Goal: Transaction & Acquisition: Purchase product/service

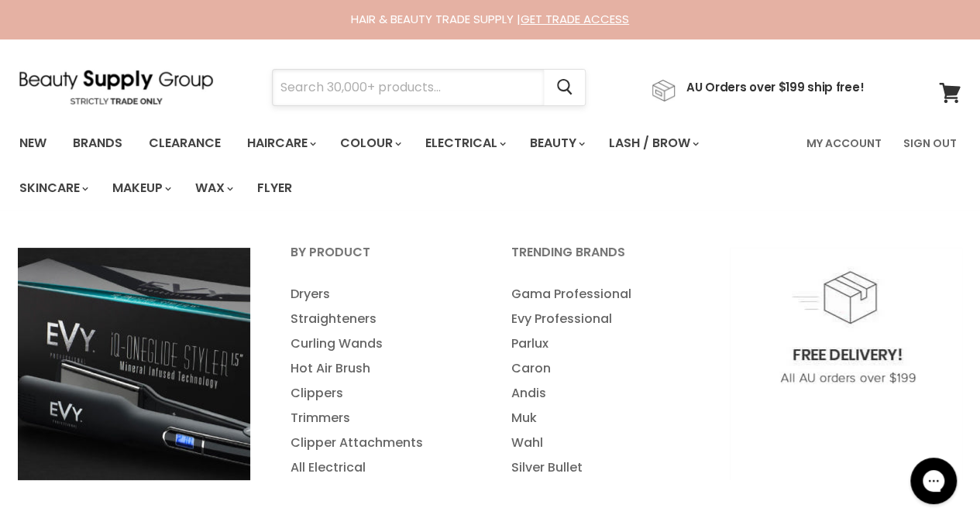
click at [420, 83] on input "Search" at bounding box center [408, 88] width 271 height 36
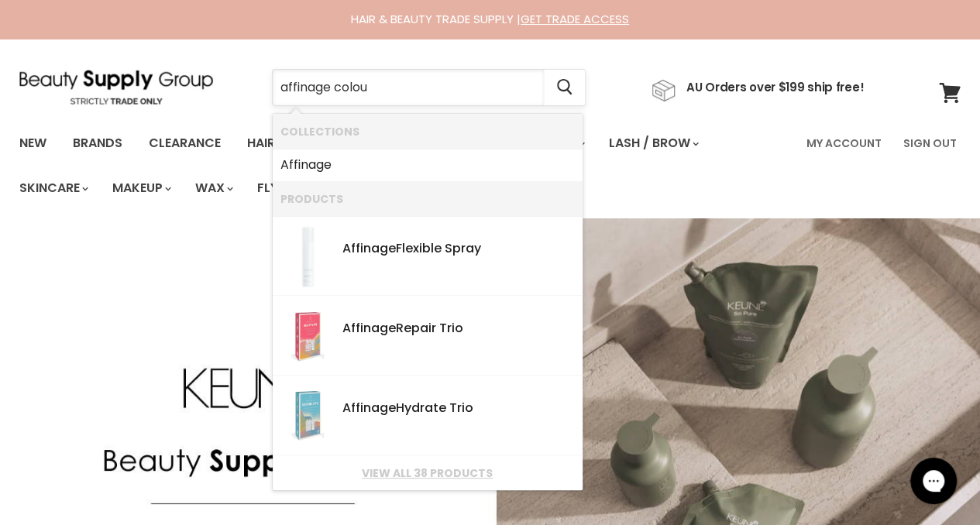
type input "affinage colour"
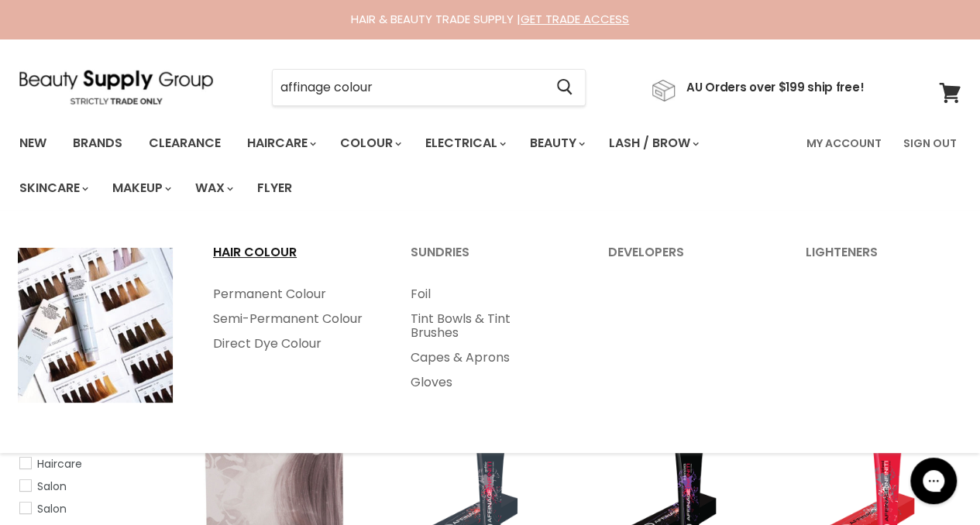
scroll to position [248, 0]
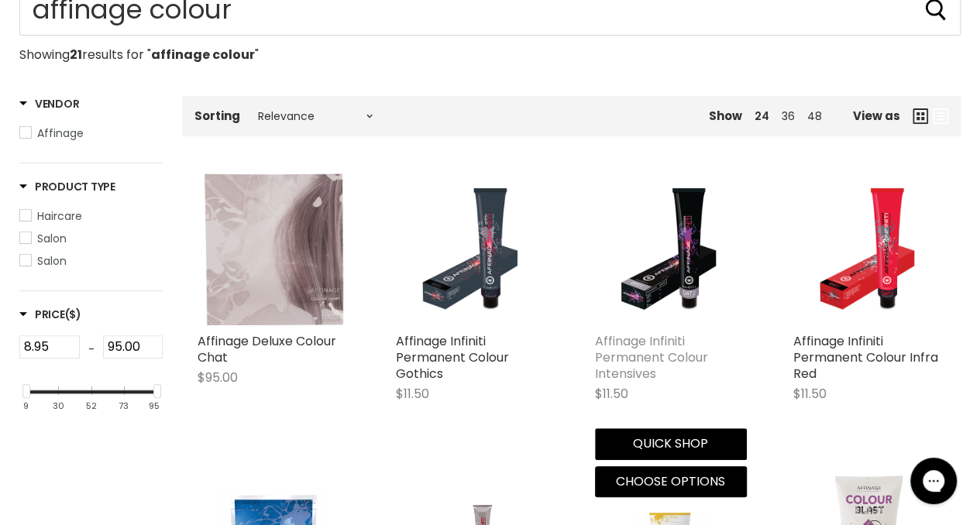
click at [614, 351] on link "Affinage Infiniti Permanent Colour Intensives" at bounding box center [651, 357] width 113 height 50
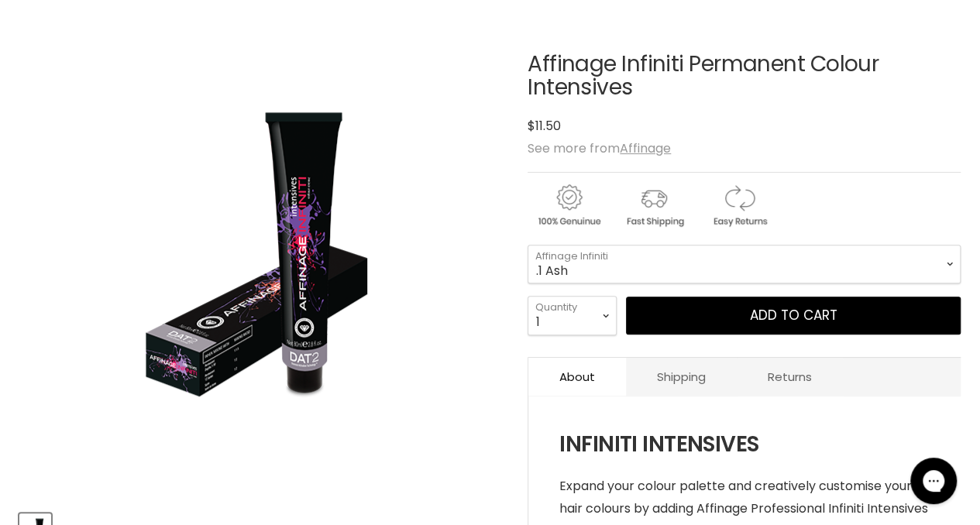
scroll to position [238, 0]
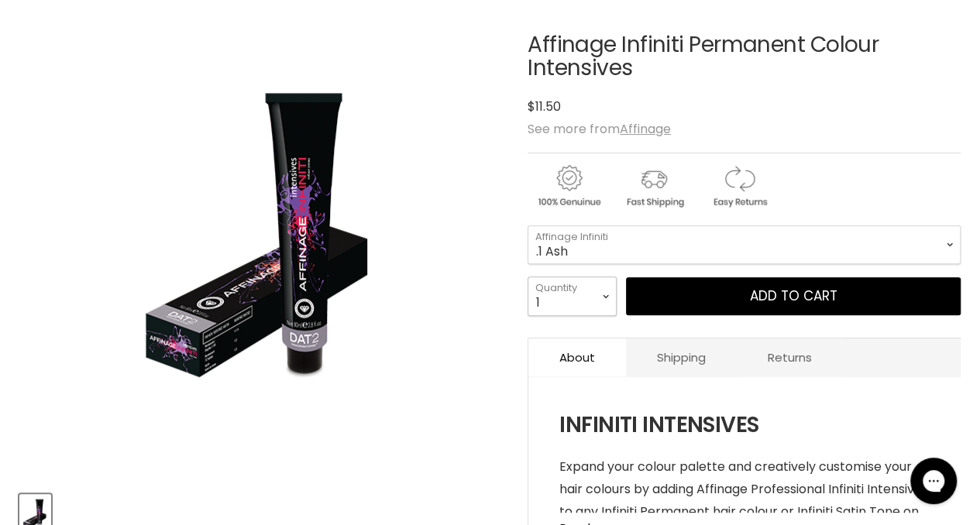
click at [601, 292] on select "1 2 3 4 5 6 7 8 9 10+" at bounding box center [572, 296] width 89 height 39
click at [808, 102] on div "$11.50" at bounding box center [744, 106] width 433 height 21
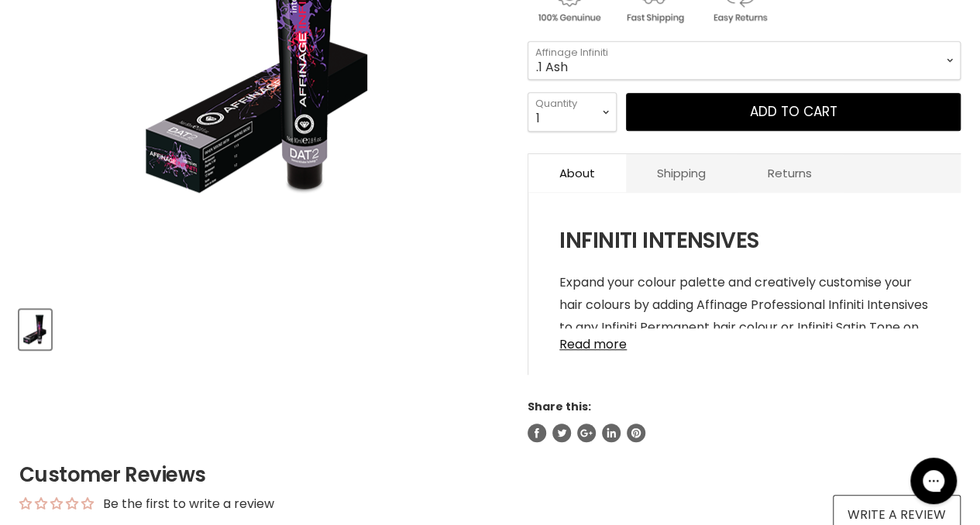
scroll to position [0, 0]
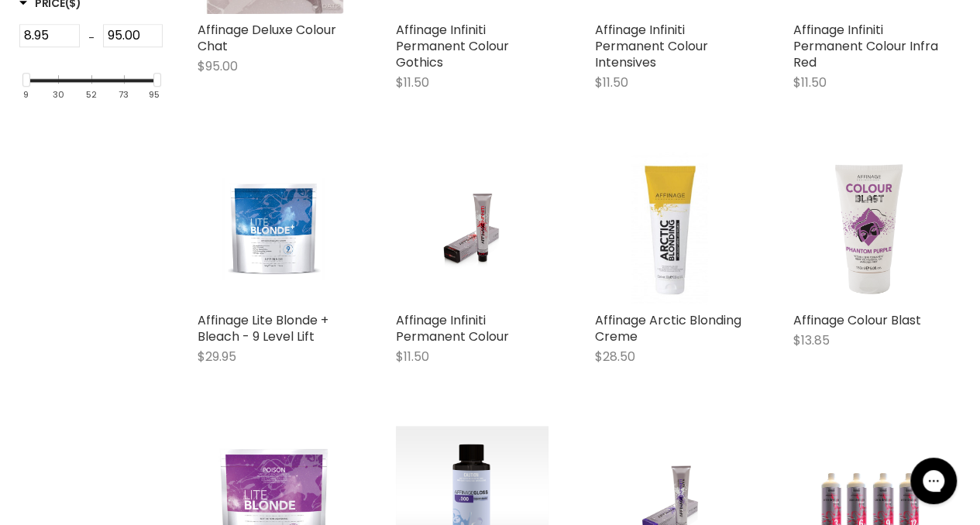
scroll to position [580, 0]
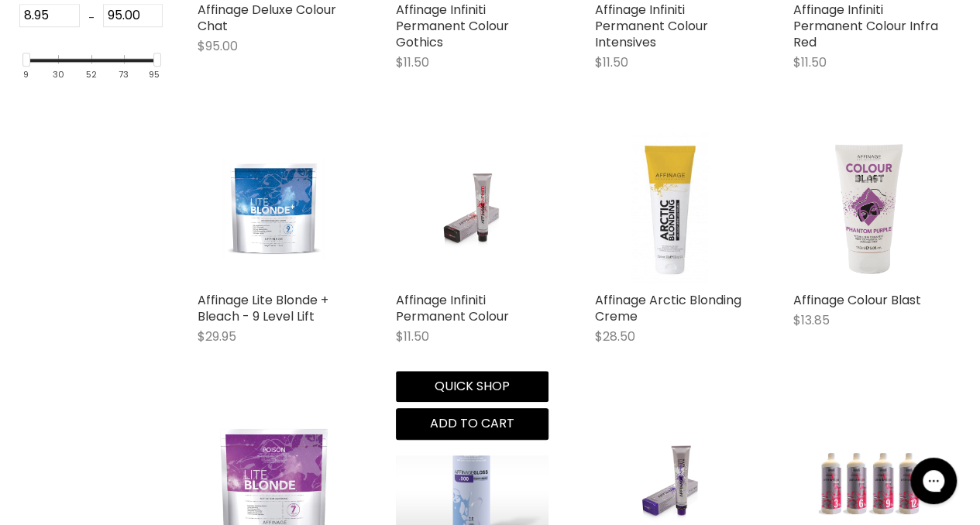
click at [470, 194] on img "Main content" at bounding box center [472, 209] width 101 height 152
click at [482, 252] on img "Main content" at bounding box center [472, 209] width 101 height 152
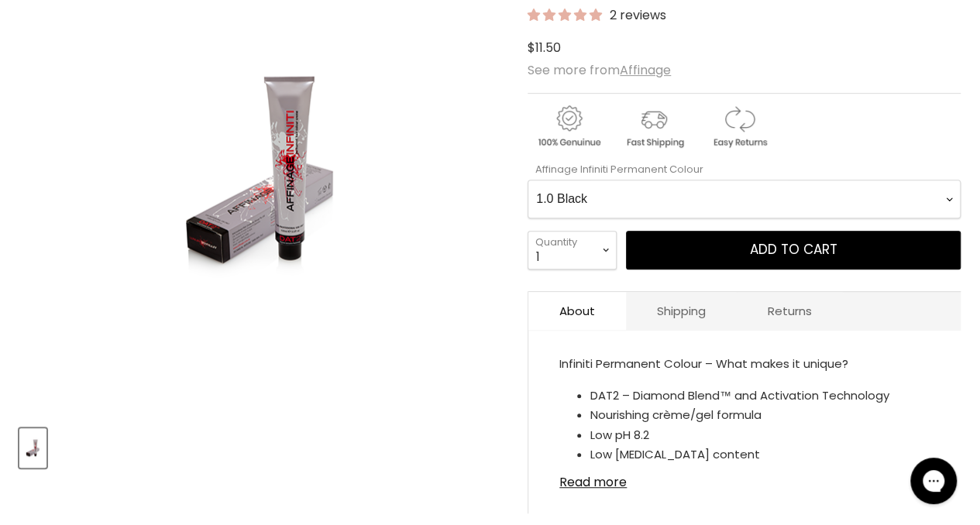
scroll to position [305, 0]
click at [606, 244] on select "1 2 3 4 5 6 7 8 9 10+" at bounding box center [572, 249] width 89 height 39
select select "2"
click at [528, 230] on select "1 2 3 4 5 6 7 8 9 10+" at bounding box center [572, 249] width 89 height 39
type input "2"
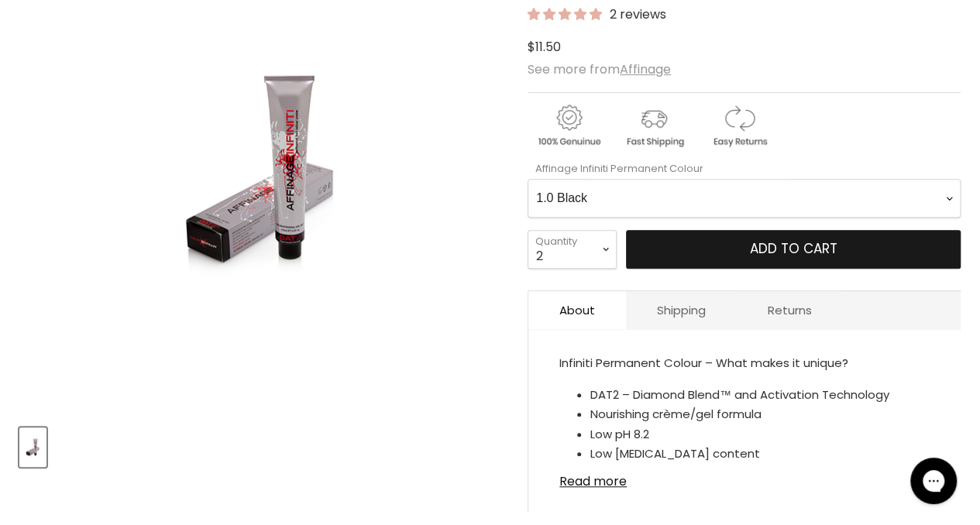
click at [684, 248] on button "Add to cart" at bounding box center [793, 249] width 335 height 39
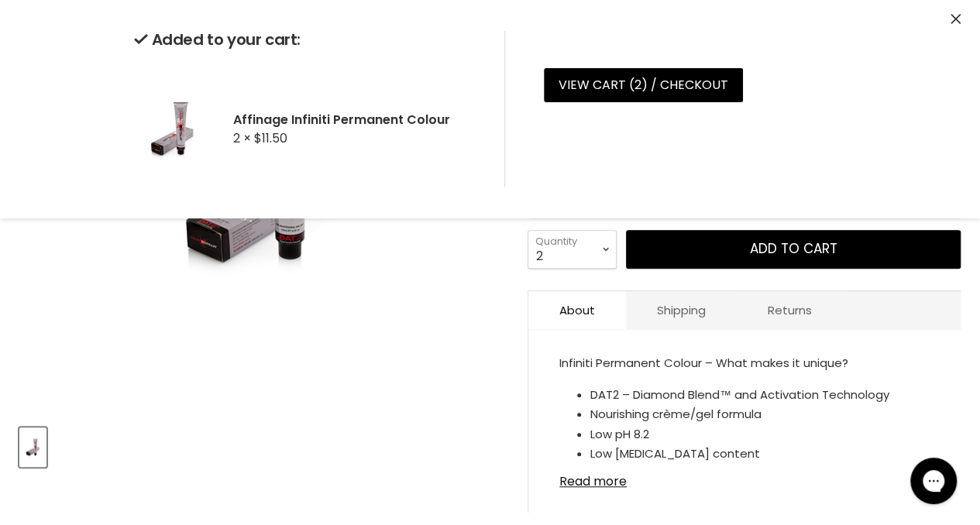
click at [447, 329] on div "Click or scroll to zoom Tap or pinch to zoom" at bounding box center [261, 170] width 485 height 485
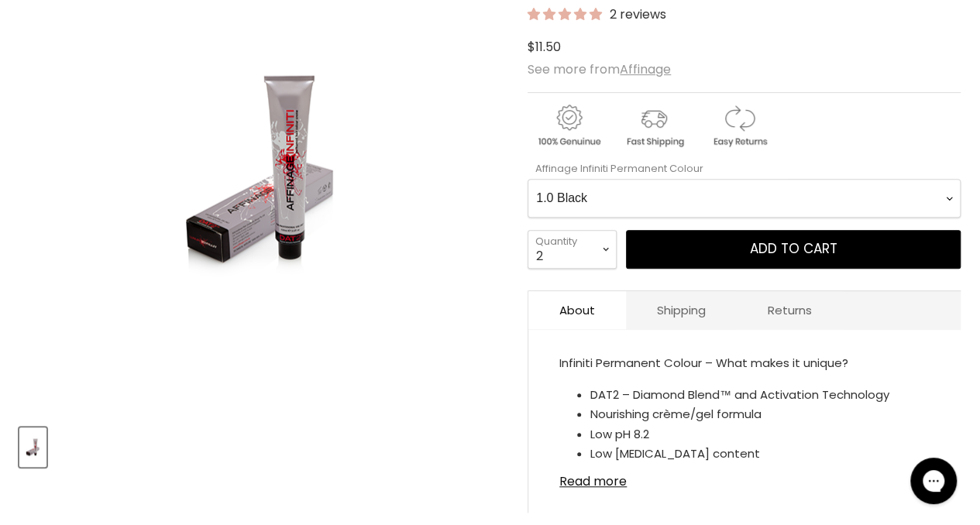
click at [656, 193] on Colour-0-0 "1.0 Black 2.0 Very Dark Brown 3.0 Dark Brown 3.66 Dark Burgundy Brown 4.0 Mediu…" at bounding box center [744, 198] width 433 height 39
click at [528, 179] on Colour-0-0 "1.0 Black 2.0 Very Dark Brown 3.0 Dark Brown 3.66 Dark Burgundy Brown 4.0 Mediu…" at bounding box center [744, 198] width 433 height 39
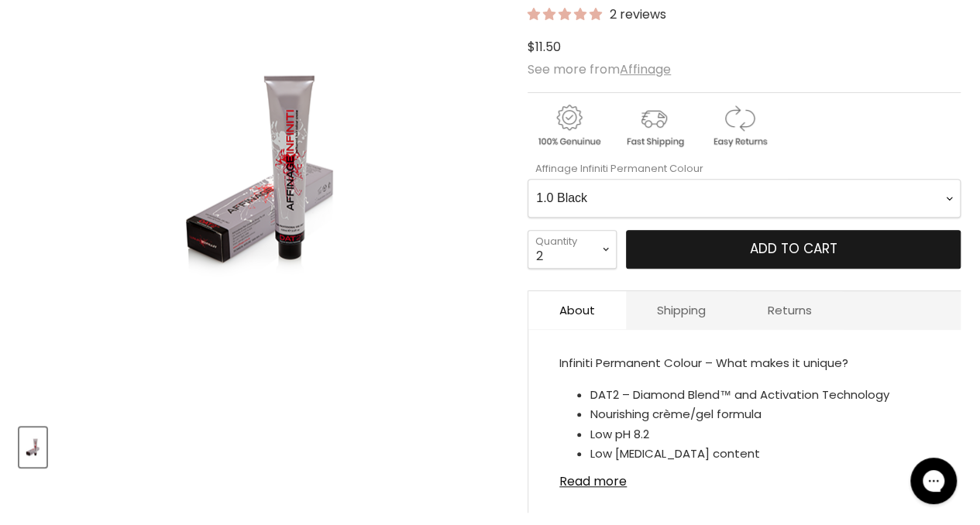
click at [676, 252] on button "Add to cart" at bounding box center [793, 249] width 335 height 39
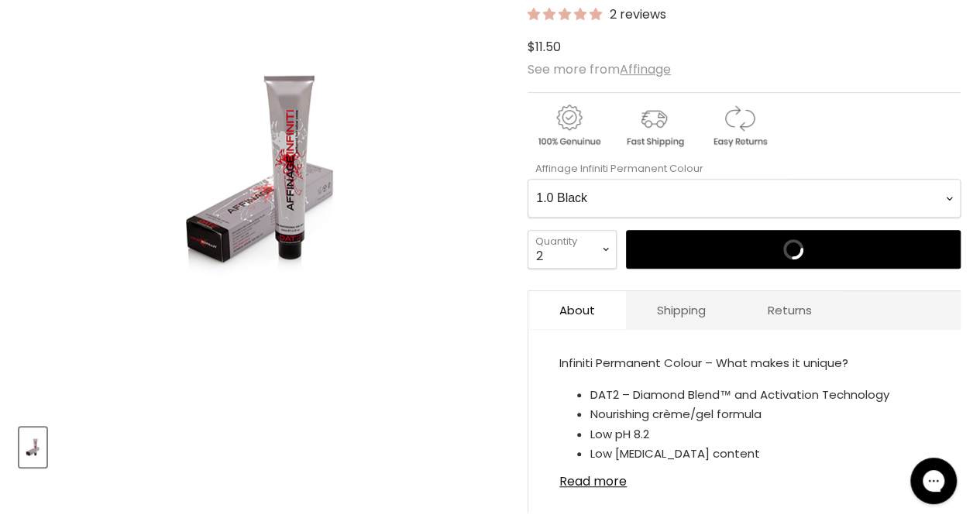
click at [640, 198] on Colour-0-0 "1.0 Black 2.0 Very Dark Brown 3.0 Dark Brown 3.66 Dark Burgundy Brown 4.0 Mediu…" at bounding box center [744, 198] width 433 height 39
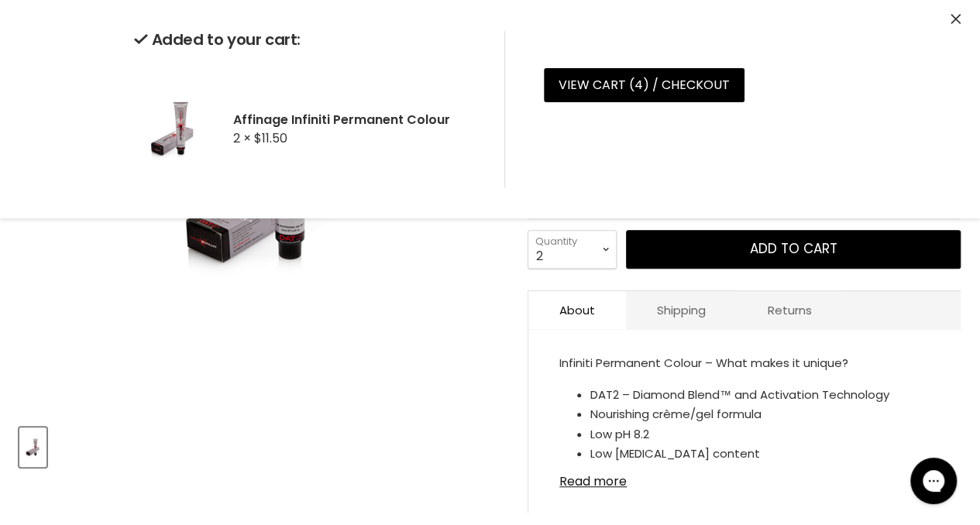
click at [443, 325] on div "Click or scroll to zoom Tap or pinch to zoom" at bounding box center [261, 170] width 485 height 485
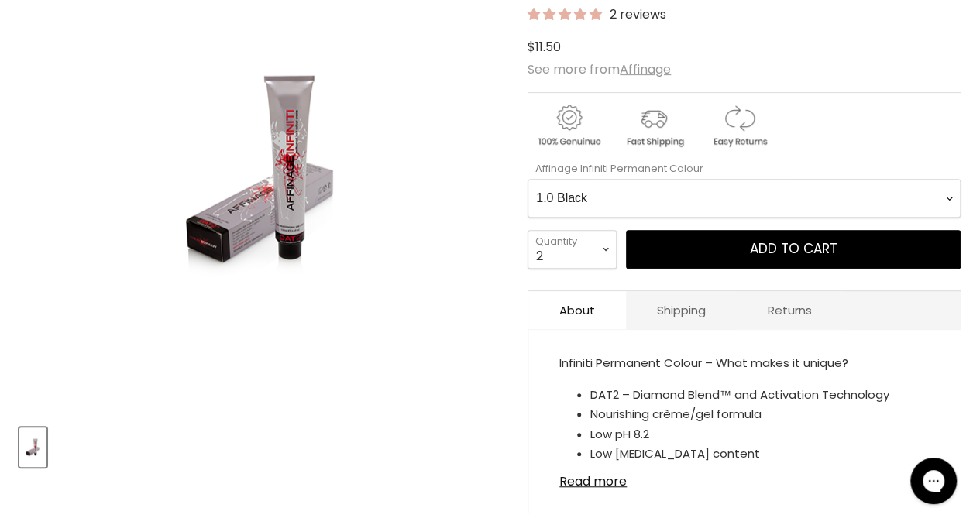
click at [563, 193] on Colour-0-0 "1.0 Black 2.0 Very Dark Brown 3.0 Dark Brown 3.66 Dark Burgundy Brown 4.0 Mediu…" at bounding box center [744, 198] width 433 height 39
select Colour-0-0 "7.0 Medium Blonde"
click at [528, 179] on Colour-0-0 "1.0 Black 2.0 Very Dark Brown 3.0 Dark Brown 3.66 Dark Burgundy Brown 4.0 Mediu…" at bounding box center [744, 198] width 433 height 39
click at [572, 255] on select "1 2 3 4 5 6 7 8 9 10+" at bounding box center [572, 249] width 89 height 39
select select "1"
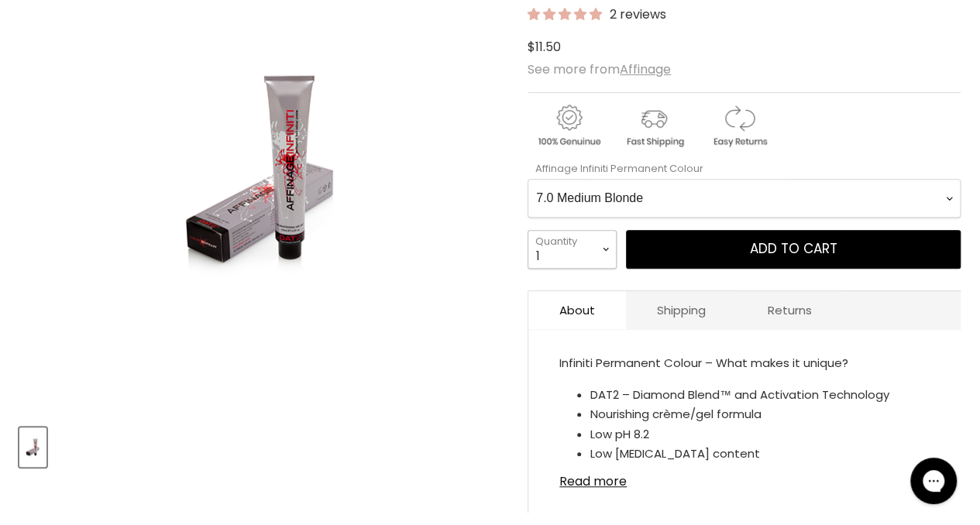
click at [528, 230] on select "1 2 3 4 5 6 7 8 9 10+" at bounding box center [572, 249] width 89 height 39
type input "1"
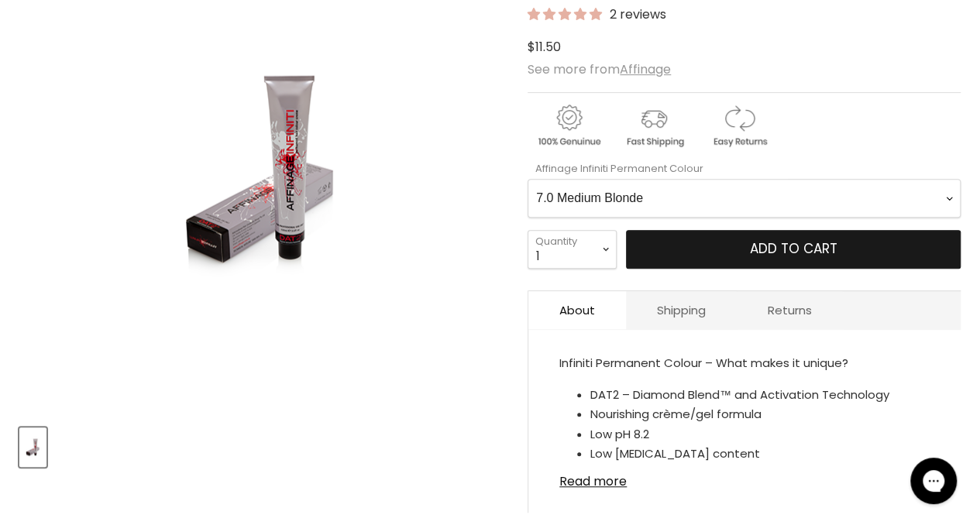
click at [698, 243] on button "Add to cart" at bounding box center [793, 249] width 335 height 39
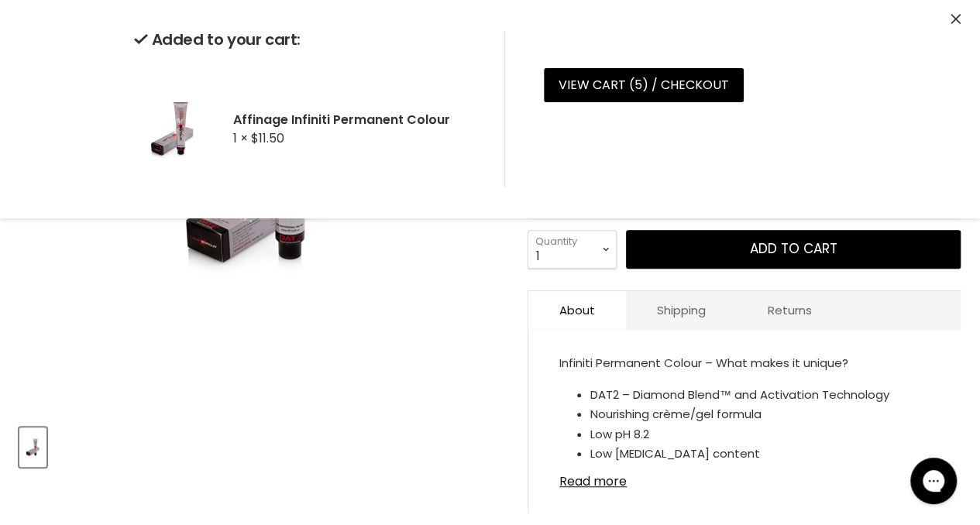
click at [434, 316] on div "Click or scroll to zoom Tap or pinch to zoom" at bounding box center [261, 170] width 485 height 485
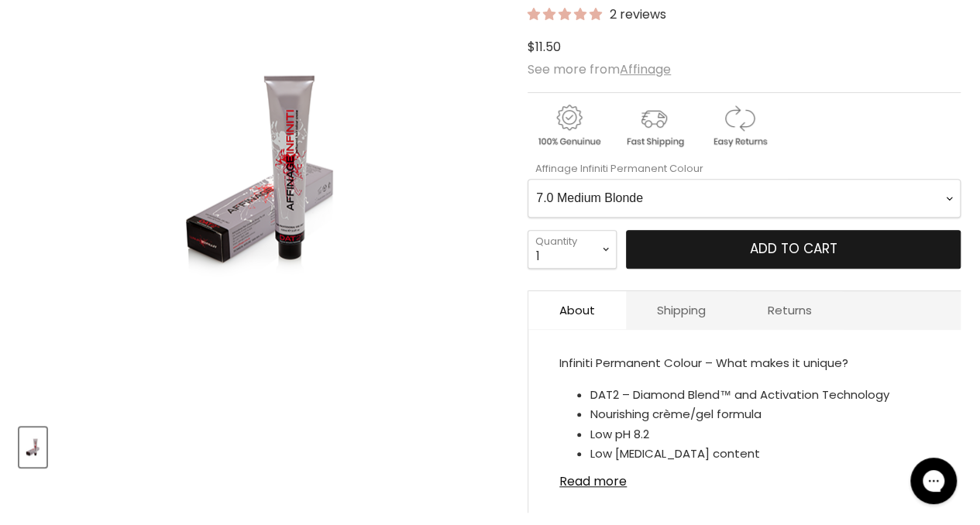
click at [660, 244] on button "Add to cart" at bounding box center [793, 249] width 335 height 39
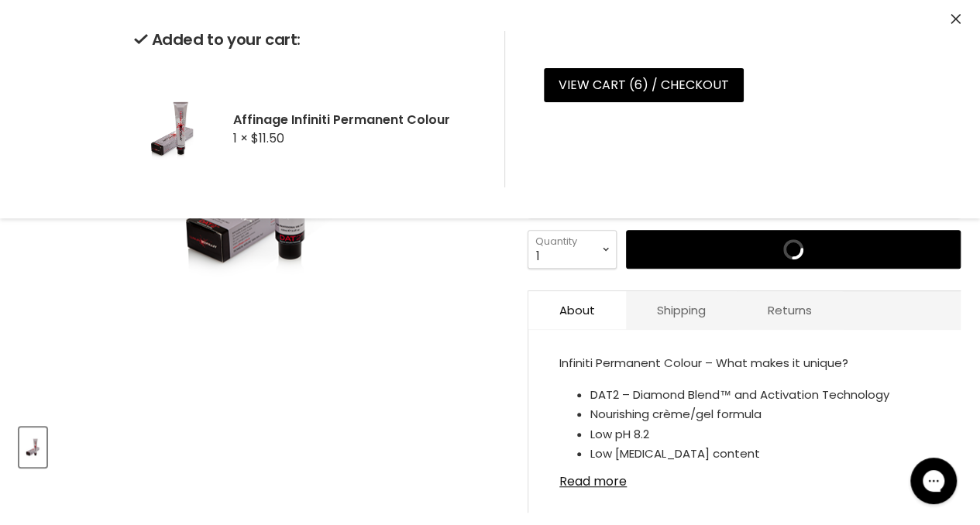
click at [437, 296] on div "Click or scroll to zoom Tap or pinch to zoom" at bounding box center [261, 170] width 485 height 485
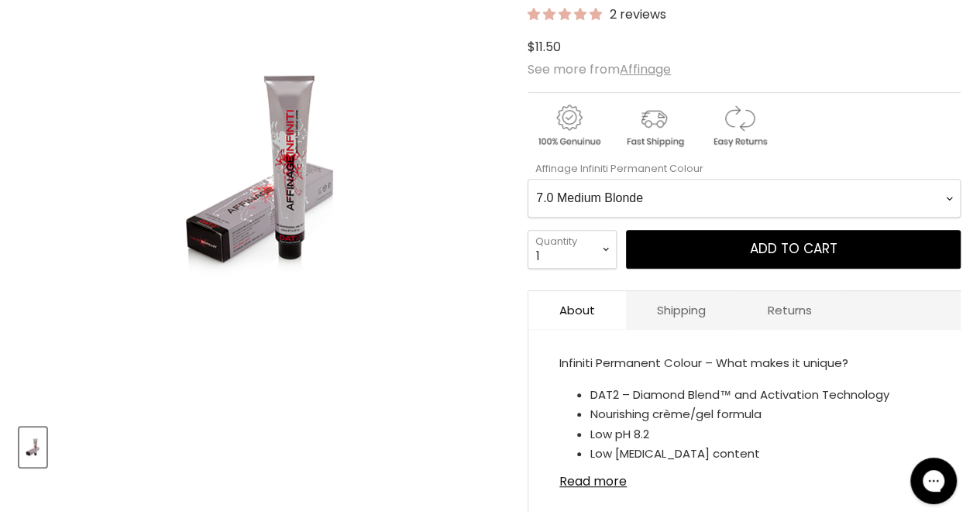
click at [656, 195] on Colour-0-0 "1.0 Black 2.0 Very Dark Brown 3.0 Dark Brown 3.66 Dark Burgundy Brown 4.0 Mediu…" at bounding box center [744, 198] width 433 height 39
click at [528, 179] on Colour-0-0 "1.0 Black 2.0 Very Dark Brown 3.0 Dark Brown 3.66 Dark Burgundy Brown 4.0 Mediu…" at bounding box center [744, 198] width 433 height 39
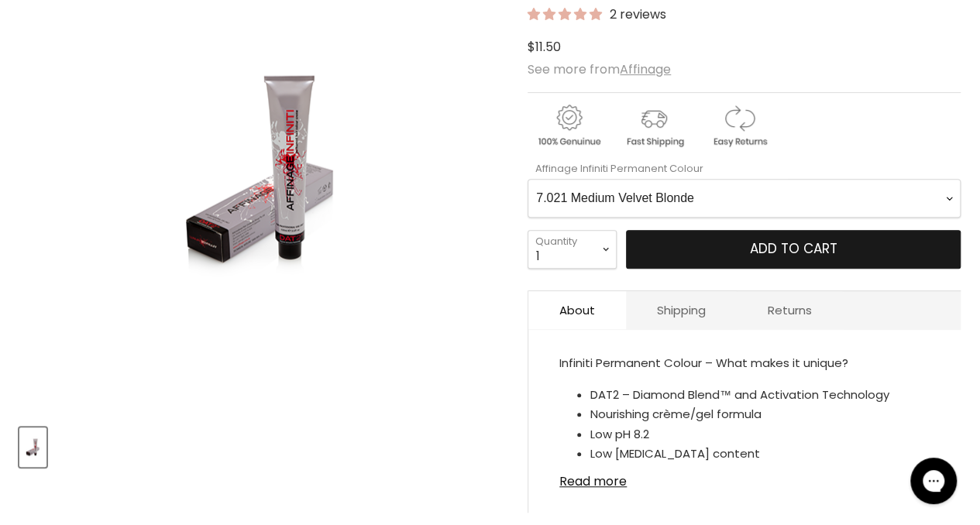
click at [761, 249] on span "Add to cart" at bounding box center [794, 248] width 88 height 19
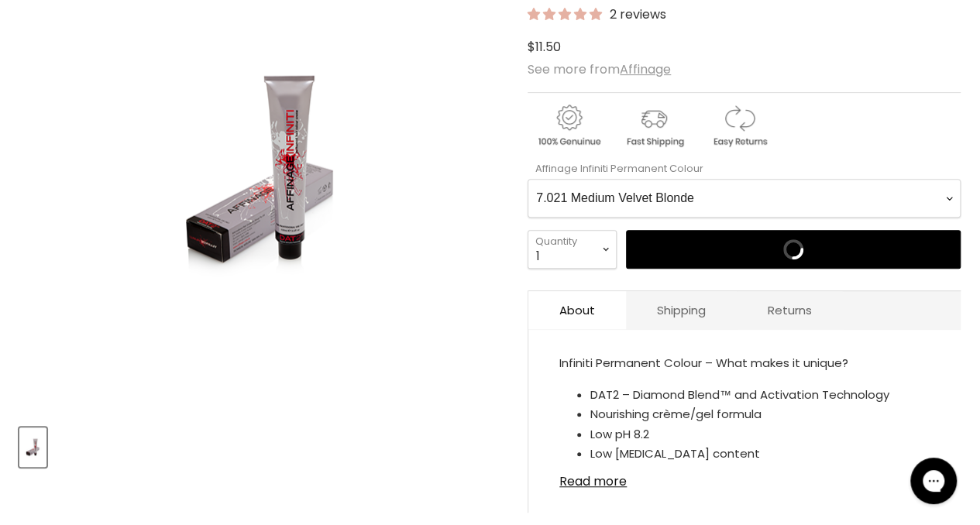
click at [668, 193] on Colour-0-0 "1.0 Black 2.0 Very Dark Brown 3.0 Dark Brown 3.66 Dark Burgundy Brown 4.0 Mediu…" at bounding box center [744, 198] width 433 height 39
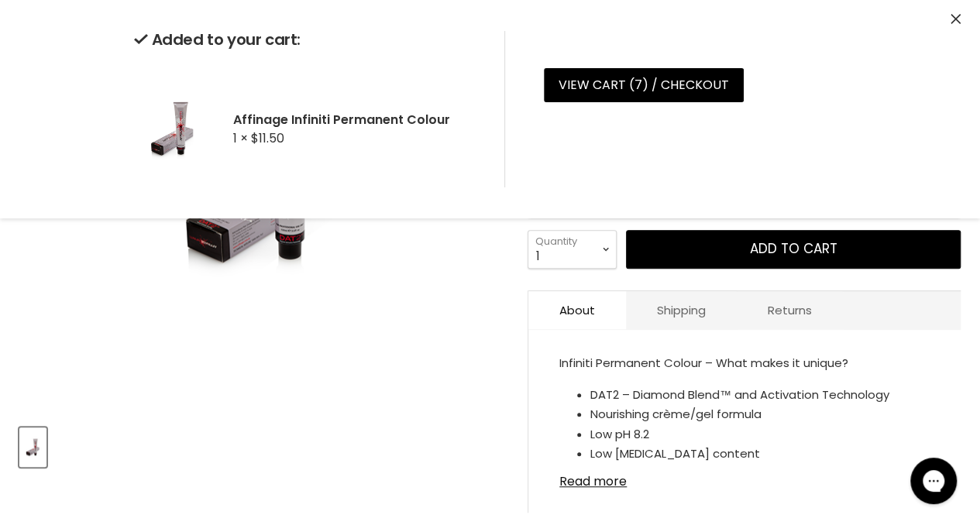
click at [953, 19] on icon "Close" at bounding box center [956, 19] width 10 height 10
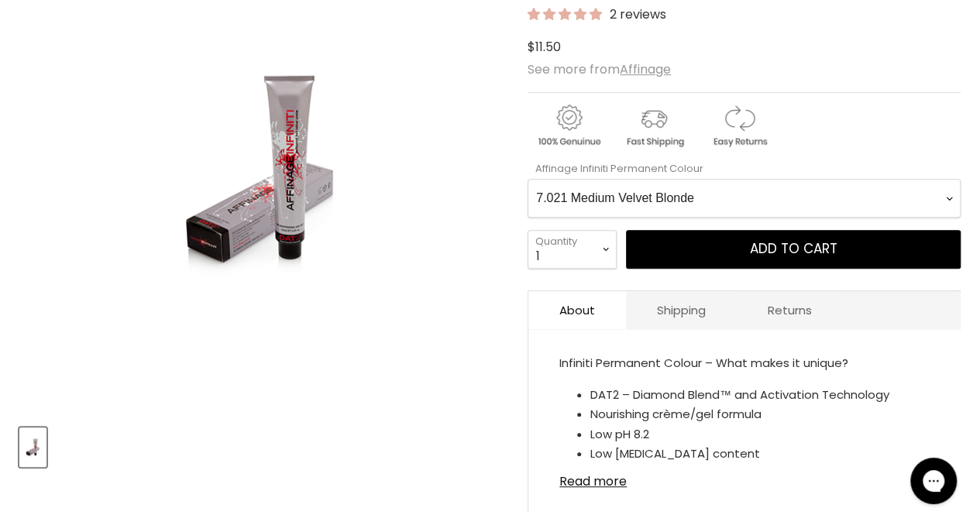
click at [753, 195] on Colour-0-0 "1.0 Black 2.0 Very Dark Brown 3.0 Dark Brown 3.66 Dark Burgundy Brown 4.0 Mediu…" at bounding box center [744, 198] width 433 height 39
click at [528, 179] on Colour-0-0 "1.0 Black 2.0 Very Dark Brown 3.0 Dark Brown 3.66 Dark Burgundy Brown 4.0 Mediu…" at bounding box center [744, 198] width 433 height 39
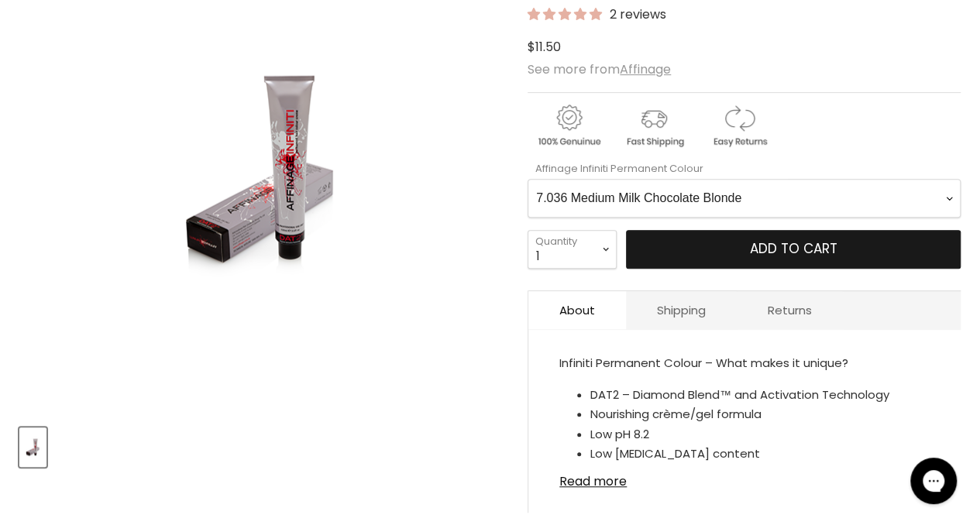
click at [730, 243] on button "Add to cart" at bounding box center [793, 249] width 335 height 39
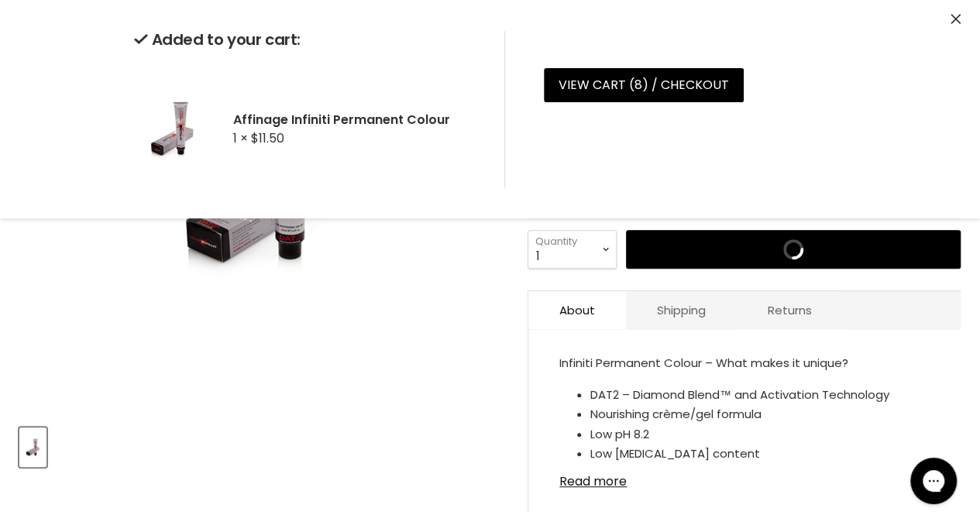
click at [631, 198] on div "Added to your cart: Affinage Infiniti Permanent Colour 1 × $11.50 View cart ( 8…" at bounding box center [490, 109] width 713 height 188
click at [392, 410] on div "Click or scroll to zoom Tap or pinch to zoom" at bounding box center [261, 170] width 485 height 485
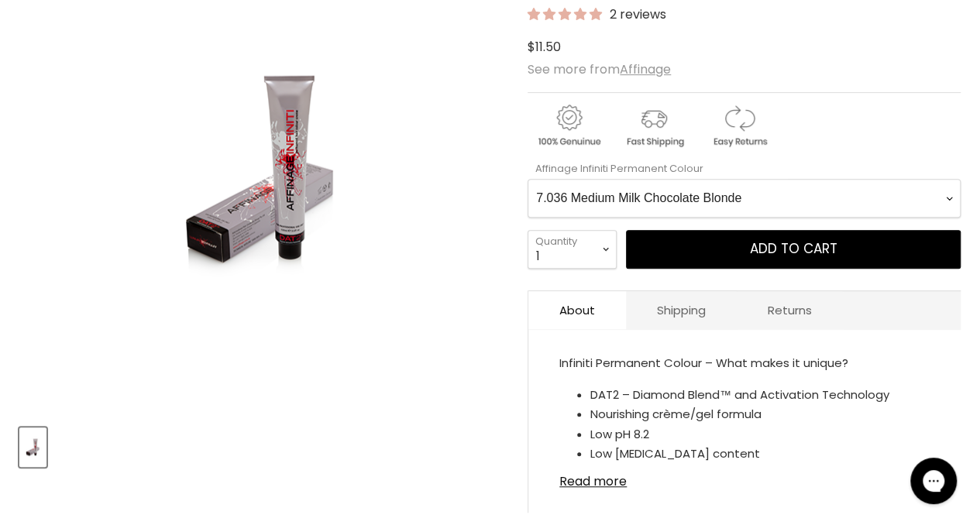
click at [610, 183] on Colour-0-0 "1.0 Black 2.0 Very Dark Brown 3.0 Dark Brown 3.66 Dark Burgundy Brown 4.0 Mediu…" at bounding box center [744, 198] width 433 height 39
click at [528, 179] on Colour-0-0 "1.0 Black 2.0 Very Dark Brown 3.0 Dark Brown 3.66 Dark Burgundy Brown 4.0 Mediu…" at bounding box center [744, 198] width 433 height 39
click at [607, 466] on link "Read more" at bounding box center [745, 477] width 370 height 23
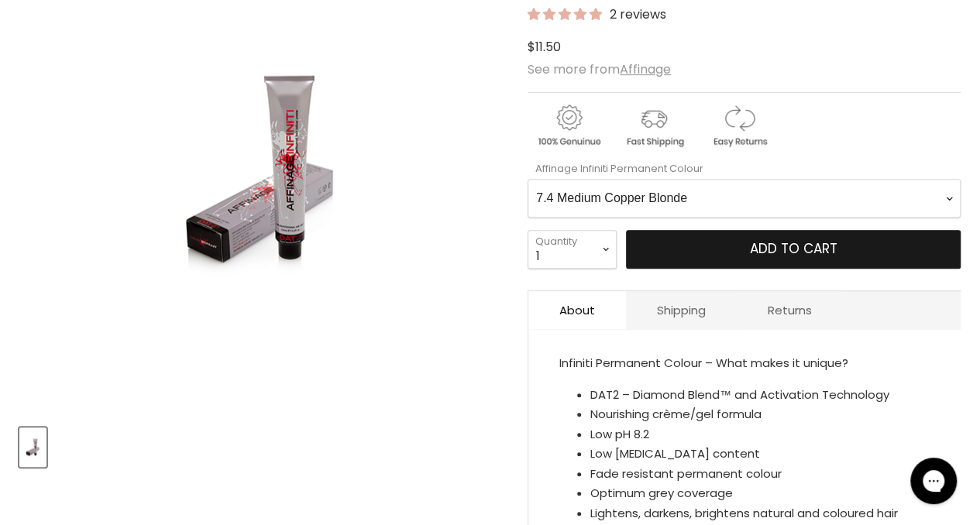
click at [751, 244] on span "Add to cart" at bounding box center [794, 248] width 88 height 19
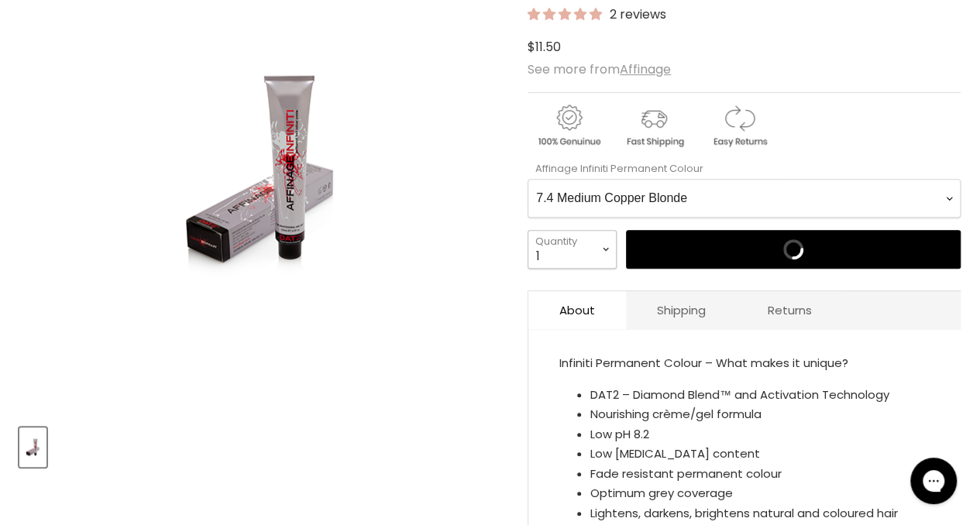
click at [578, 243] on select "1 2 3 4 5 6 7 8 9 10+" at bounding box center [572, 249] width 89 height 39
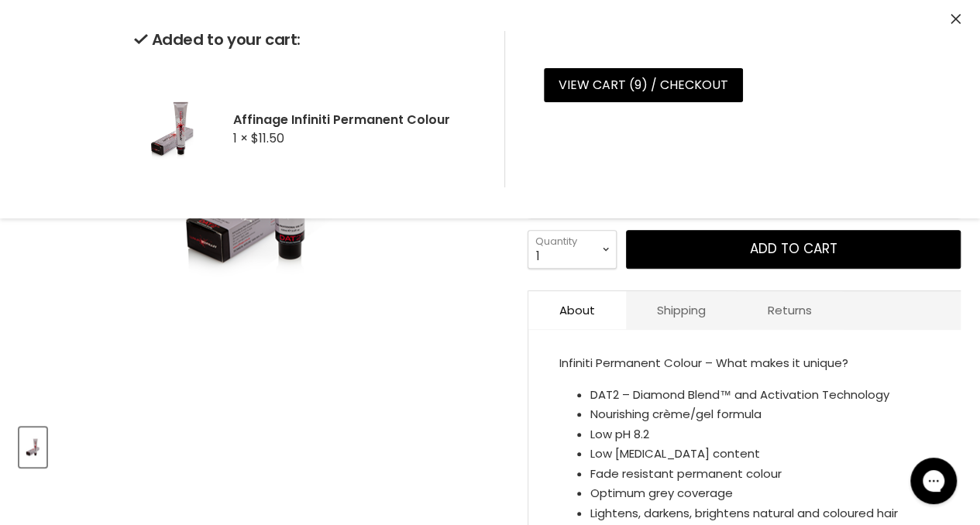
click at [401, 339] on div "Click or scroll to zoom Tap or pinch to zoom" at bounding box center [261, 170] width 485 height 485
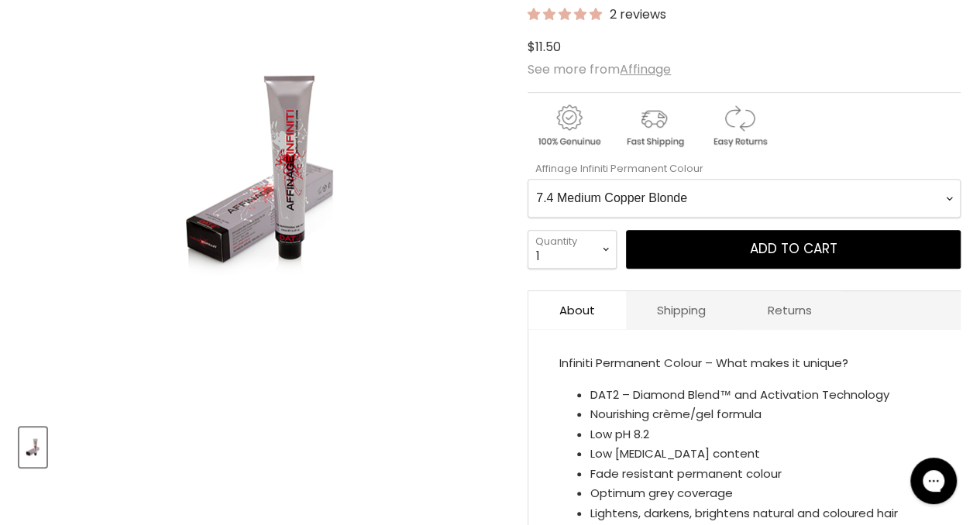
click at [638, 187] on Colour-0-0 "1.0 Black 2.0 Very Dark Brown 3.0 Dark Brown 3.66 Dark Burgundy Brown 4.0 Mediu…" at bounding box center [744, 198] width 433 height 39
select Colour-0-0 "8.0 Light Blonde"
click at [528, 179] on Colour-0-0 "1.0 Black 2.0 Very Dark Brown 3.0 Dark Brown 3.66 Dark Burgundy Brown 4.0 Mediu…" at bounding box center [744, 198] width 433 height 39
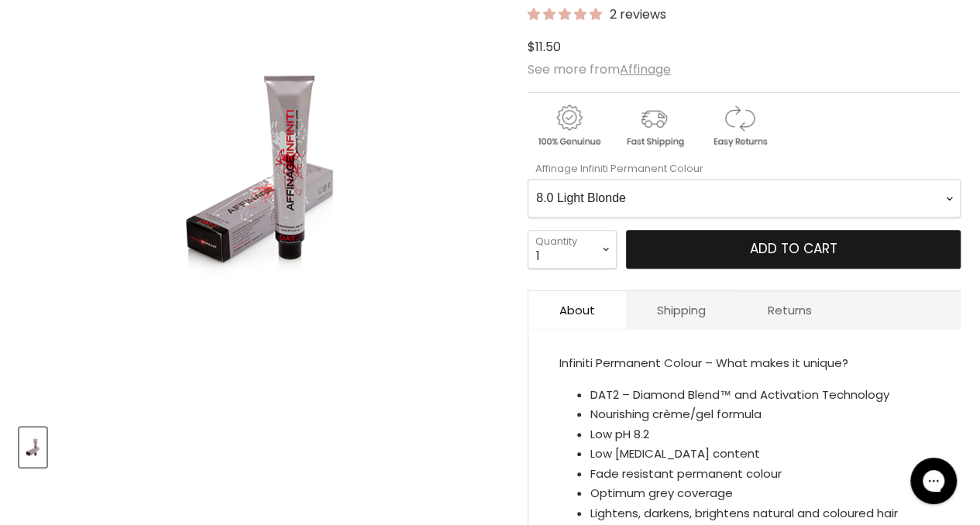
click at [678, 250] on button "Add to cart" at bounding box center [793, 249] width 335 height 39
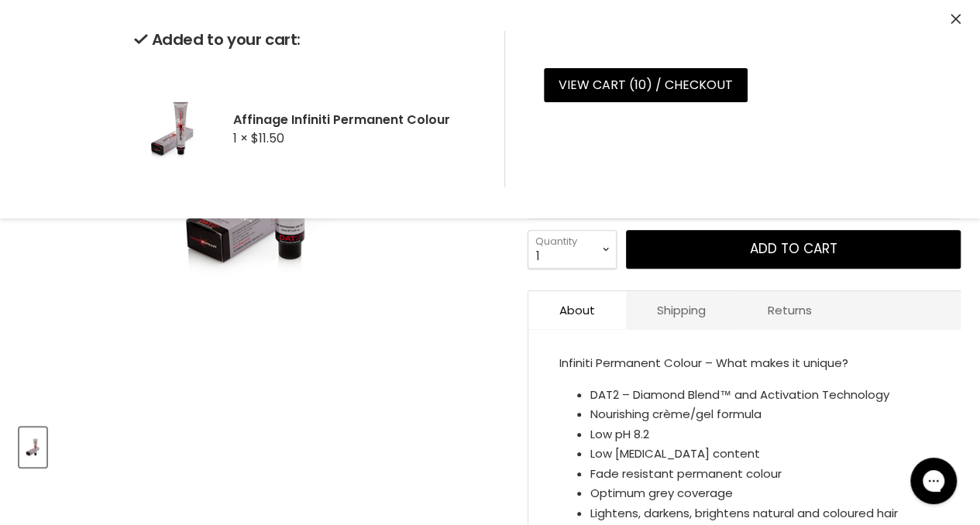
click at [447, 263] on div "Click or scroll to zoom Tap or pinch to zoom" at bounding box center [261, 170] width 485 height 485
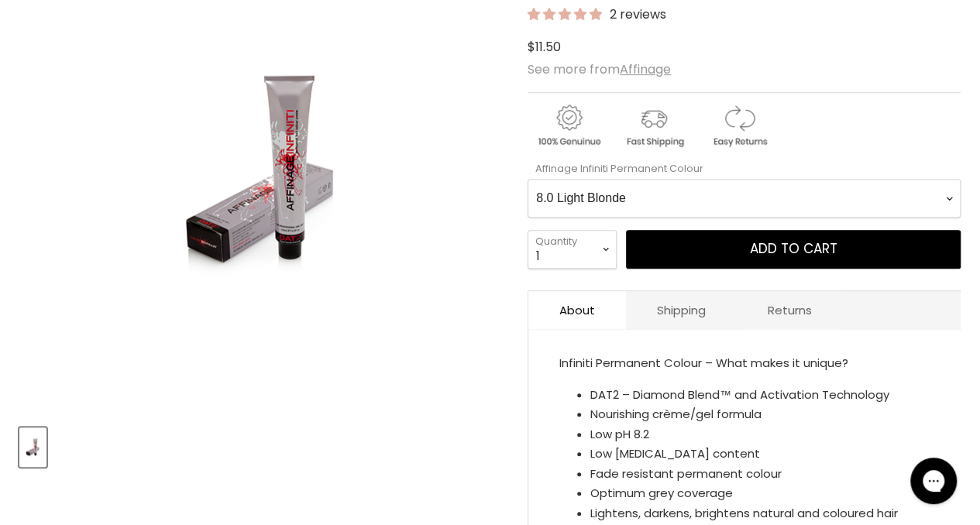
click at [651, 184] on Colour-0-0 "1.0 Black 2.0 Very Dark Brown 3.0 Dark Brown 3.66 Dark Burgundy Brown 4.0 Mediu…" at bounding box center [744, 198] width 433 height 39
click at [342, 332] on img "Affinage Infiniti Permanent Colour image. Click or Scroll to Zoom." at bounding box center [261, 170] width 271 height 408
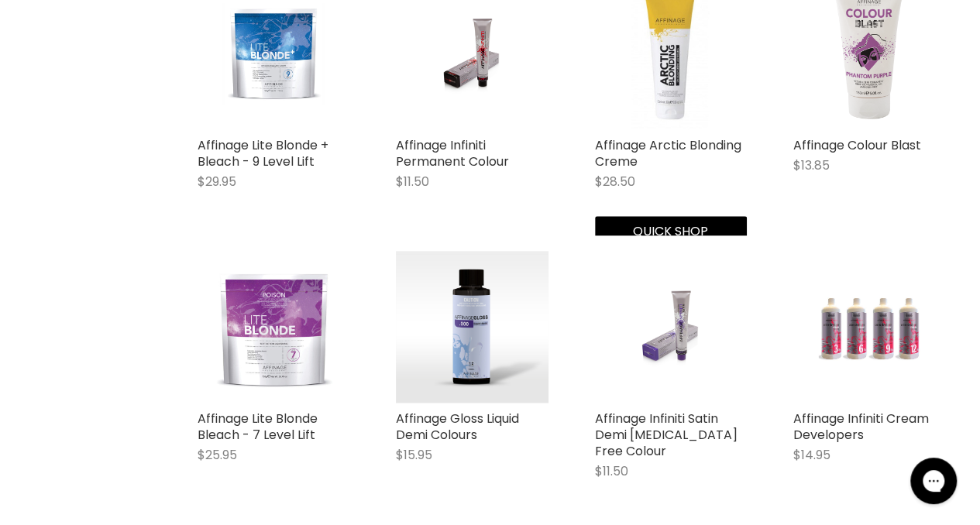
scroll to position [764, 0]
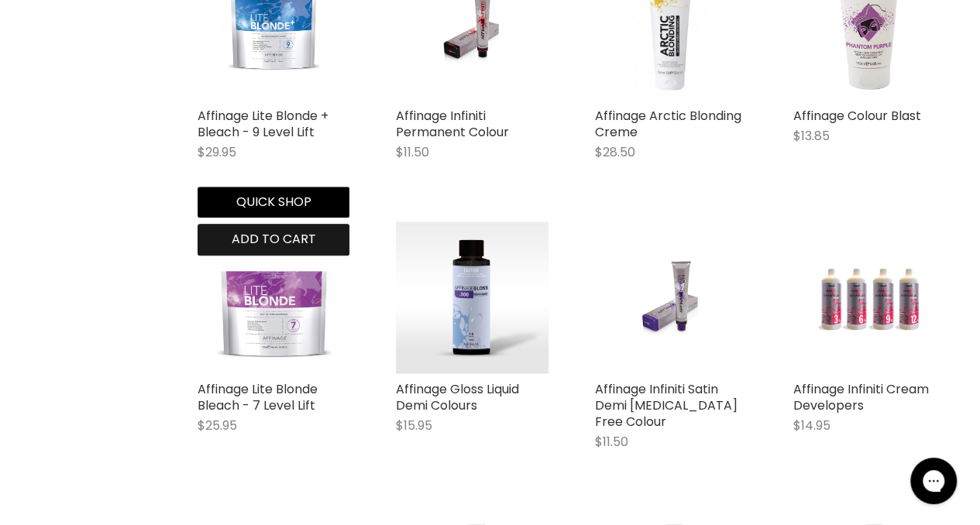
click at [281, 241] on span "Add to cart" at bounding box center [274, 239] width 84 height 18
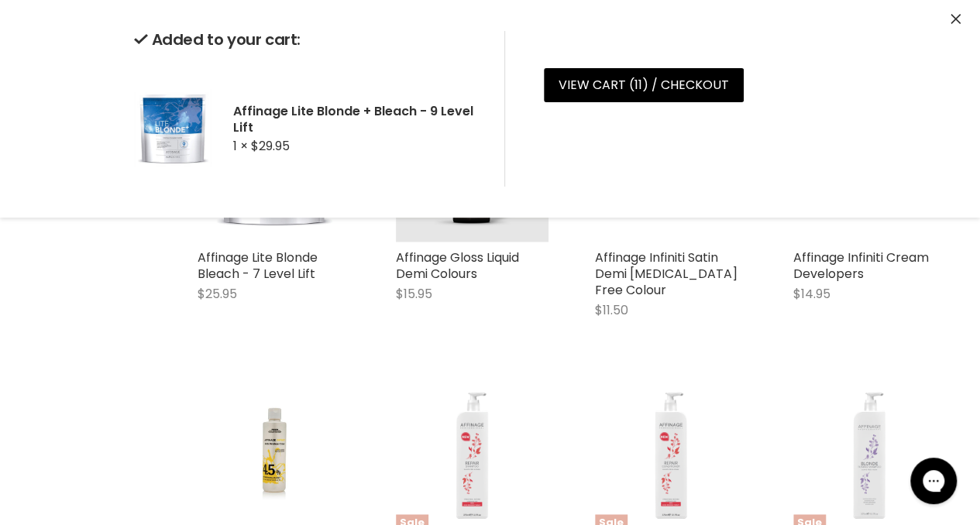
scroll to position [899, 0]
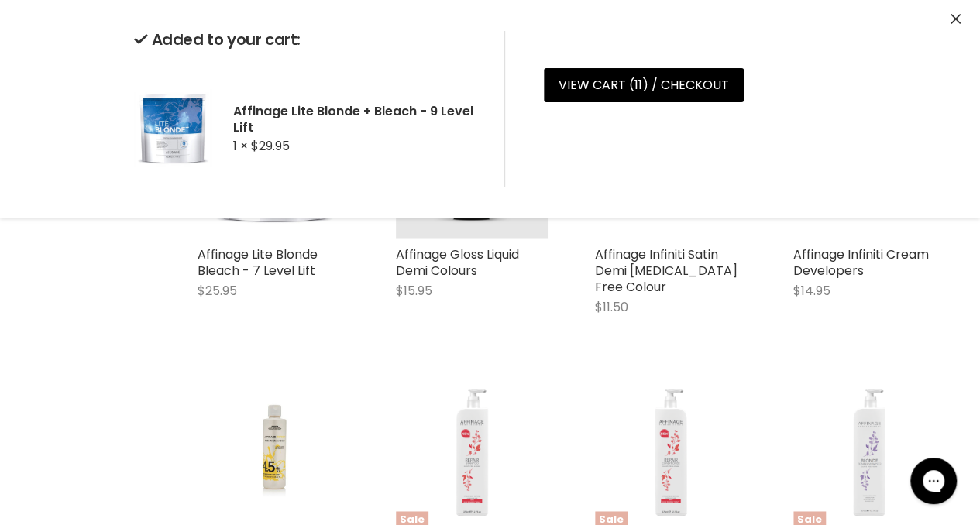
click at [266, 397] on div "Affinage Deluxe Colour Chat $95.00 Affinage Quick shop Add to cart Affinage Inf…" at bounding box center [571, 362] width 779 height 1710
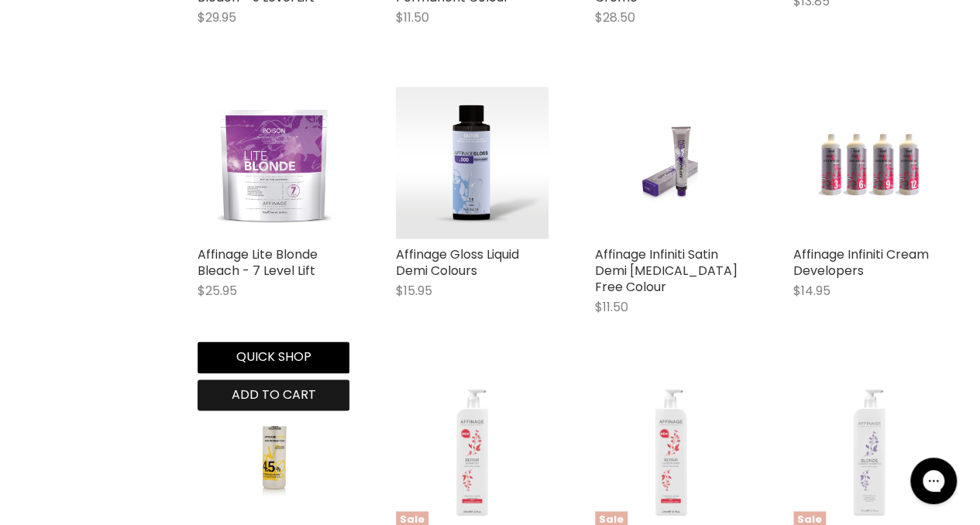
click at [236, 386] on span "Add to cart" at bounding box center [274, 395] width 84 height 18
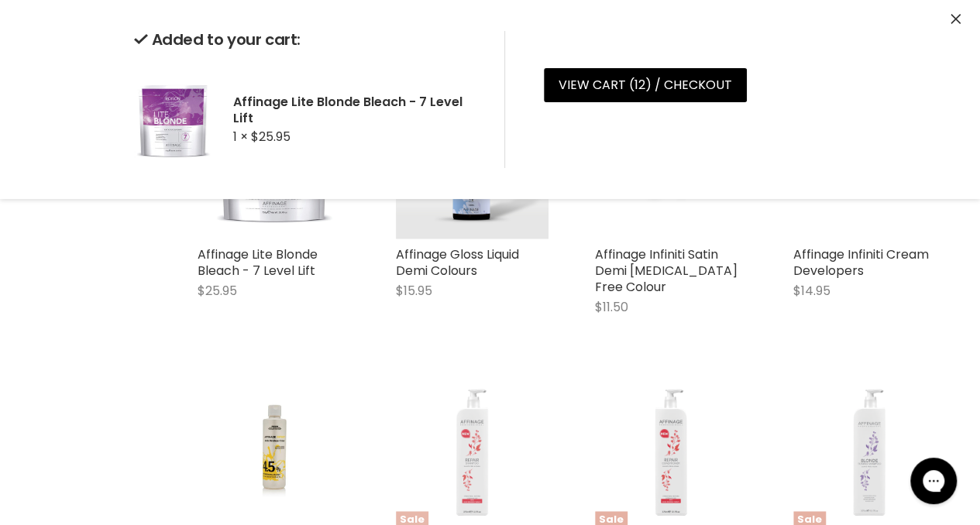
click at [443, 392] on div "Affinage Deluxe Colour Chat $95.00 Affinage Quick shop Add to cart Affinage Inf…" at bounding box center [571, 362] width 779 height 1710
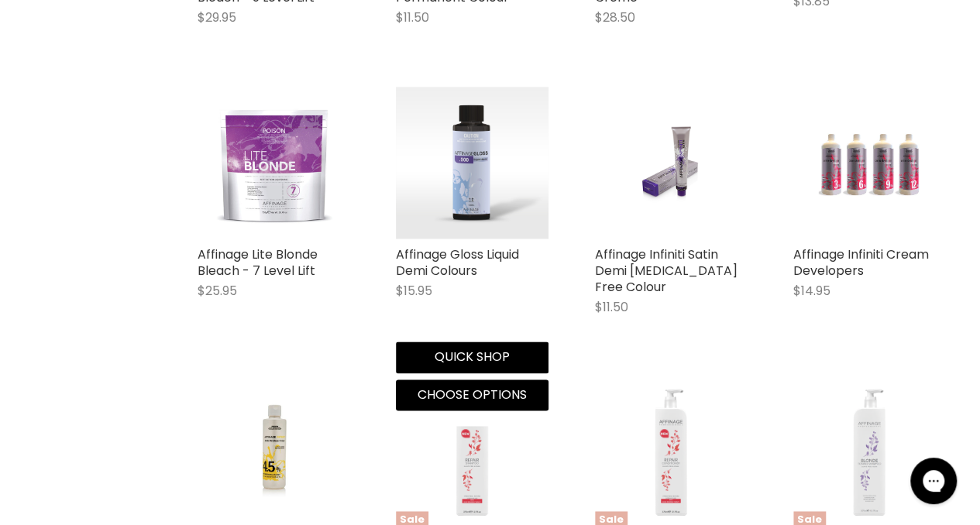
click at [448, 221] on img "Main content" at bounding box center [472, 163] width 152 height 152
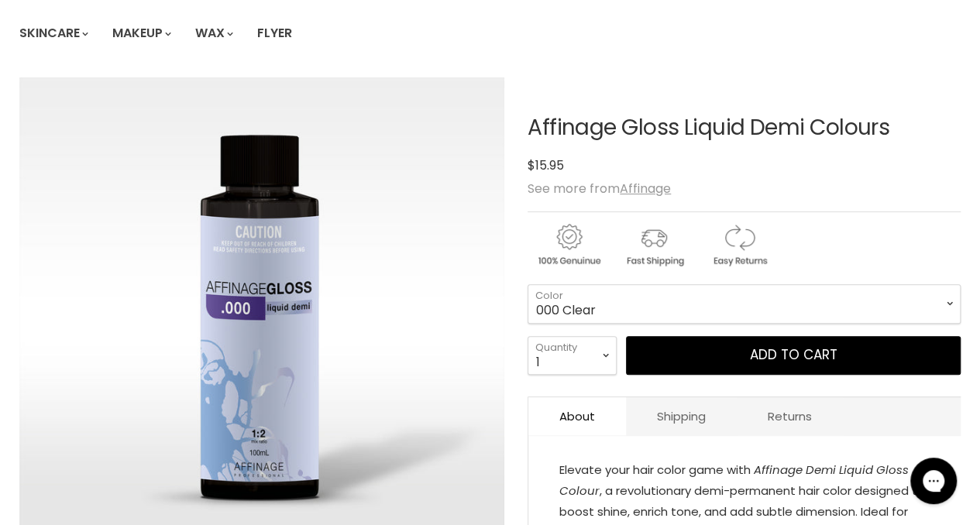
scroll to position [160, 0]
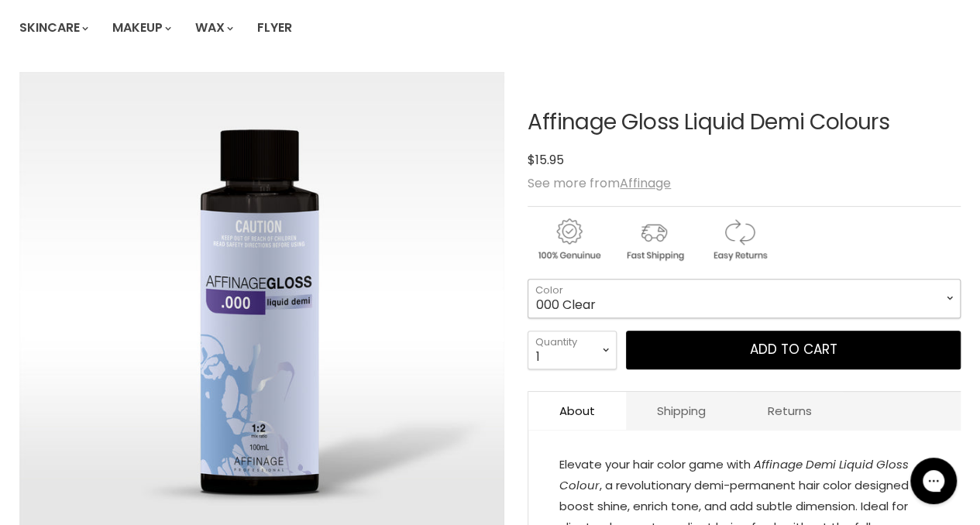
click at [640, 297] on select "000 Clear 4.0 Medium brown 6.0 Dark Blonde 8.0 Light Blonde 5.023 Light Toffee …" at bounding box center [744, 298] width 433 height 39
click at [513, 289] on article "Click or scroll to zoom Tap or pinch to zoom Affinage Gloss Liquid Demi Colours…" at bounding box center [490, 376] width 942 height 608
click at [667, 298] on select "000 Clear 4.0 Medium brown 6.0 Dark Blonde 8.0 Light Blonde 5.023 Light Toffee …" at bounding box center [744, 298] width 433 height 39
click at [448, 18] on ul "New Brands Clearance Haircare" at bounding box center [403, 5] width 790 height 90
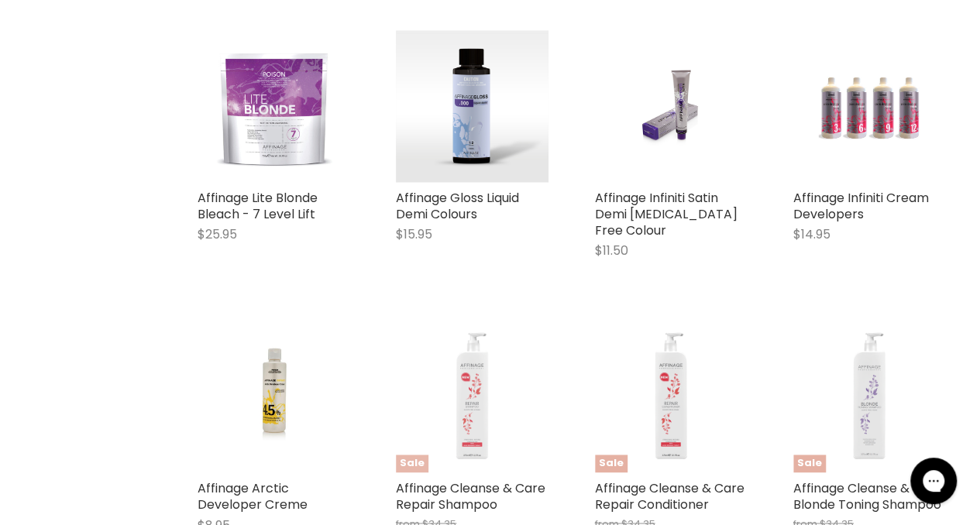
scroll to position [955, 0]
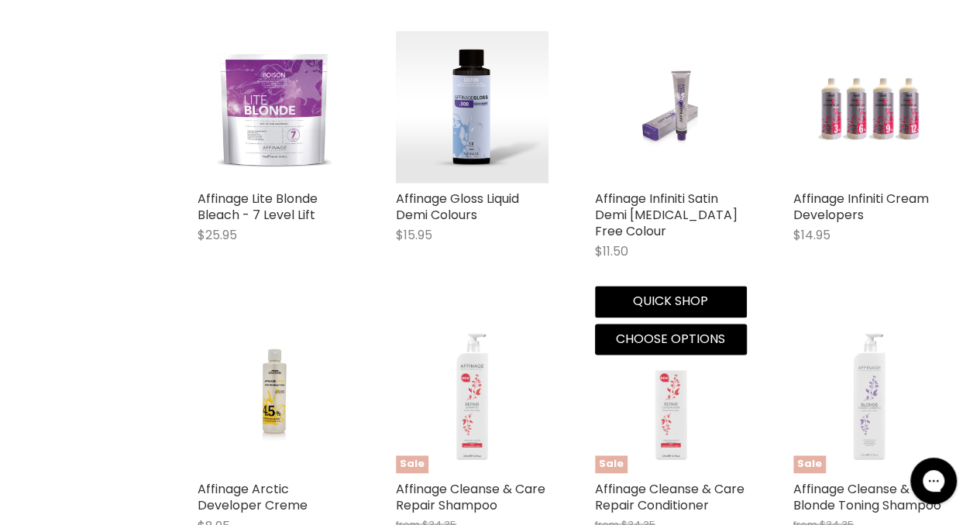
click at [653, 114] on img "Main content" at bounding box center [670, 107] width 101 height 152
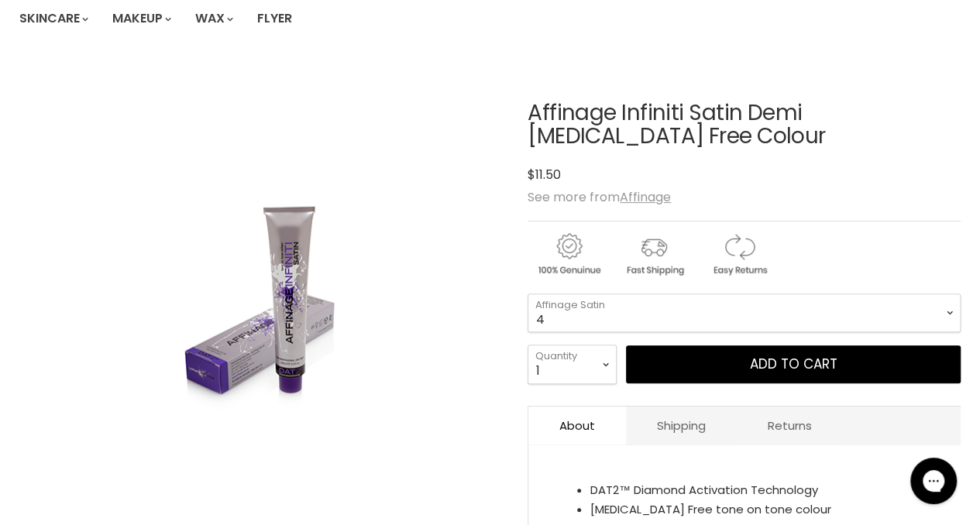
scroll to position [189, 0]
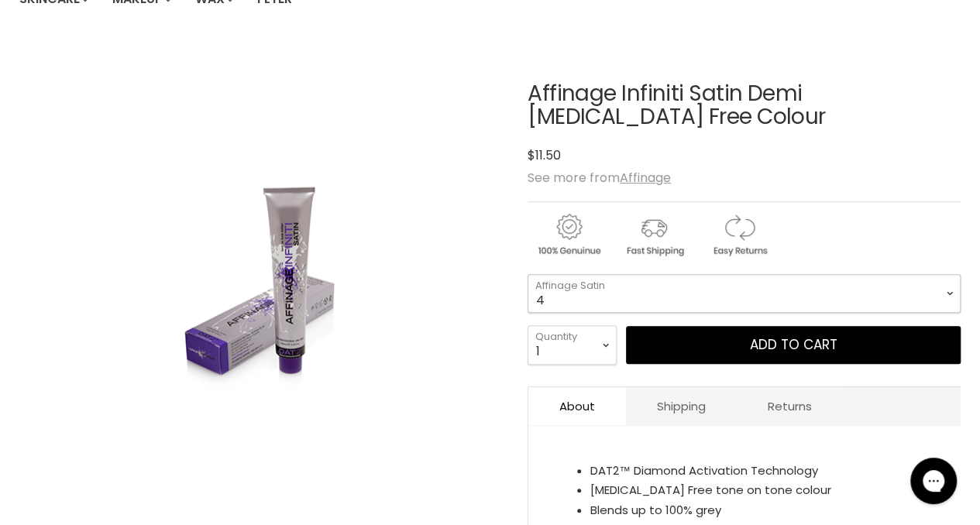
click at [927, 289] on select "4 5 5.036 6 6.036 7 7.036 8 8.12 8.32 9.046 9.1 9.21 9.32 10.01" at bounding box center [744, 293] width 433 height 39
click at [528, 274] on select "4 5 5.036 6 6.036 7 7.036 8 8.12 8.32 9.046 9.1 9.21 9.32 10.01" at bounding box center [744, 293] width 433 height 39
select select "9.21"
drag, startPoint x: 601, startPoint y: 350, endPoint x: 419, endPoint y: 349, distance: 182.1
click at [419, 349] on div "Click or scroll to zoom Tap or pinch to zoom" at bounding box center [261, 285] width 485 height 485
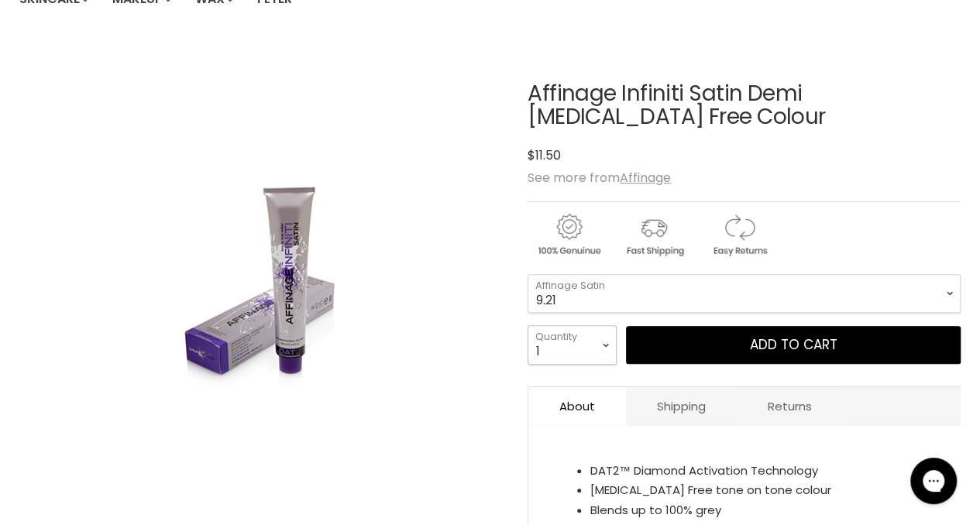
click at [610, 336] on select "1 2 3 4 5 6 7 8 9 10+" at bounding box center [572, 344] width 89 height 39
select select "3"
click at [528, 325] on select "1 2 3 4 5 6 7 8 9 10+" at bounding box center [572, 344] width 89 height 39
type input "3"
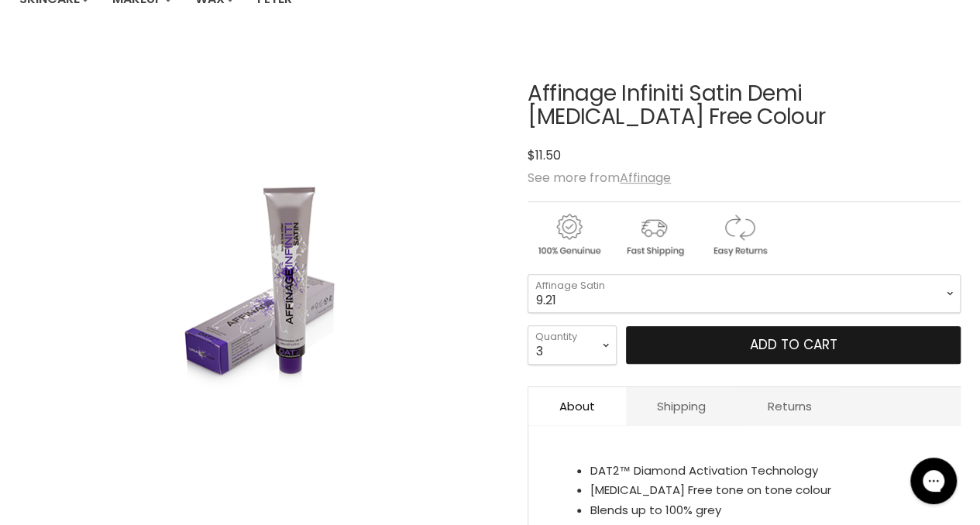
click at [689, 338] on button "Add to cart" at bounding box center [793, 345] width 335 height 39
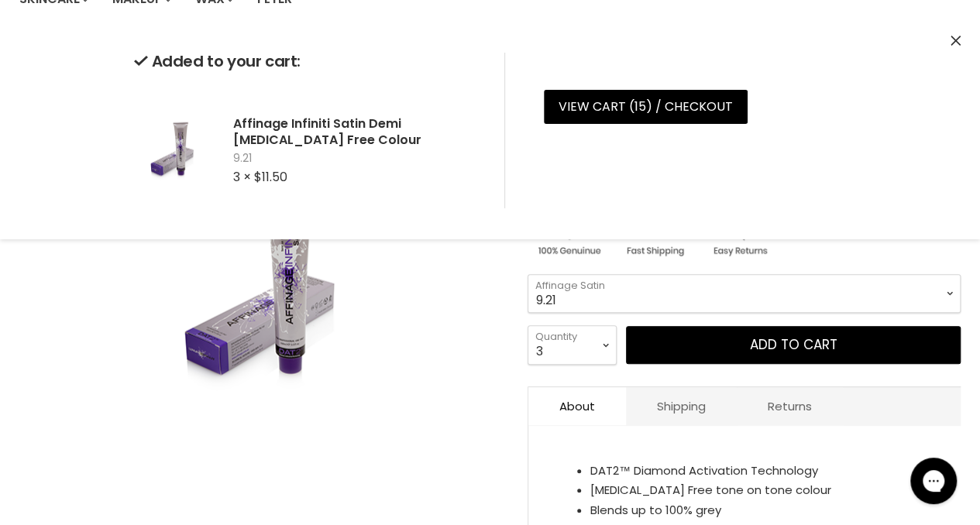
click at [449, 336] on div "Click or scroll to zoom Tap or pinch to zoom" at bounding box center [261, 285] width 485 height 485
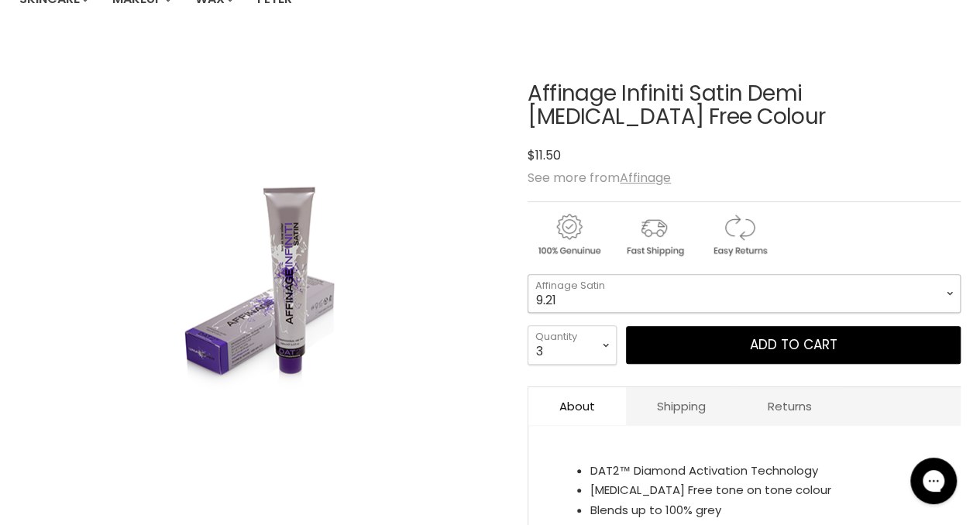
click at [639, 290] on select "4 5 5.036 6 6.036 7 7.036 8 8.12 8.32 9.046 9.1 9.21 9.32 10.01" at bounding box center [744, 293] width 433 height 39
click at [528, 274] on select "4 5 5.036 6 6.036 7 7.036 8 8.12 8.32 9.046 9.1 9.21 9.32 10.01" at bounding box center [744, 293] width 433 height 39
select select "9.32"
click at [609, 350] on select "1 2 3 4 5 6 7 8 9 10+" at bounding box center [572, 344] width 89 height 39
select select "1"
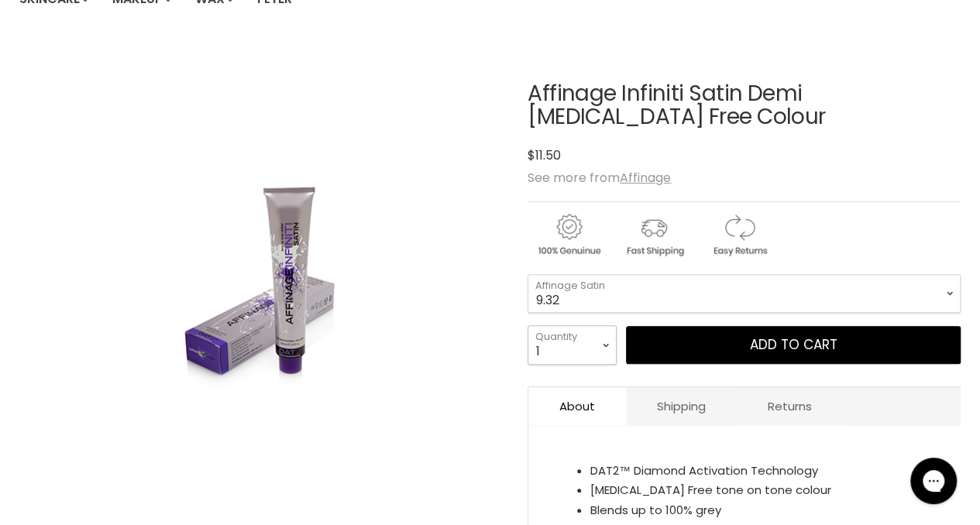
click at [528, 325] on select "1 2 3 4 5 6 7 8 9 10+" at bounding box center [572, 344] width 89 height 39
type input "1"
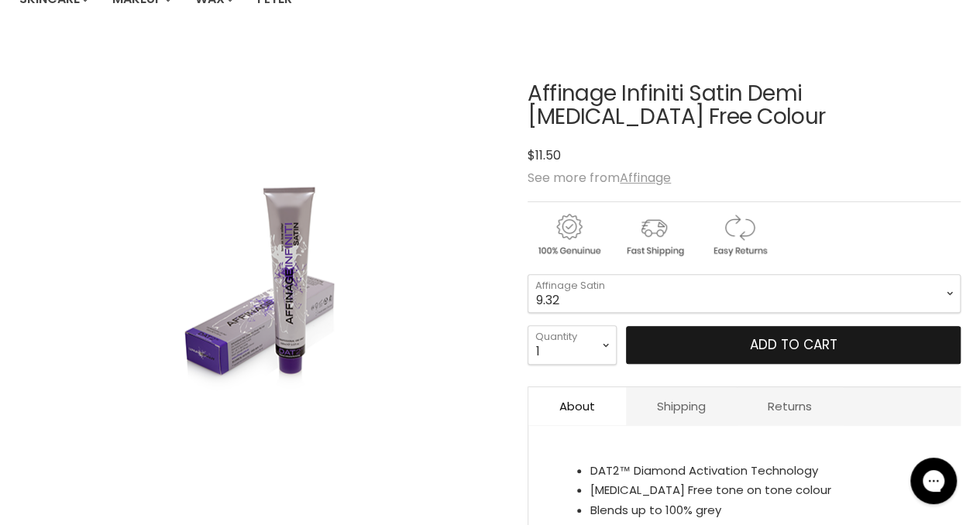
click at [750, 340] on button "Add to cart" at bounding box center [793, 345] width 335 height 39
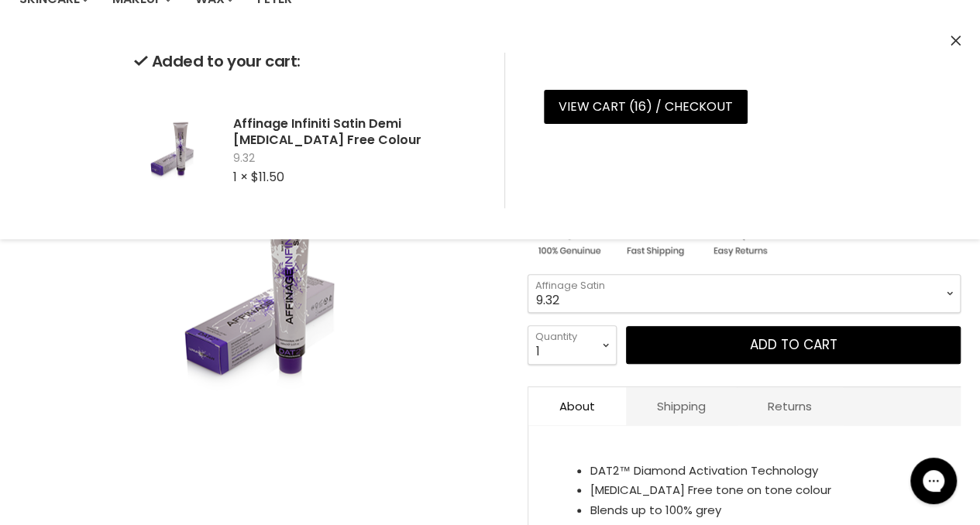
click at [467, 355] on div "Click or scroll to zoom Tap or pinch to zoom" at bounding box center [261, 285] width 485 height 485
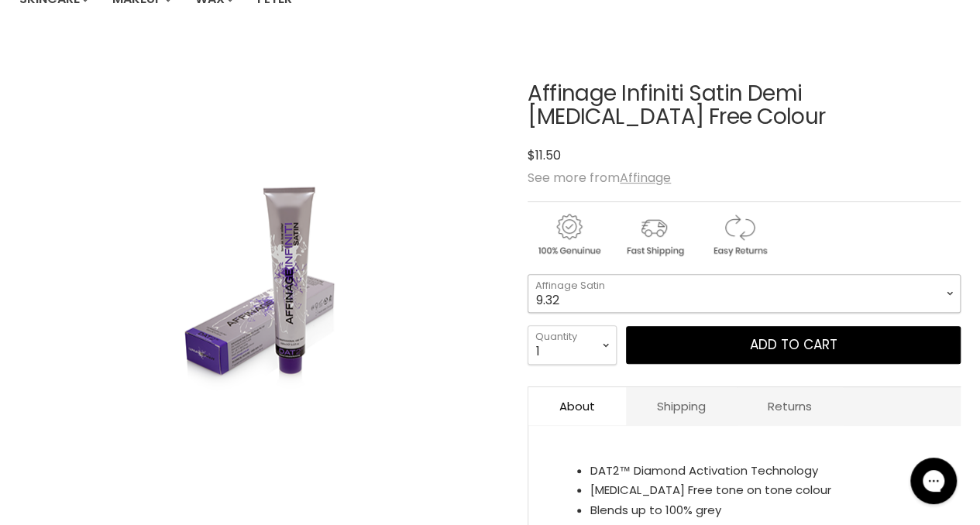
click at [740, 292] on select "4 5 5.036 6 6.036 7 7.036 8 8.12 8.32 9.046 9.1 9.21 9.32 10.01" at bounding box center [744, 293] width 433 height 39
click at [528, 274] on select "4 5 5.036 6 6.036 7 7.036 8 8.12 8.32 9.046 9.1 9.21 9.32 10.01" at bounding box center [744, 293] width 433 height 39
select select "10.21"
click at [608, 339] on select "1 2 3 4 5 6 7 8 9 10+" at bounding box center [572, 344] width 89 height 39
select select "3"
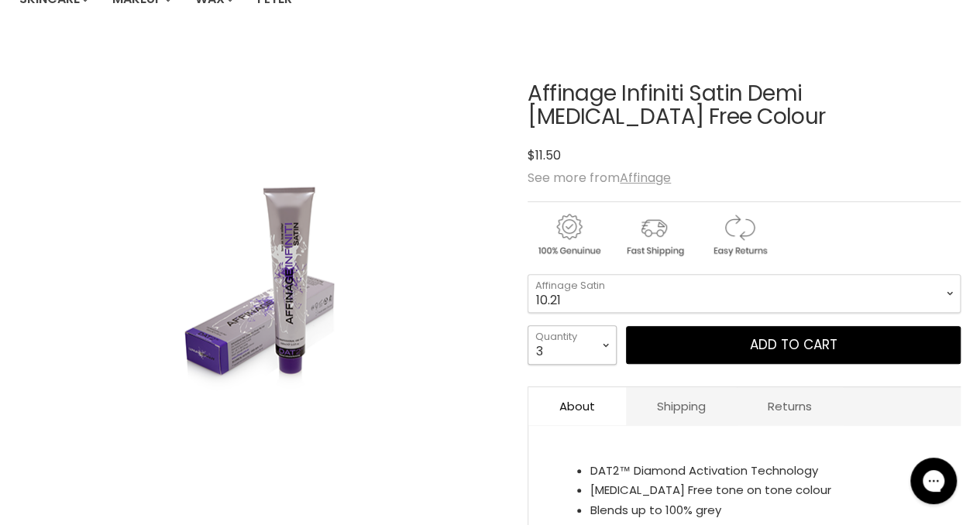
click at [528, 325] on select "1 2 3 4 5 6 7 8 9 10+" at bounding box center [572, 344] width 89 height 39
type input "3"
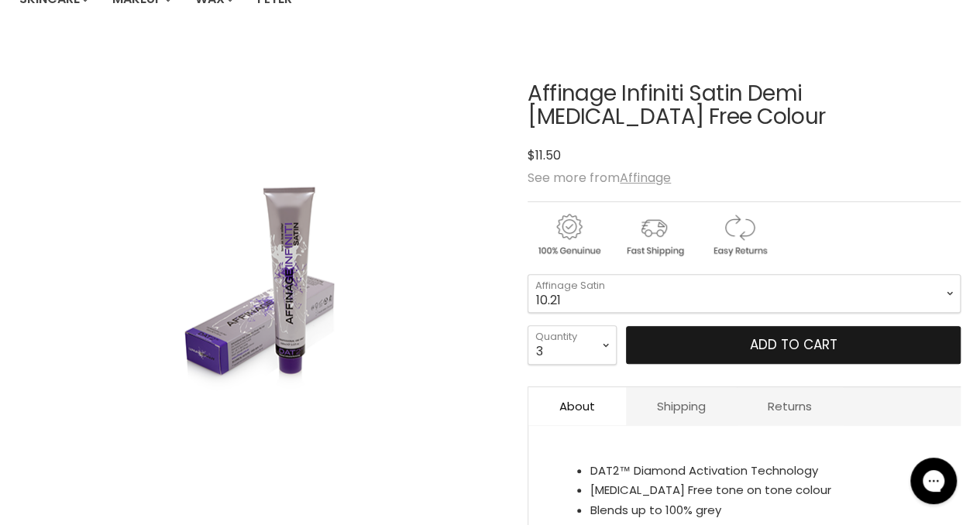
click at [698, 339] on button "Add to cart" at bounding box center [793, 345] width 335 height 39
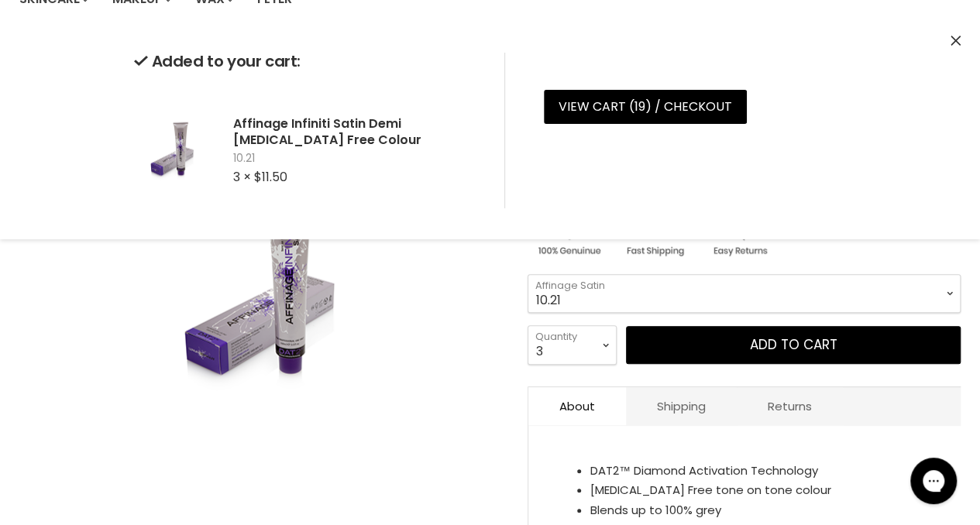
click at [462, 316] on div "Click or scroll to zoom Tap or pinch to zoom" at bounding box center [261, 285] width 485 height 485
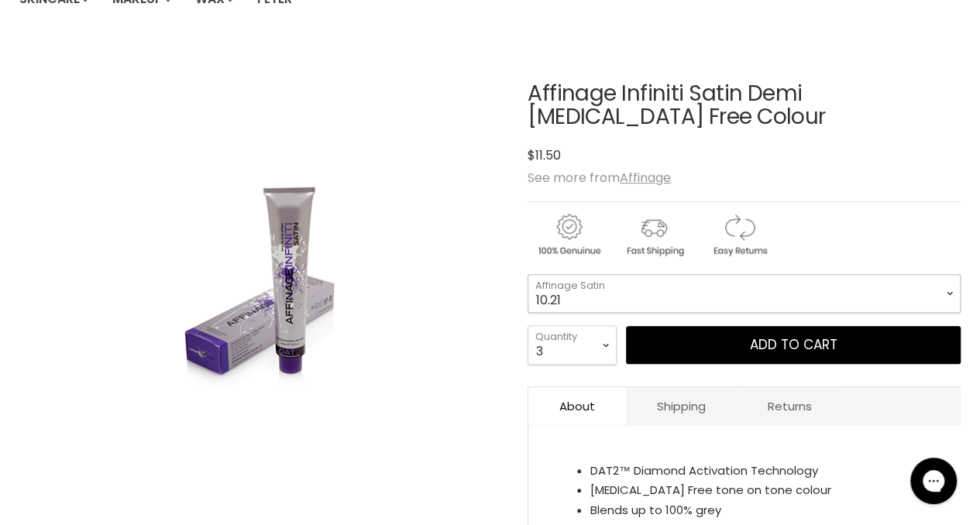
click at [592, 298] on select "4 5 5.036 6 6.036 7 7.036 8 8.12 8.32 9.046 9.1 9.21 9.32 10.01" at bounding box center [744, 293] width 433 height 39
click at [427, 247] on div "Click or scroll to zoom Tap or pinch to zoom" at bounding box center [261, 285] width 485 height 485
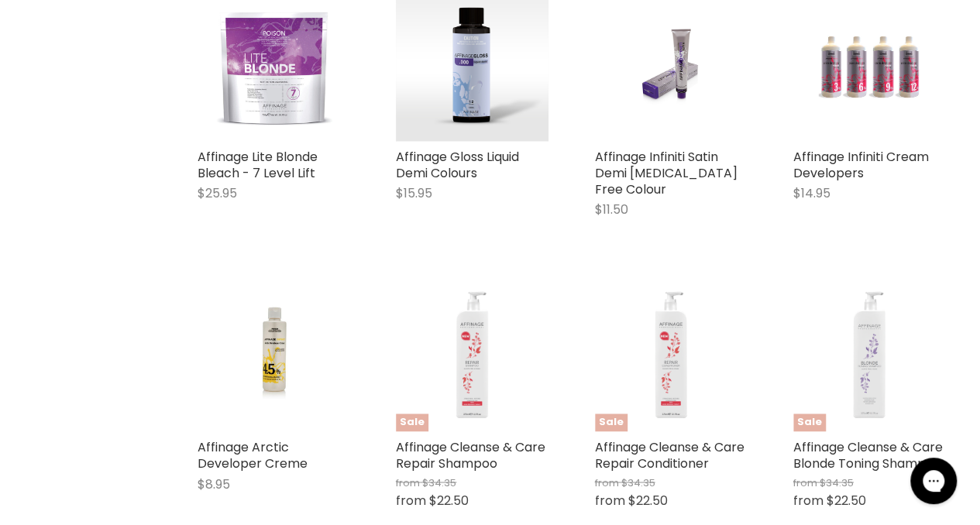
scroll to position [997, 0]
click at [463, 75] on img "Main content" at bounding box center [472, 64] width 152 height 152
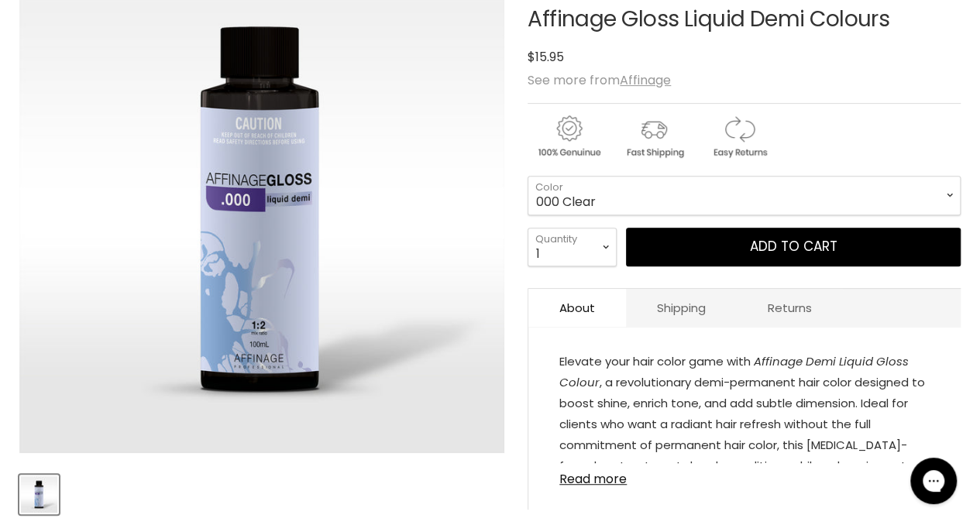
scroll to position [267, 0]
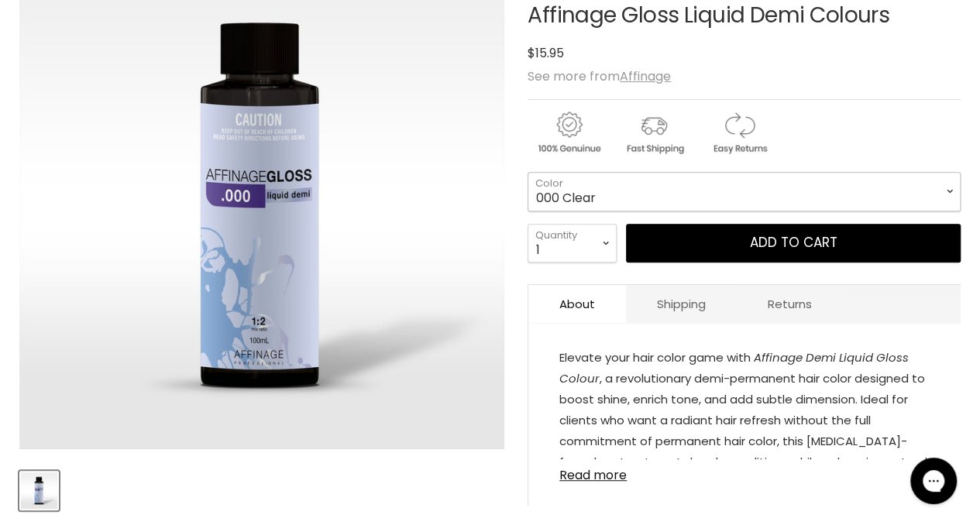
click at [715, 188] on select "000 Clear 4.0 Medium brown 6.0 Dark Blonde 8.0 Light Blonde 5.023 Light Toffee …" at bounding box center [744, 191] width 433 height 39
click at [528, 172] on select "000 Clear 4.0 Medium brown 6.0 Dark Blonde 8.0 Light Blonde 5.023 Light Toffee …" at bounding box center [744, 191] width 433 height 39
select select "9.023 Soft Cool Sand"
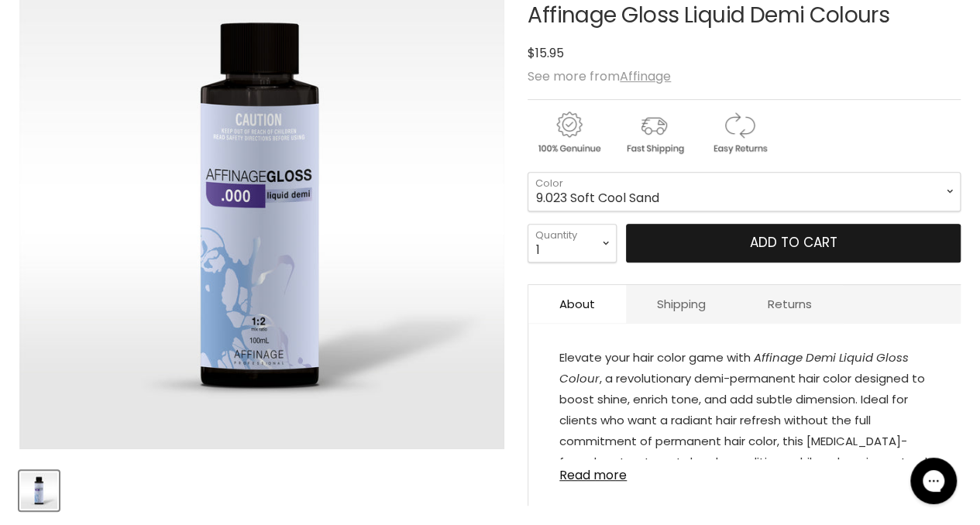
click at [680, 246] on button "Add to cart" at bounding box center [793, 243] width 335 height 39
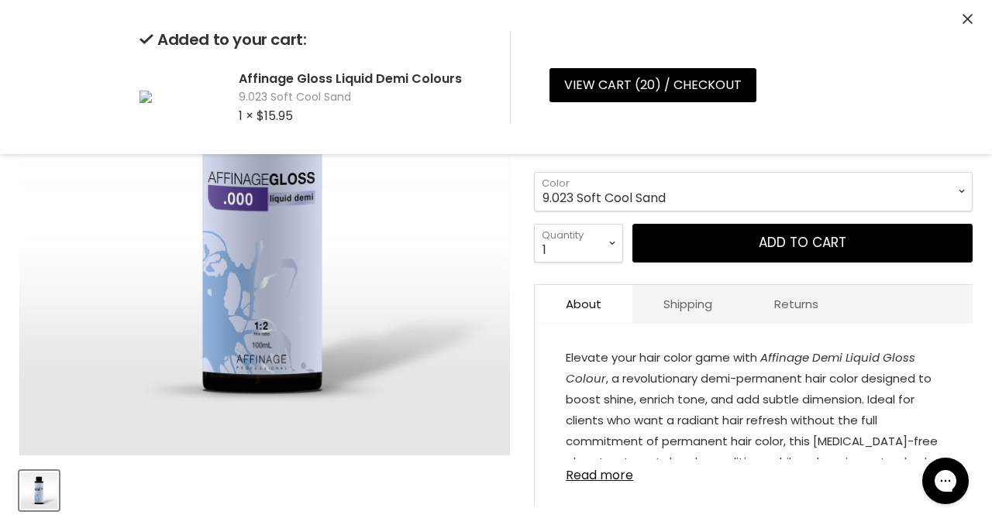
click at [408, 284] on img "Affinage Gloss Liquid Demi Colours image. Click or Scroll to Zoom." at bounding box center [264, 210] width 491 height 491
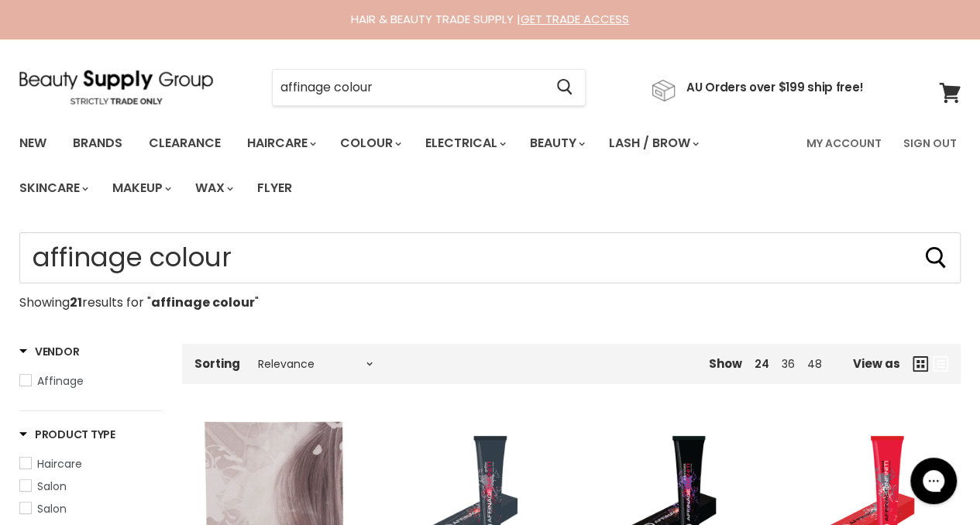
scroll to position [970, 0]
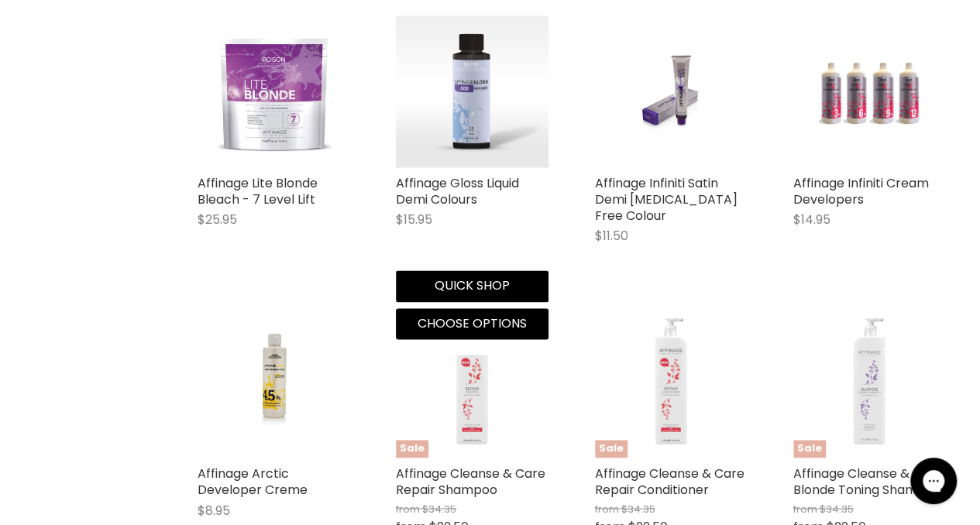
click at [508, 100] on img "Main content" at bounding box center [472, 91] width 152 height 152
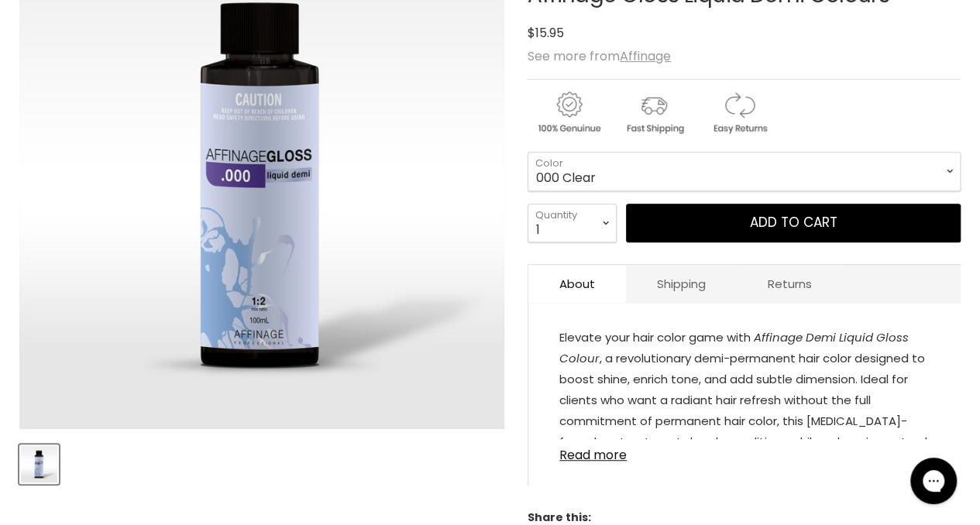
scroll to position [288, 0]
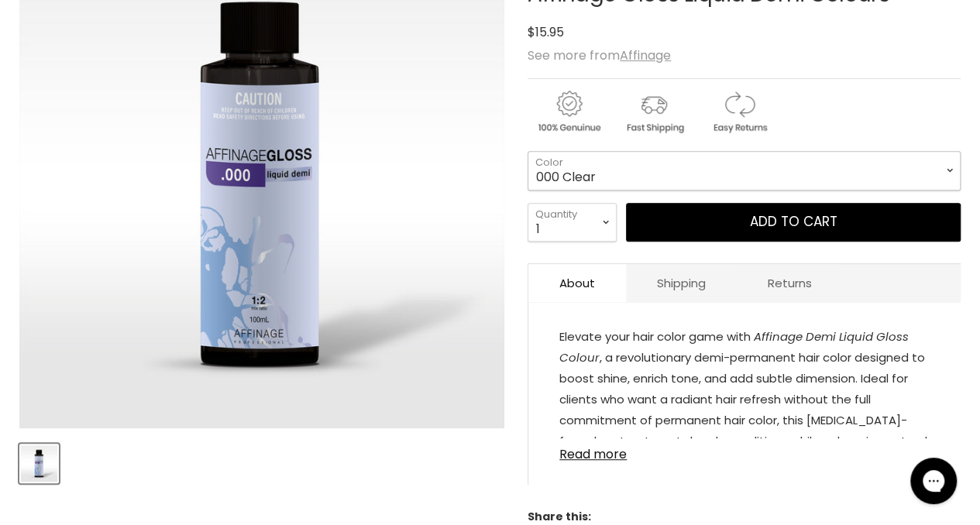
click at [625, 168] on select "000 Clear 4.0 Medium brown 6.0 Dark Blonde 8.0 Light Blonde 5.023 Light Toffee …" at bounding box center [744, 170] width 433 height 39
click at [528, 151] on select "000 Clear 4.0 Medium brown 6.0 Dark Blonde 8.0 Light Blonde 5.023 Light Toffee …" at bounding box center [744, 170] width 433 height 39
select select "10.1 Soft Ice"
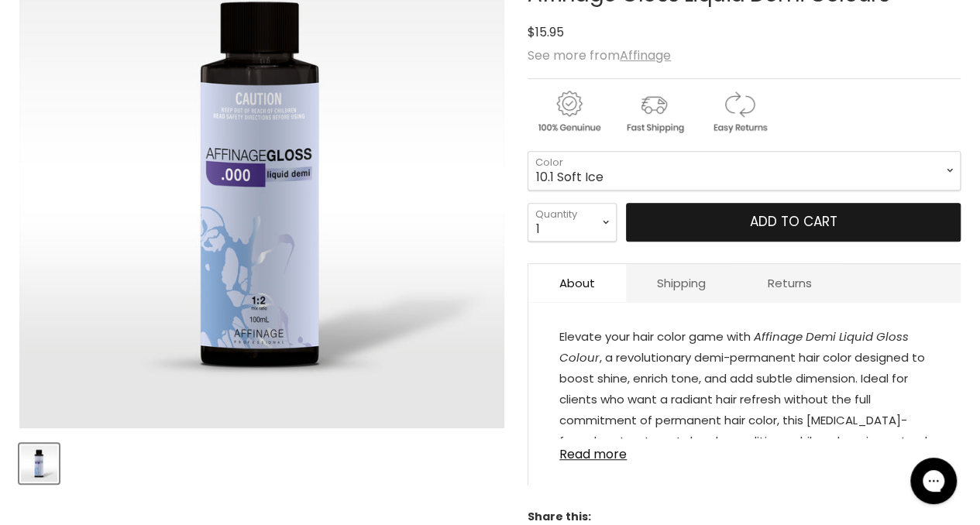
click at [711, 228] on button "Add to cart" at bounding box center [793, 222] width 335 height 39
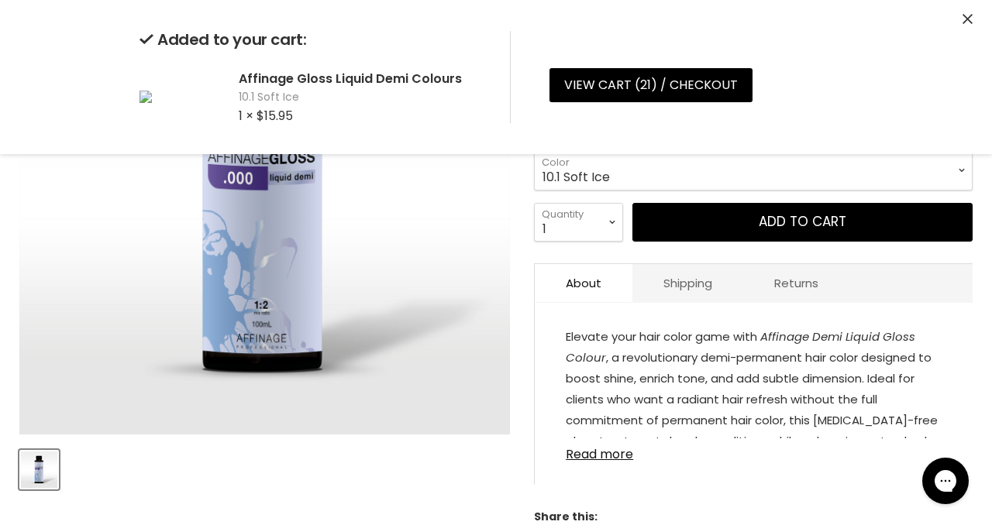
click at [405, 317] on img "Affinage Gloss Liquid Demi Colours image. Click or Scroll to Zoom." at bounding box center [264, 189] width 491 height 491
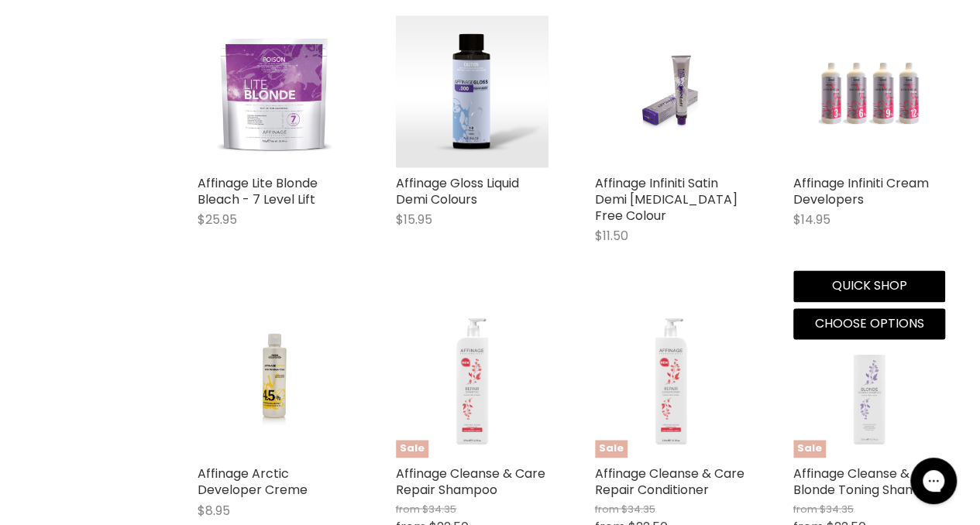
click at [874, 142] on img "Main content" at bounding box center [869, 91] width 102 height 152
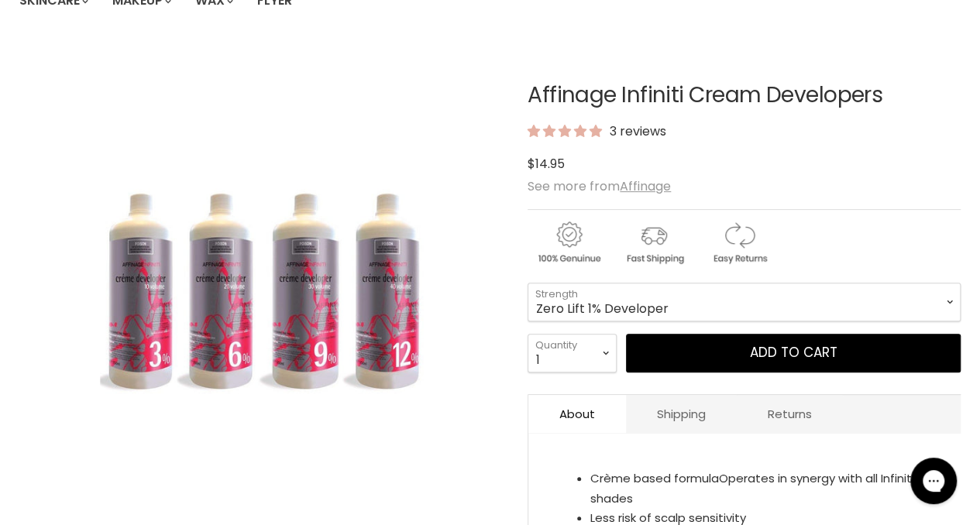
scroll to position [194, 0]
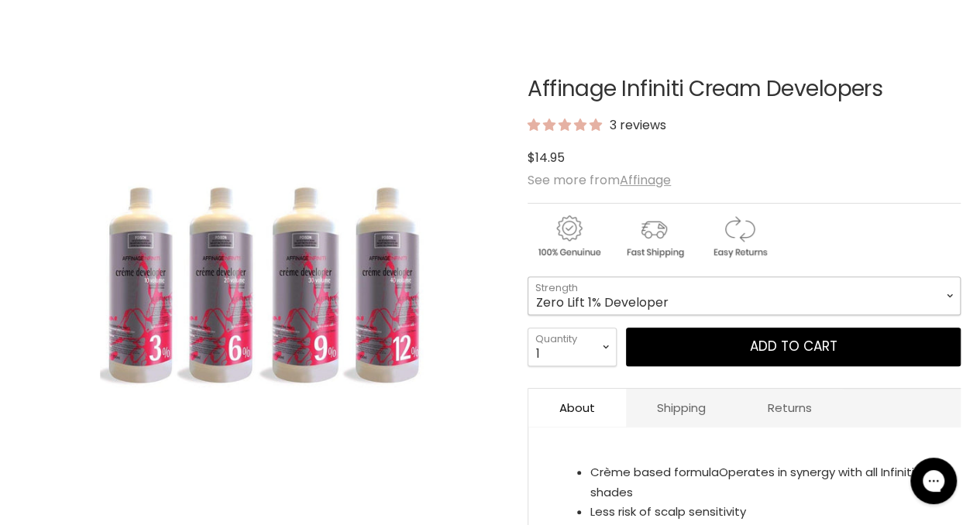
click at [736, 301] on select "Zero Lift 1% Developer 5 Vol 10 Vol 20 Vol 30 Vol 40 Vol" at bounding box center [744, 296] width 433 height 39
click at [528, 277] on select "Zero Lift 1% Developer 5 Vol 10 Vol 20 Vol 30 Vol 40 Vol" at bounding box center [744, 296] width 433 height 39
select select "5 Vol"
click at [597, 347] on select "1 2 3 4 5 6 7 8 9 10+" at bounding box center [572, 347] width 89 height 39
select select "3"
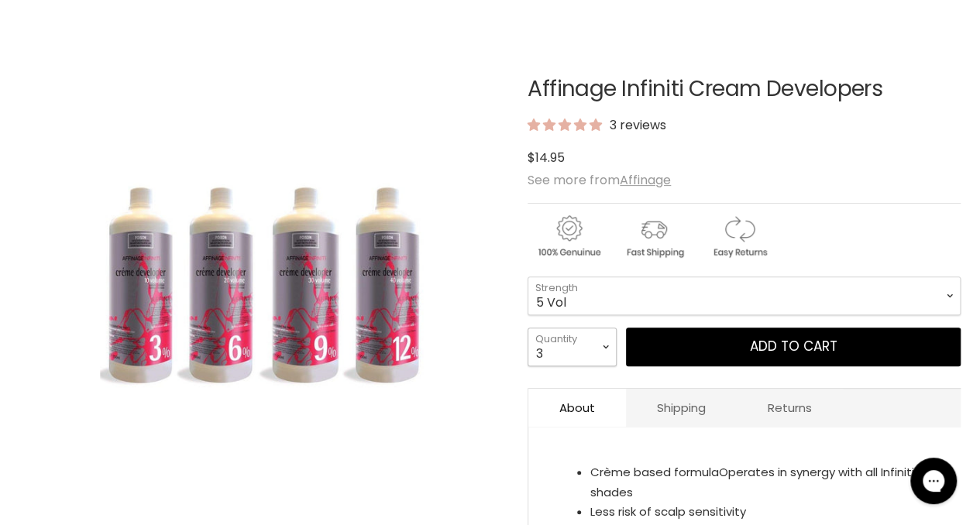
click at [528, 328] on select "1 2 3 4 5 6 7 8 9 10+" at bounding box center [572, 347] width 89 height 39
type input "3"
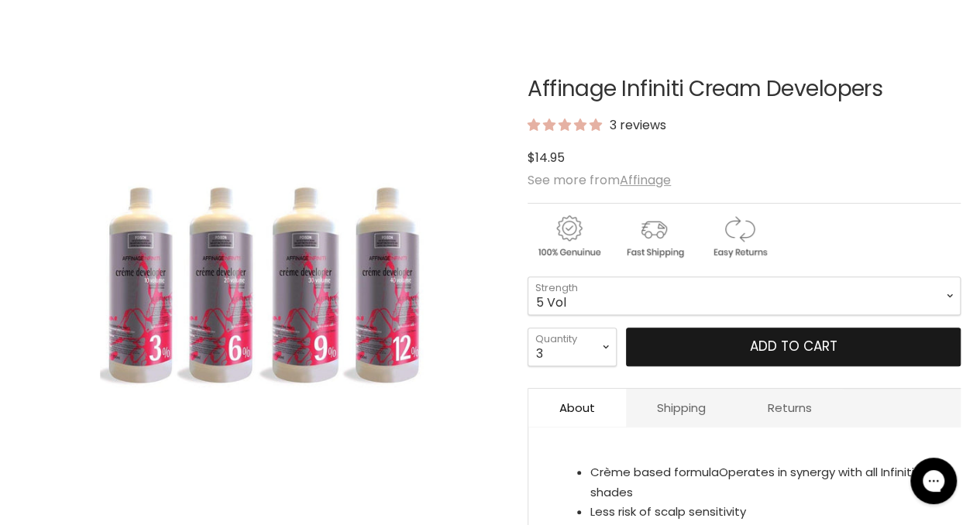
click at [701, 335] on button "Add to cart" at bounding box center [793, 347] width 335 height 39
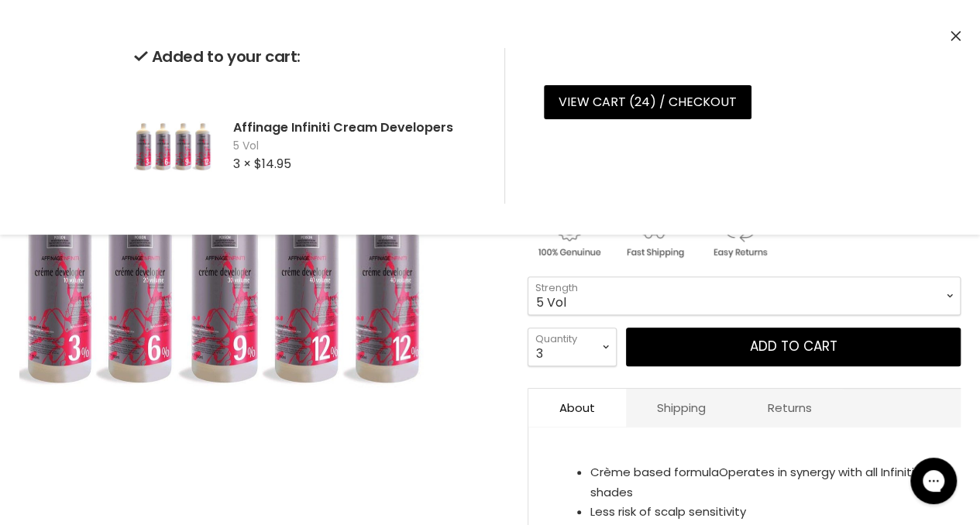
click at [493, 329] on div "Click or scroll to zoom Tap or pinch to zoom" at bounding box center [261, 281] width 485 height 485
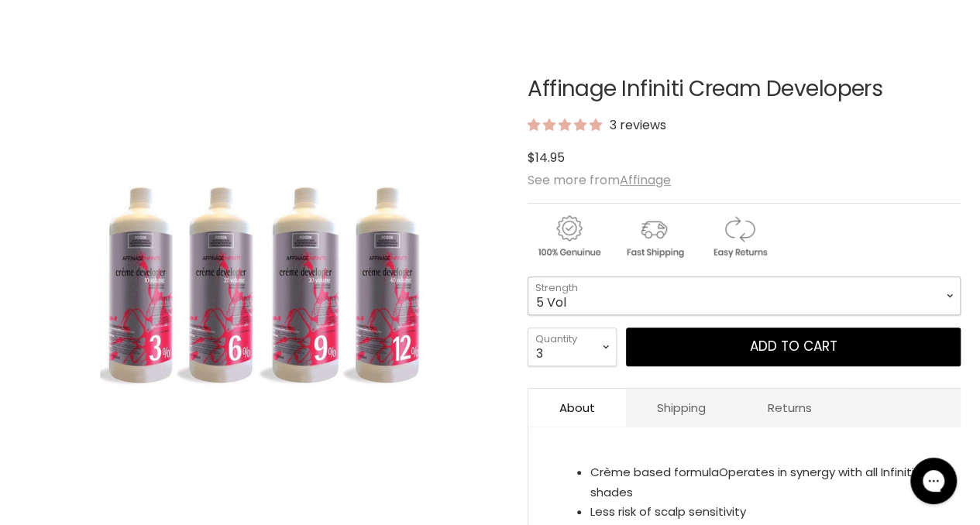
click at [596, 291] on select "Zero Lift 1% Developer 5 Vol 10 Vol 20 Vol 30 Vol 40 Vol" at bounding box center [744, 296] width 433 height 39
click at [528, 277] on select "Zero Lift 1% Developer 5 Vol 10 Vol 20 Vol 30 Vol 40 Vol" at bounding box center [744, 296] width 433 height 39
select select "30 Vol"
click at [580, 329] on select "1 2 3 4 5 6 7 8 9 10+" at bounding box center [572, 347] width 89 height 39
select select "1"
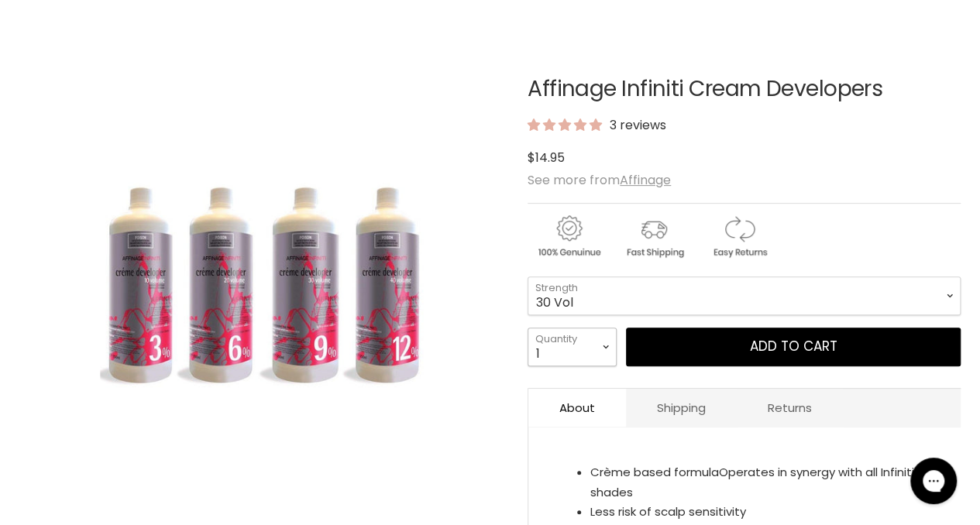
click at [528, 328] on select "1 2 3 4 5 6 7 8 9 10+" at bounding box center [572, 347] width 89 height 39
type input "1"
click at [623, 336] on div "1 2 3 4 5 6 7 8 9 10+ Quantity 1 Quantity Add to cart" at bounding box center [744, 347] width 433 height 39
click at [589, 342] on select "1 2 3 4 5 6 7 8 9 10+" at bounding box center [572, 347] width 89 height 39
select select "2"
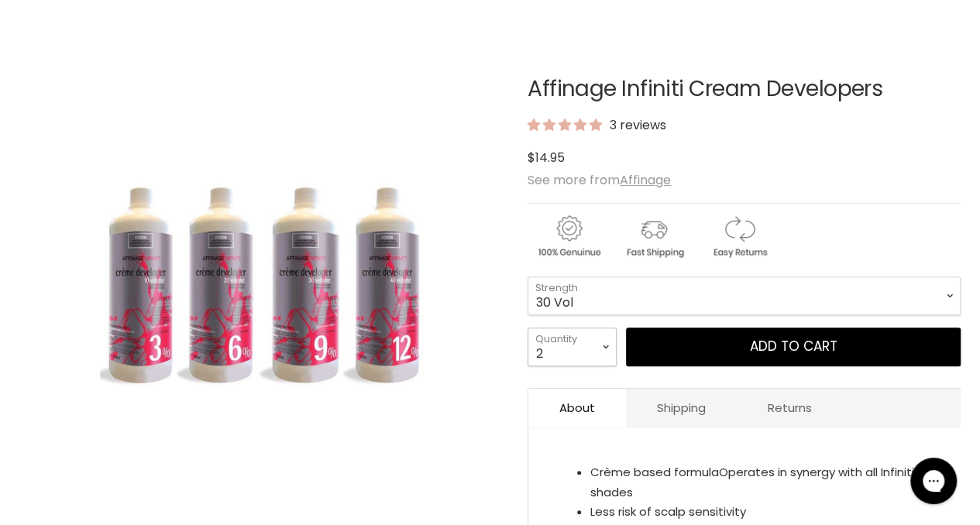
click at [528, 328] on select "1 2 3 4 5 6 7 8 9 10+" at bounding box center [572, 347] width 89 height 39
type input "2"
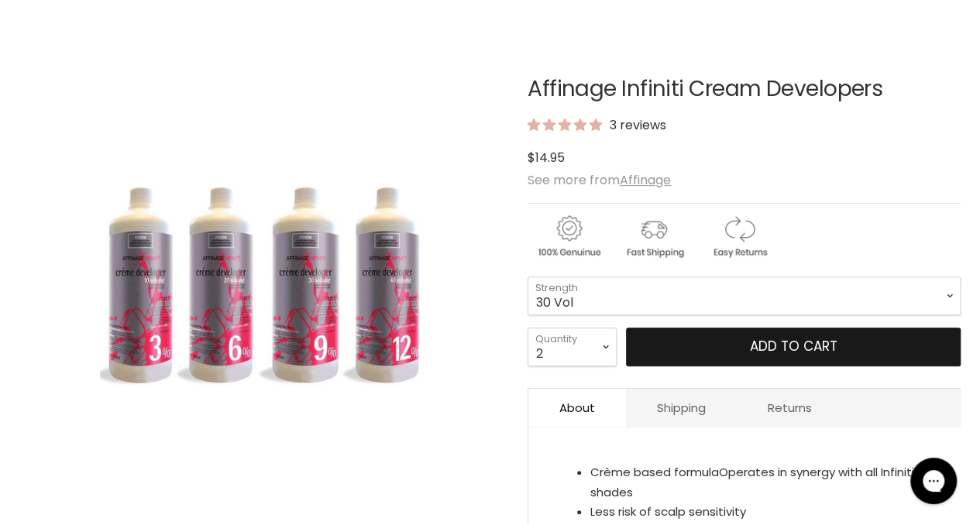
click at [690, 346] on button "Add to cart" at bounding box center [793, 347] width 335 height 39
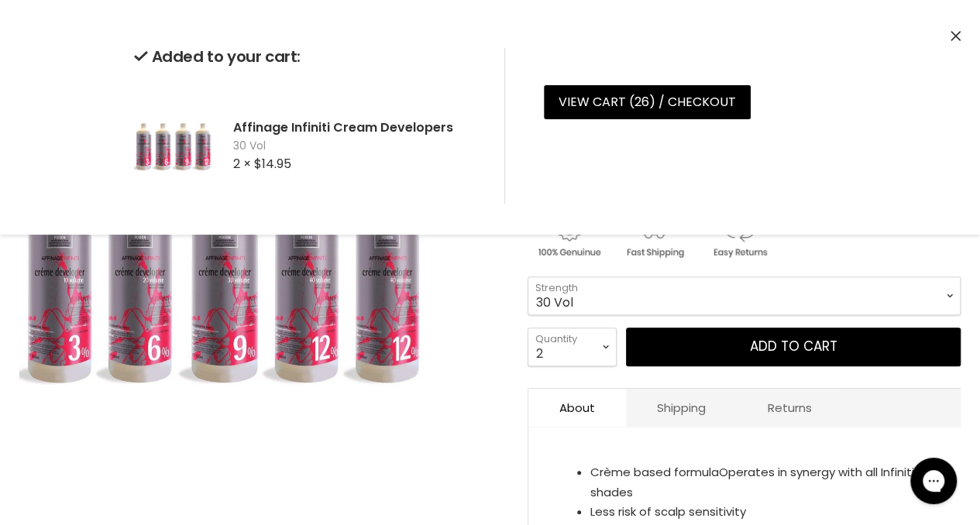
click at [480, 408] on div "Click or scroll to zoom Tap or pinch to zoom" at bounding box center [261, 281] width 485 height 485
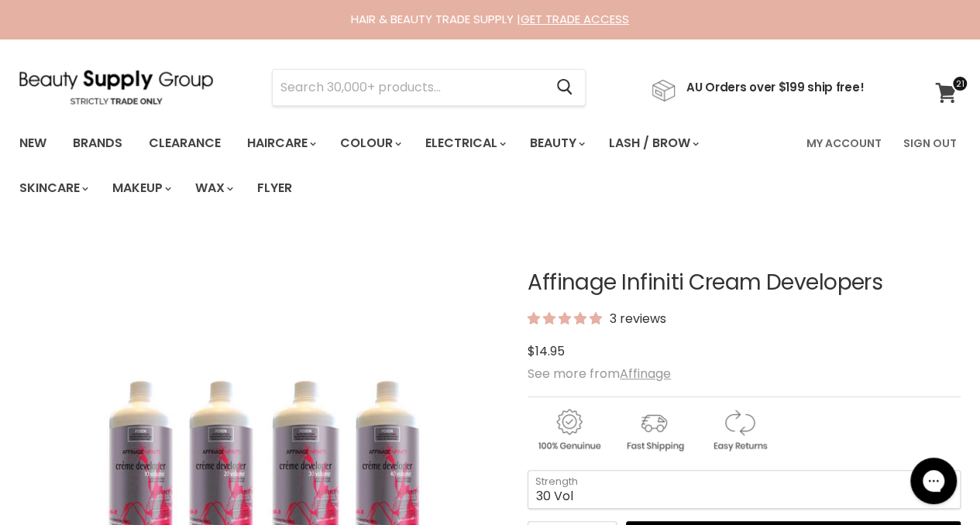
click at [945, 91] on icon at bounding box center [945, 93] width 21 height 20
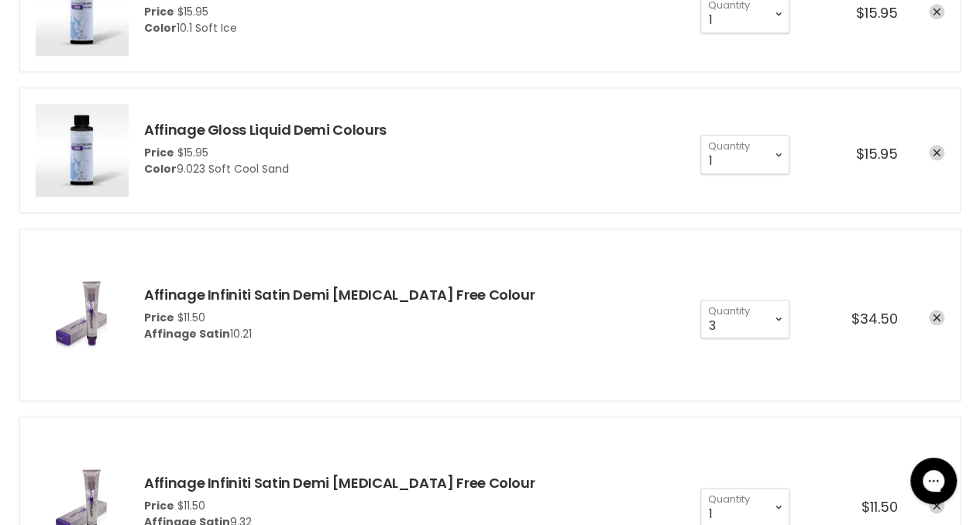
scroll to position [746, 0]
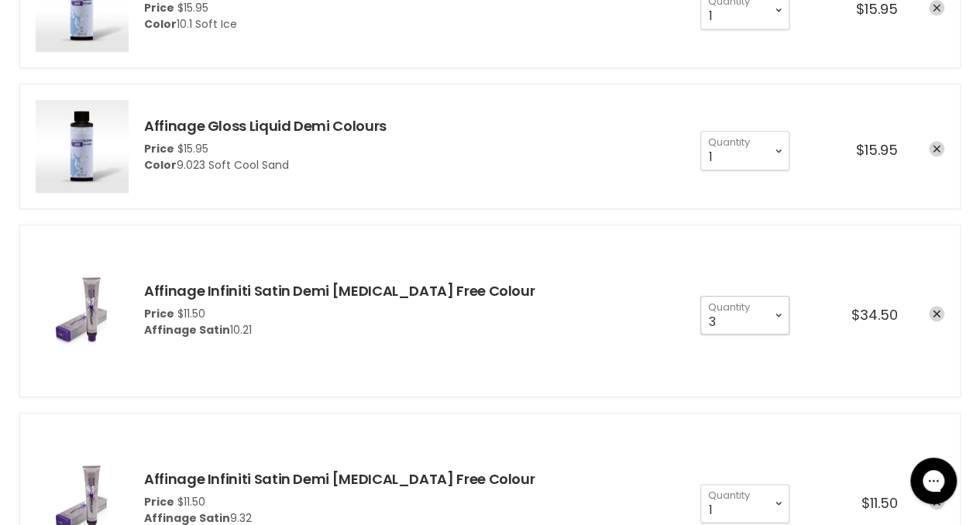
click at [776, 314] on select "1 2 3 4 5 6 7 8 9 10+" at bounding box center [745, 315] width 89 height 39
select select "2"
click at [701, 296] on select "1 2 3 4 5 6 7 8 9 10+" at bounding box center [745, 315] width 89 height 39
type input "2"
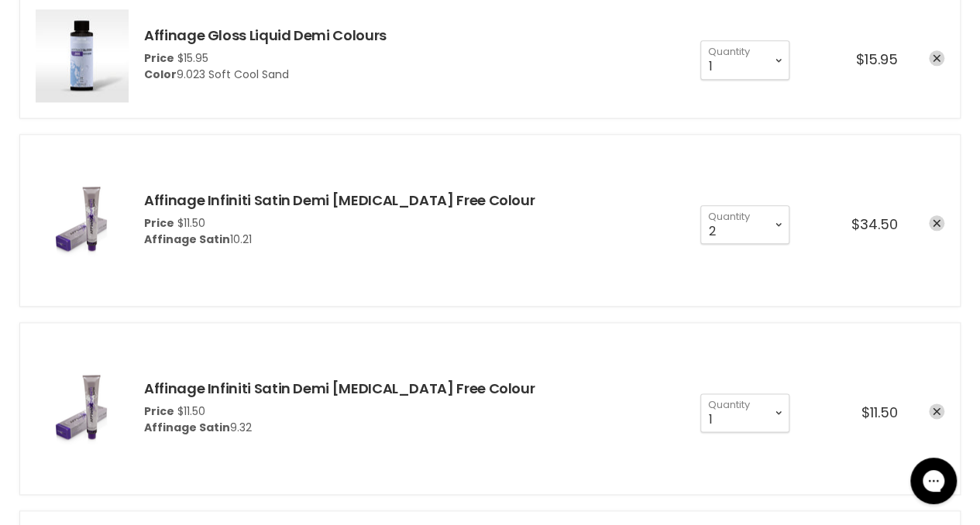
scroll to position [877, 0]
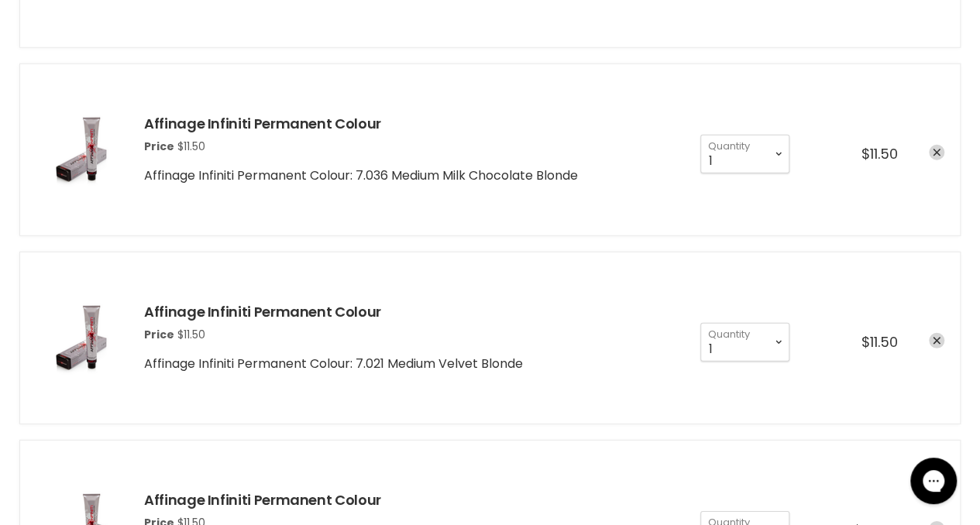
scroll to position [2395, 0]
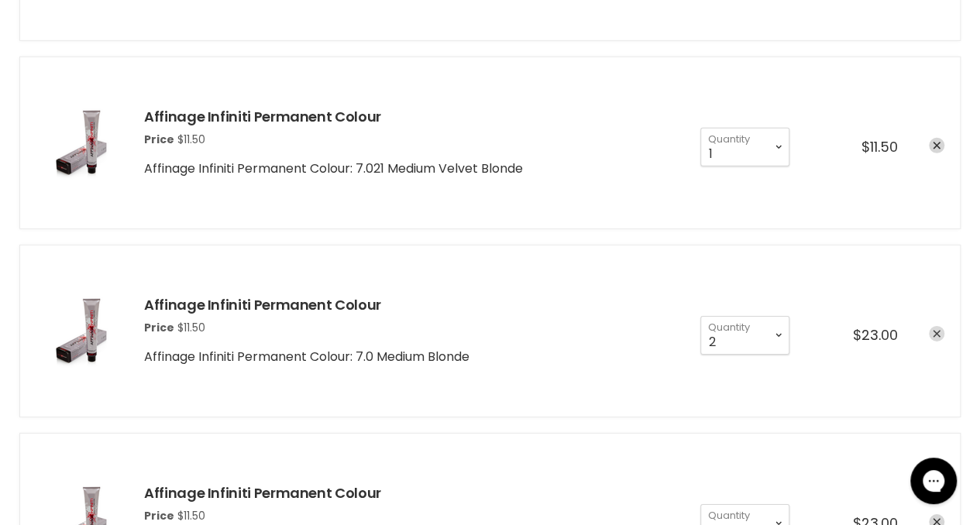
click at [934, 330] on icon "remove Affinage Infiniti Permanent Colour" at bounding box center [937, 334] width 8 height 8
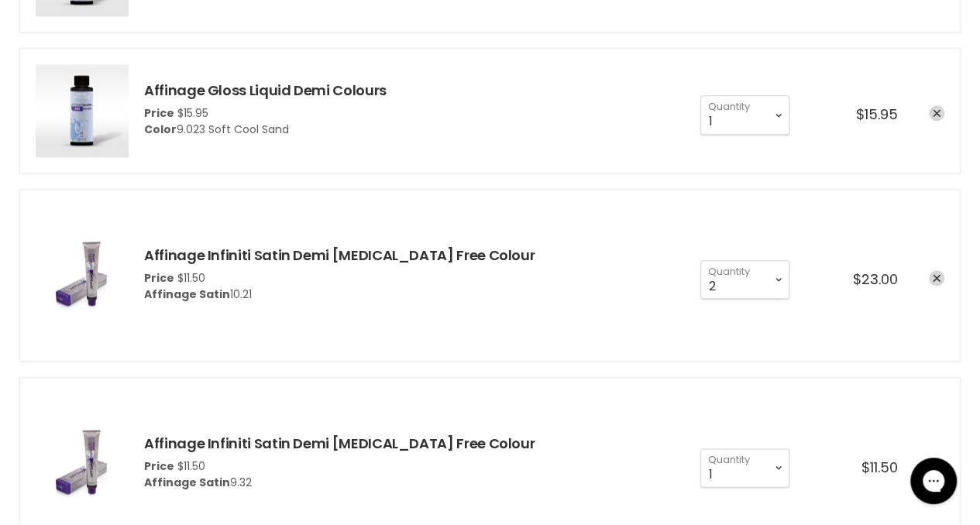
scroll to position [780, 0]
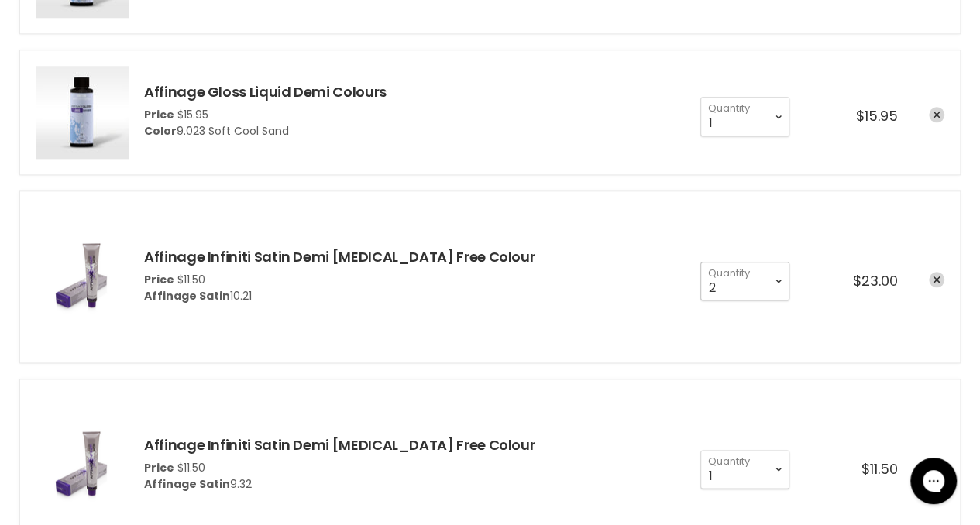
click at [777, 278] on select "1 2 3 4 5 6 7 8 9 10+" at bounding box center [745, 281] width 89 height 39
select select "1"
click at [701, 262] on select "1 2 3 4 5 6 7 8 9 10+" at bounding box center [745, 281] width 89 height 39
type input "1"
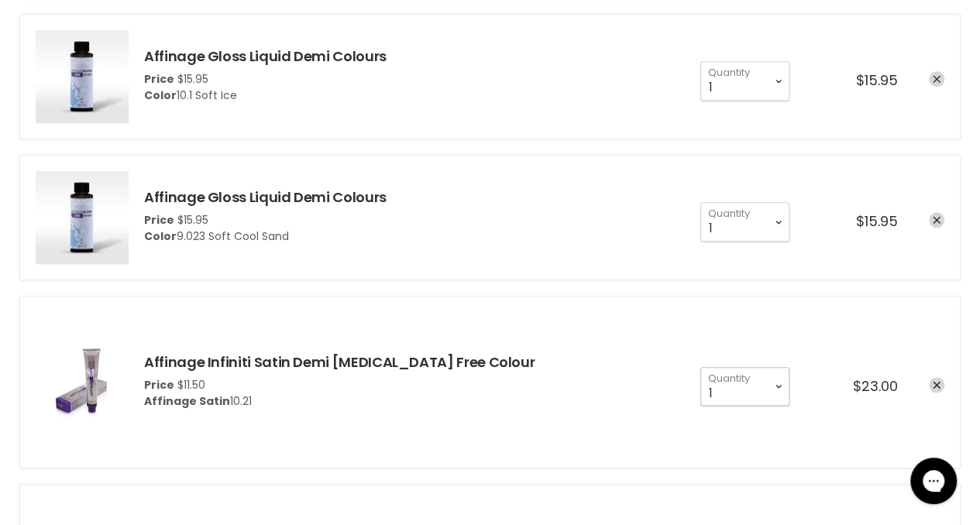
scroll to position [660, 0]
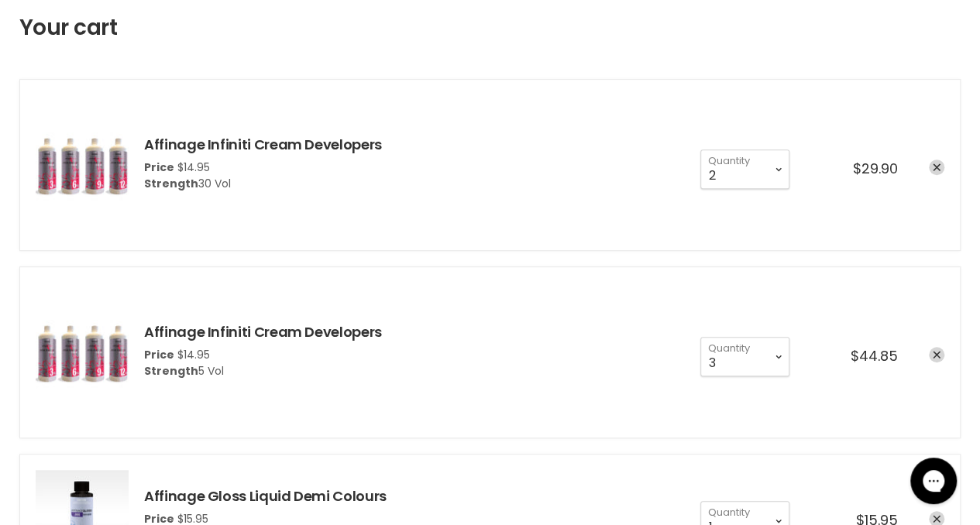
scroll to position [234, 0]
click at [780, 348] on select "1 2 3 4 5 6 7 8 9 10+" at bounding box center [745, 356] width 89 height 39
select select "2"
click at [701, 337] on select "1 2 3 4 5 6 7 8 9 10+" at bounding box center [745, 356] width 89 height 39
type input "2"
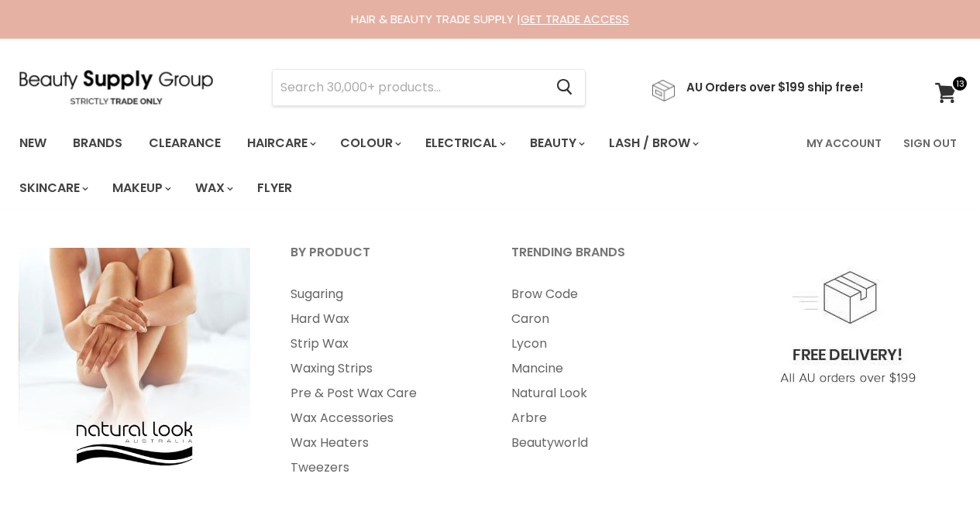
select select "2"
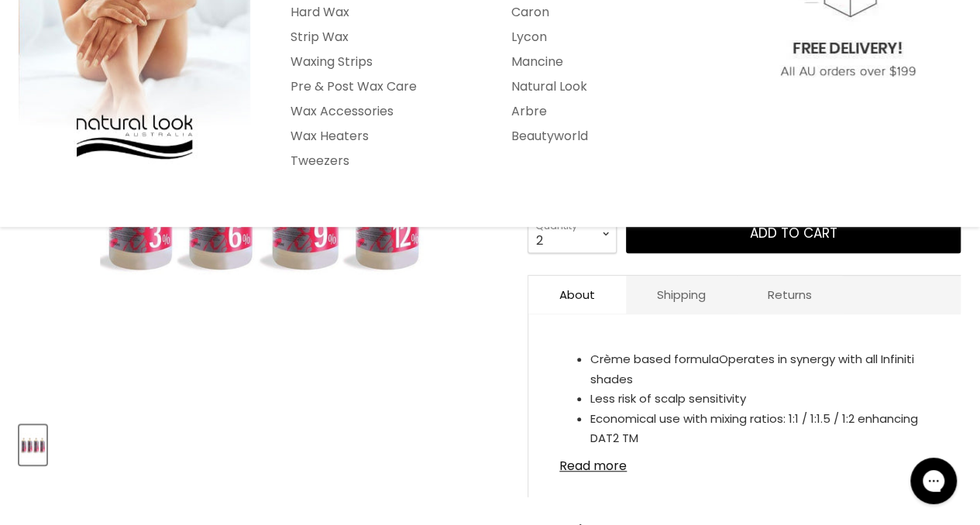
scroll to position [306, 0]
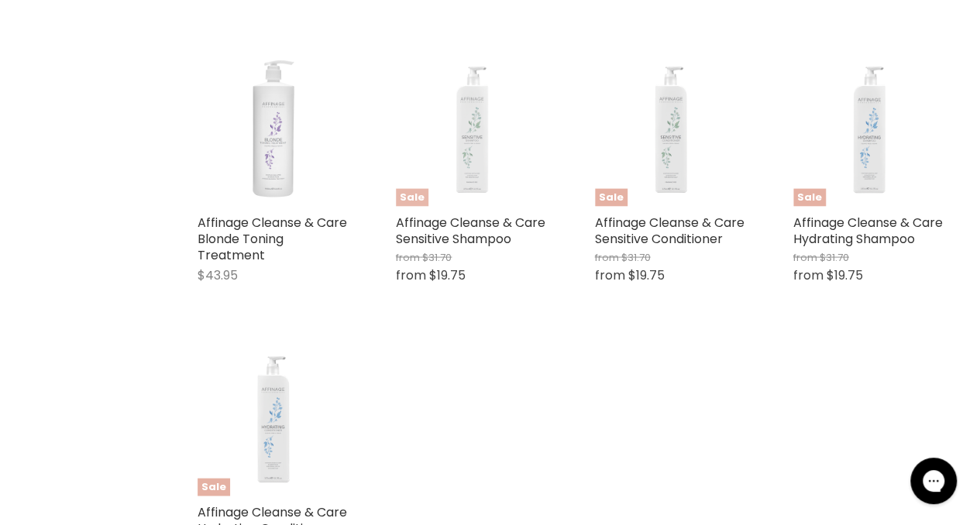
scroll to position [1508, 0]
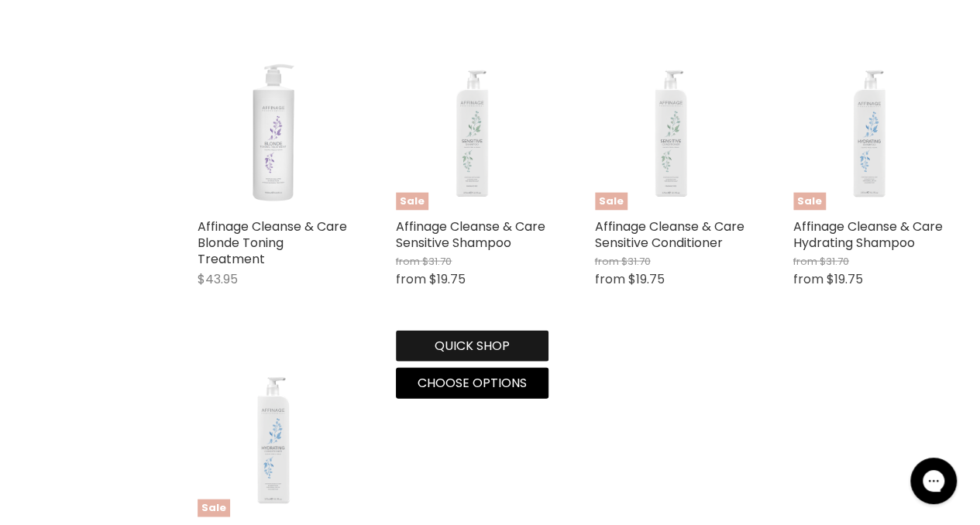
click at [447, 362] on button "Quick shop" at bounding box center [472, 346] width 152 height 31
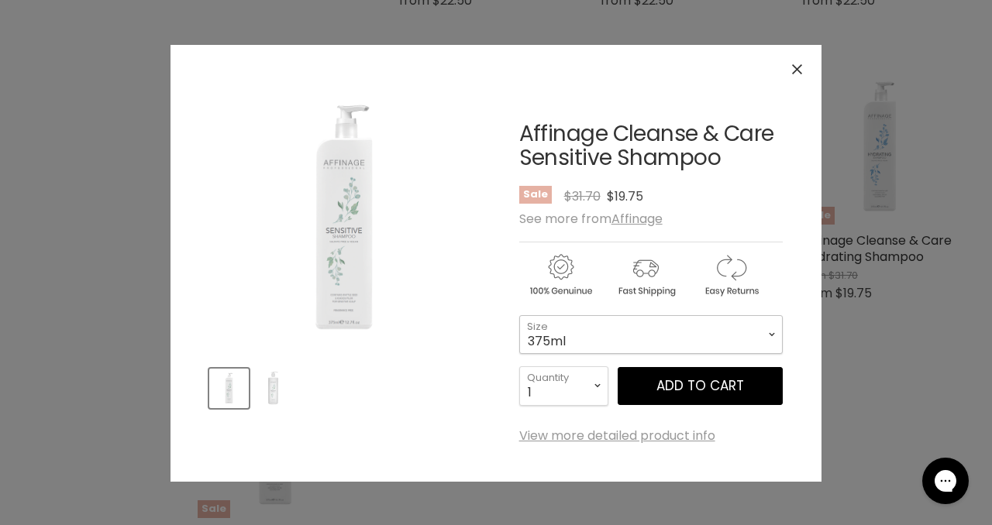
click at [752, 331] on select "375ml 1L" at bounding box center [650, 334] width 263 height 39
click at [519, 315] on select "375ml 1L" at bounding box center [650, 334] width 263 height 39
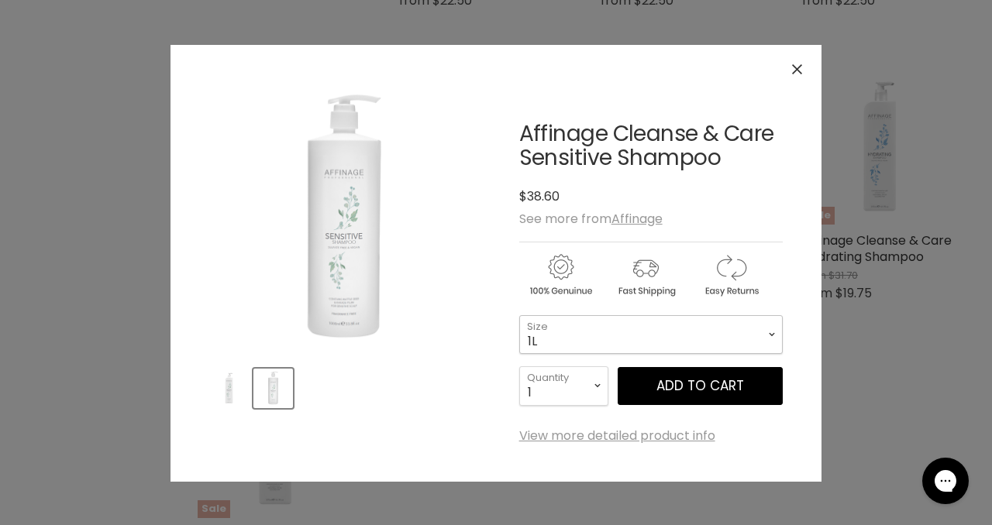
click at [727, 342] on select "375ml 1L" at bounding box center [650, 334] width 263 height 39
select select "375ml"
click at [519, 315] on select "375ml 1L" at bounding box center [650, 334] width 263 height 39
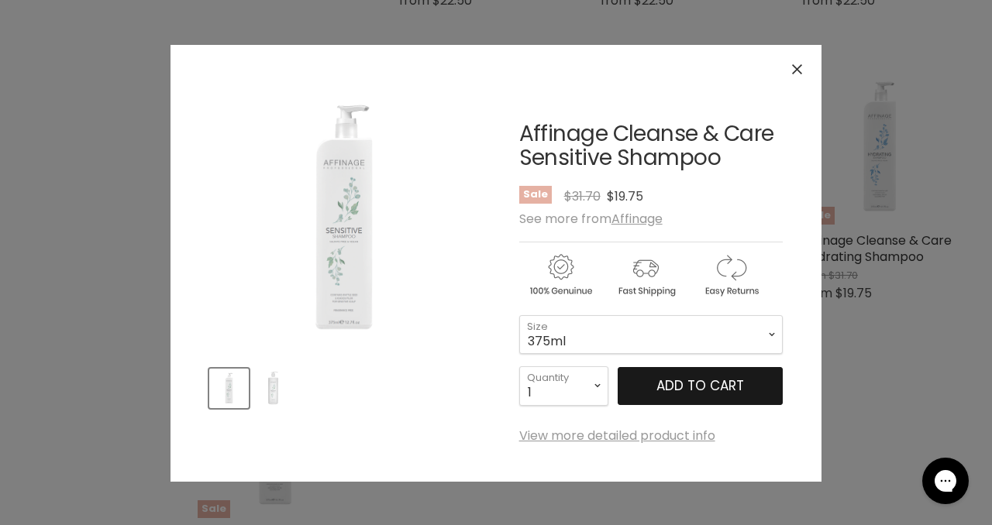
click at [653, 387] on button "Add to cart" at bounding box center [700, 386] width 165 height 39
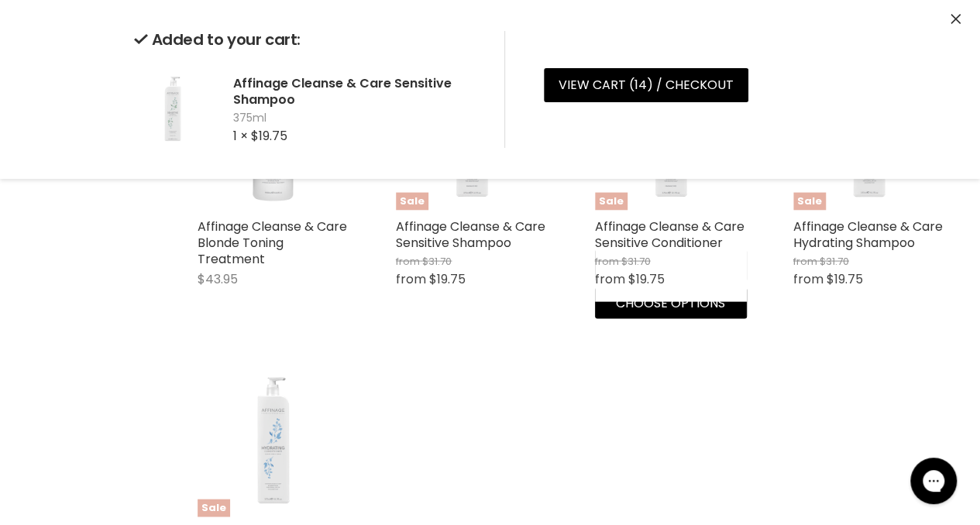
click at [679, 319] on div "Quick shop Choose options" at bounding box center [671, 281] width 158 height 75
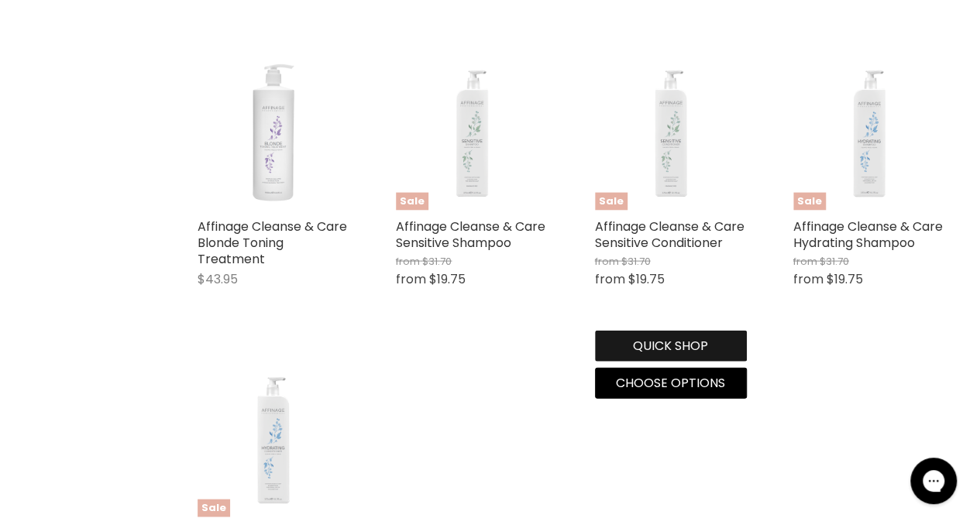
click at [653, 360] on button "Quick shop" at bounding box center [671, 346] width 152 height 31
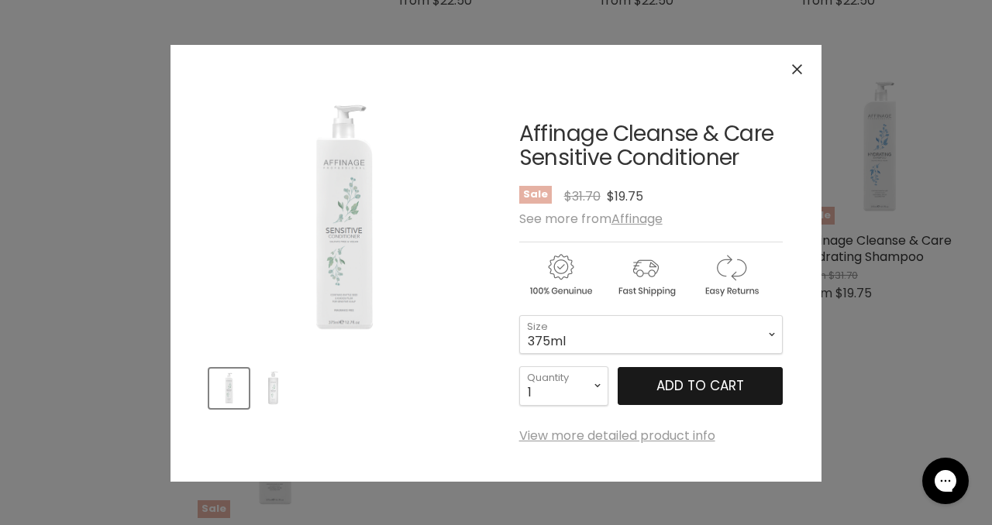
click at [713, 384] on span "Add to cart" at bounding box center [700, 386] width 88 height 19
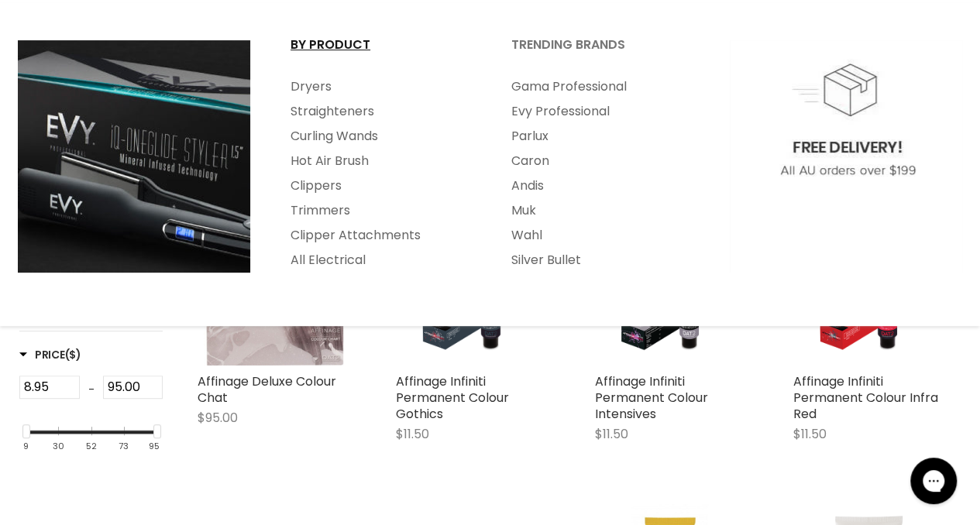
scroll to position [215, 0]
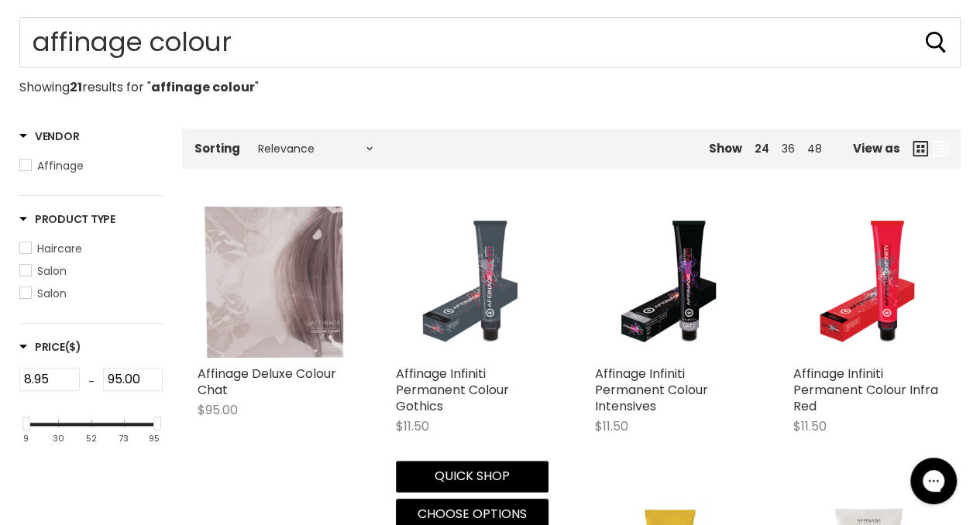
click at [467, 344] on img "Main content" at bounding box center [471, 282] width 119 height 152
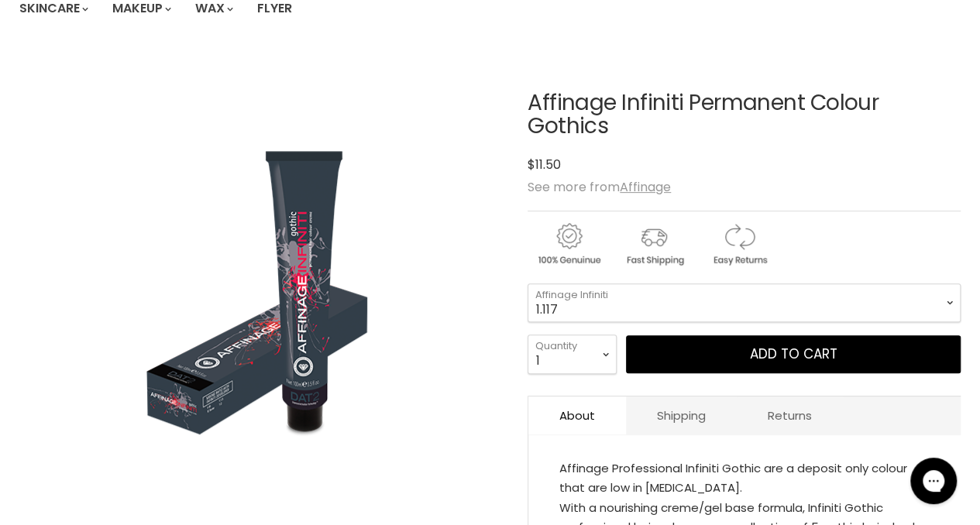
scroll to position [181, 0]
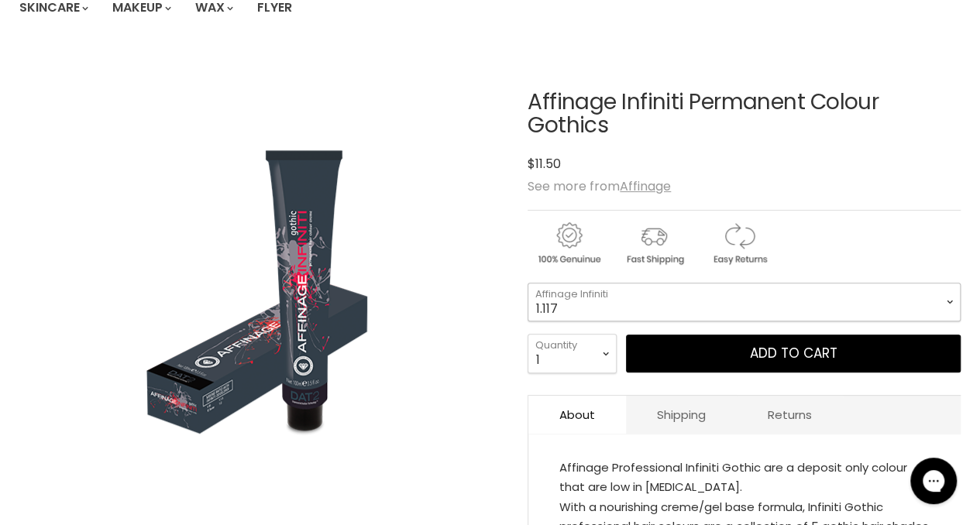
click at [691, 297] on select "1.117 4.117 6.117 9.117 10.117" at bounding box center [744, 302] width 433 height 39
click at [441, 446] on div "Click or scroll to zoom Tap or pinch to zoom" at bounding box center [261, 294] width 485 height 485
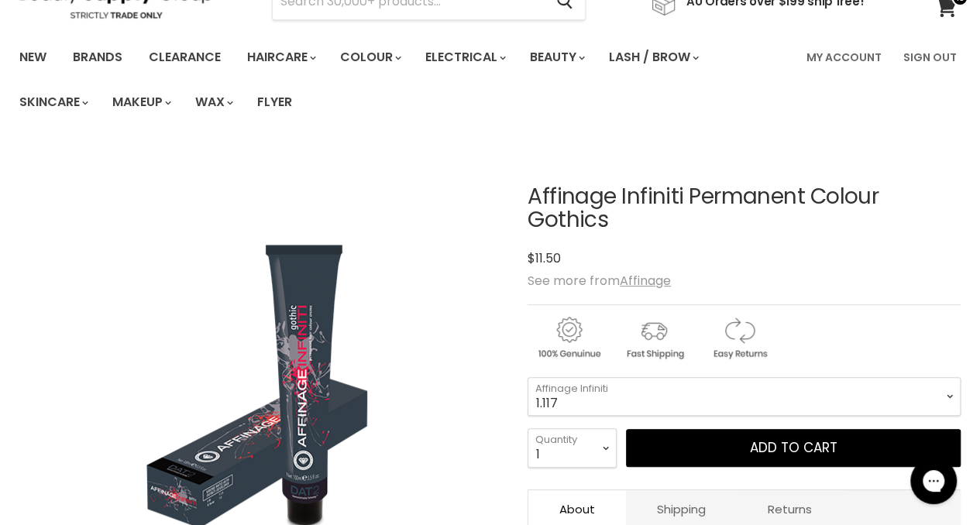
scroll to position [81, 0]
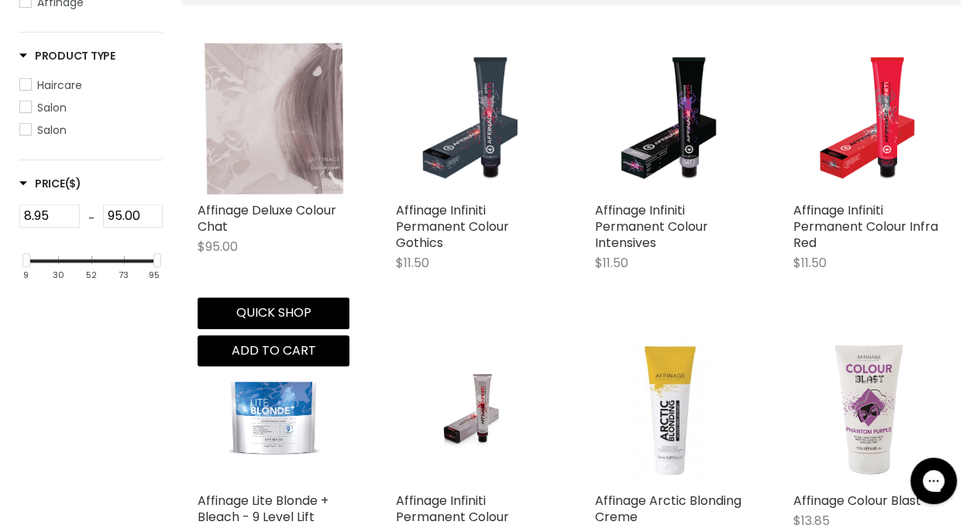
click at [290, 177] on img "Main content" at bounding box center [273, 119] width 139 height 152
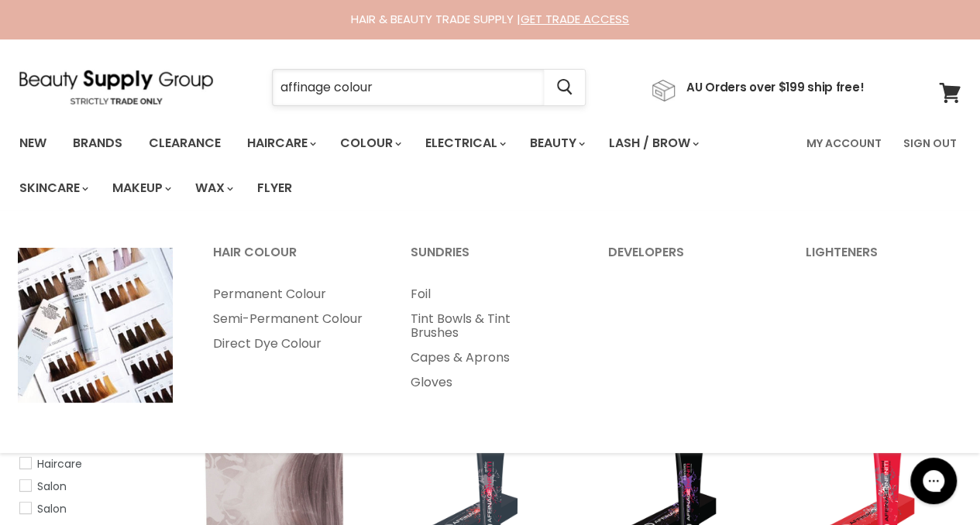
click at [374, 87] on input "affinage colour" at bounding box center [408, 88] width 271 height 36
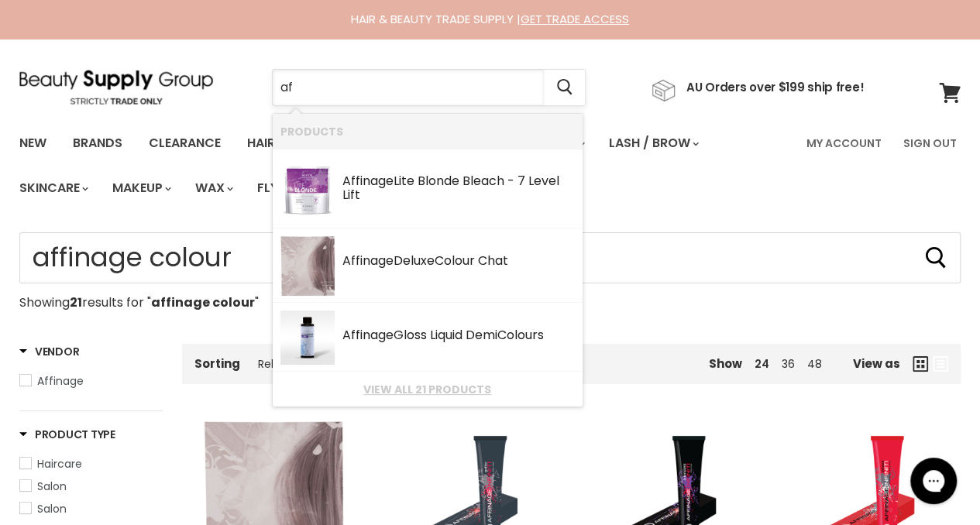
type input "a"
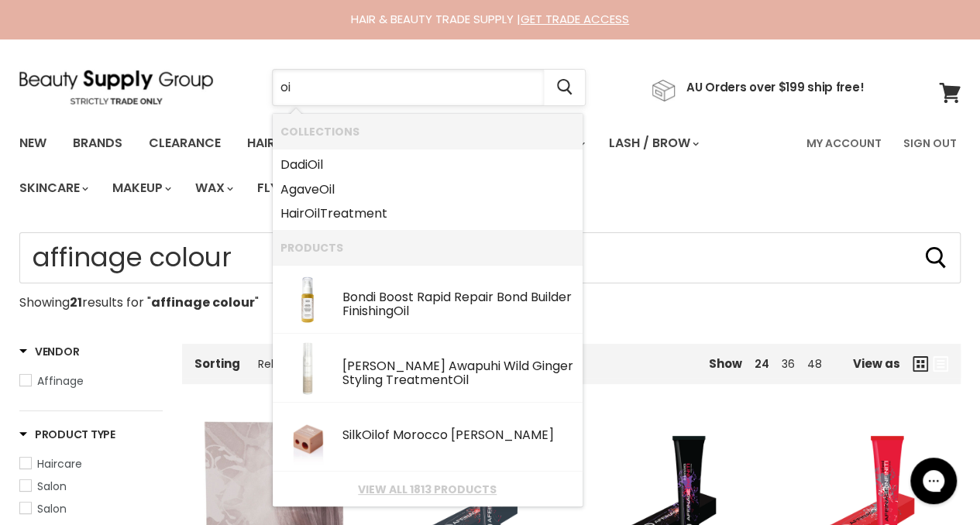
type input "o"
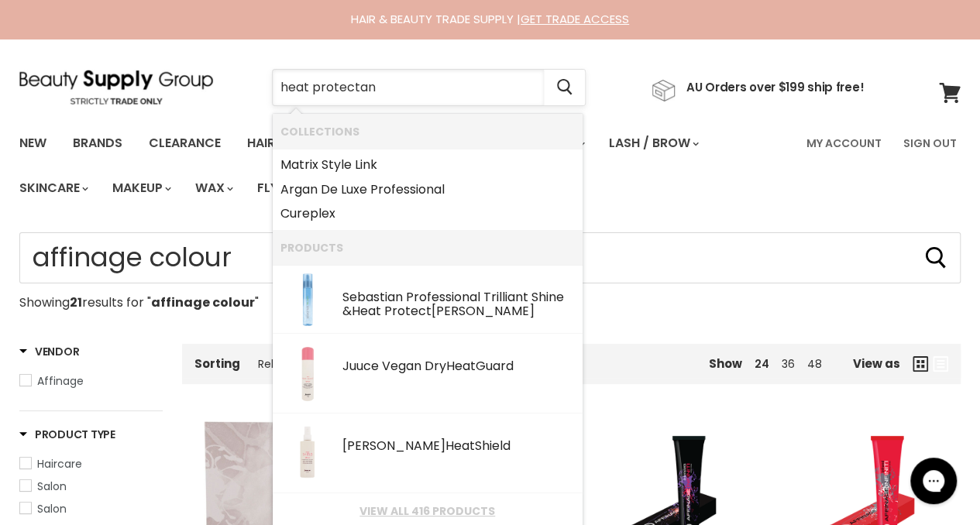
type input "heat protectant"
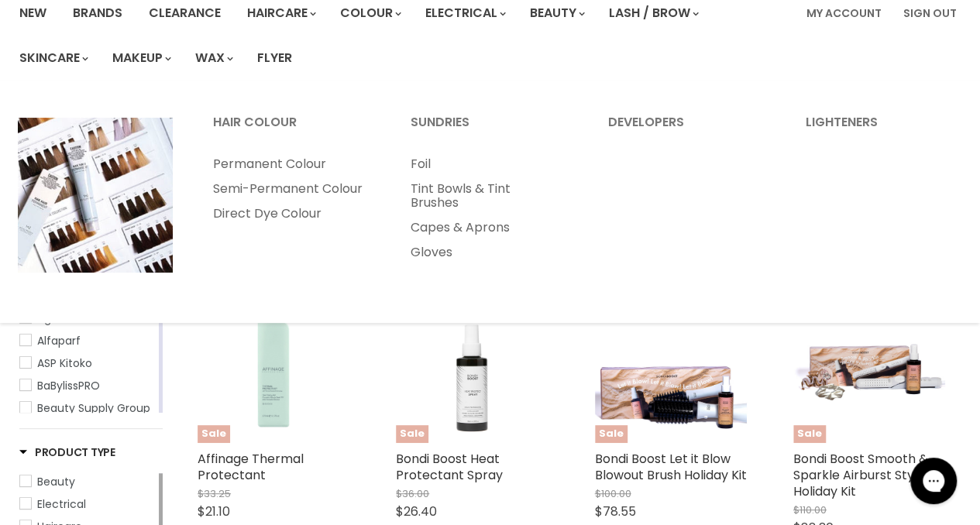
scroll to position [186, 0]
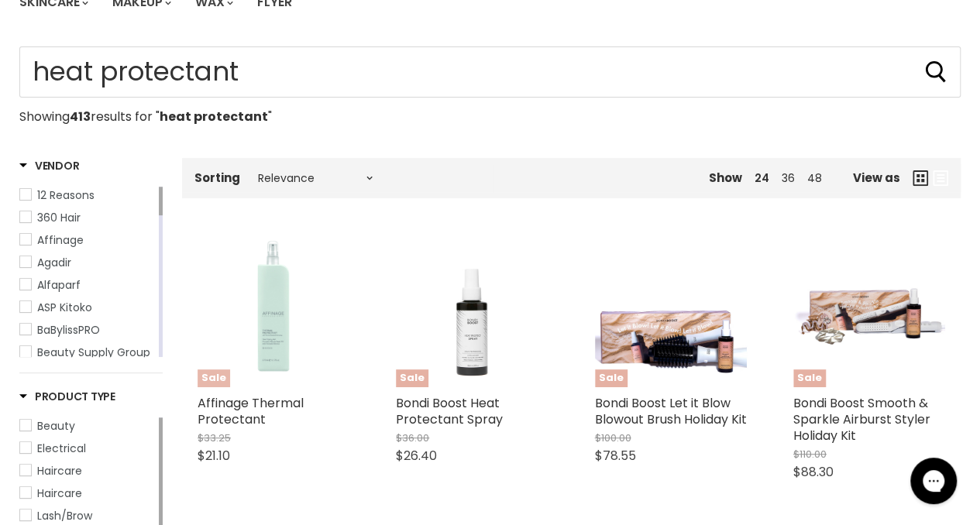
click at [277, 323] on img "Main content" at bounding box center [273, 312] width 43 height 152
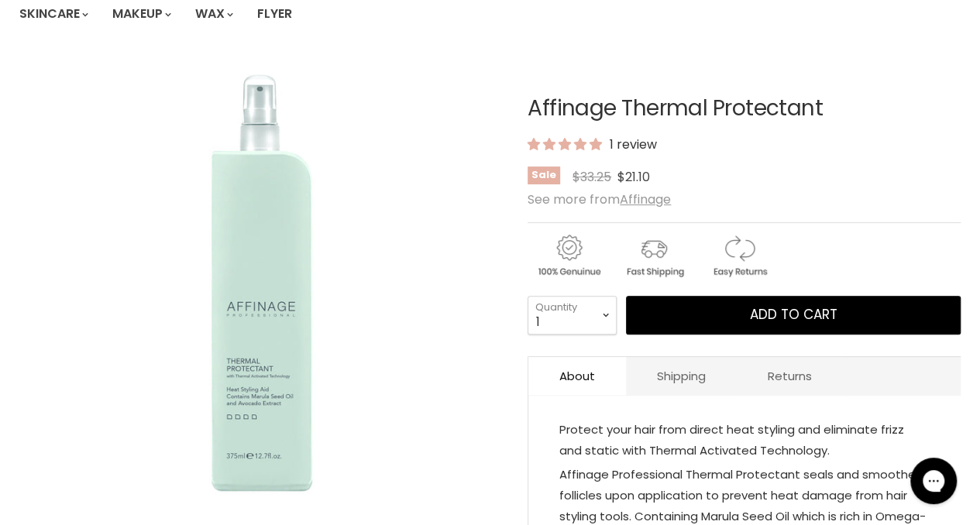
scroll to position [174, 0]
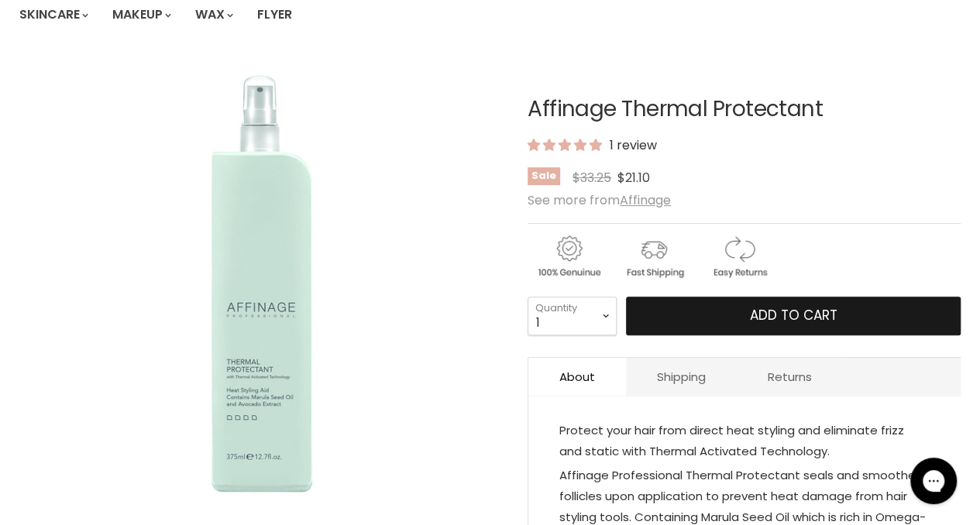
click at [684, 312] on button "Add to cart" at bounding box center [793, 316] width 335 height 39
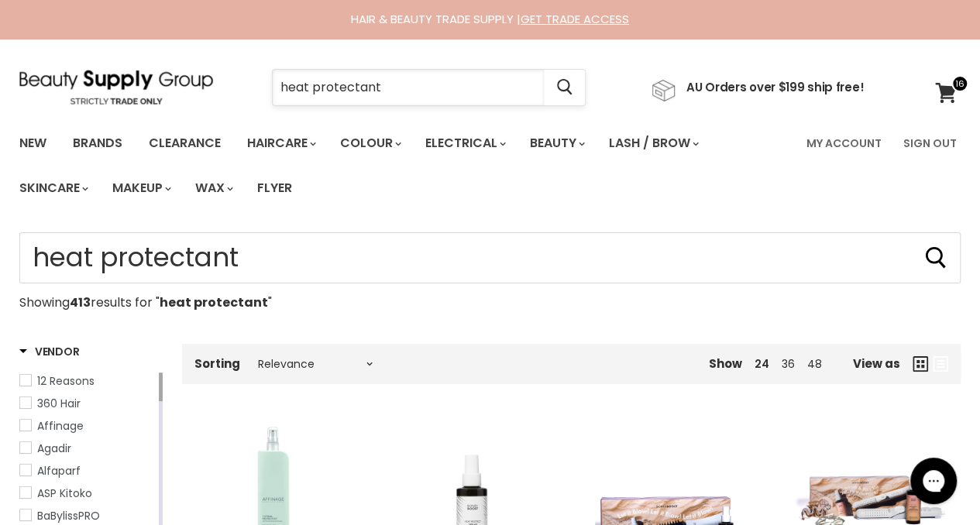
click at [508, 91] on input "heat protectant" at bounding box center [408, 88] width 271 height 36
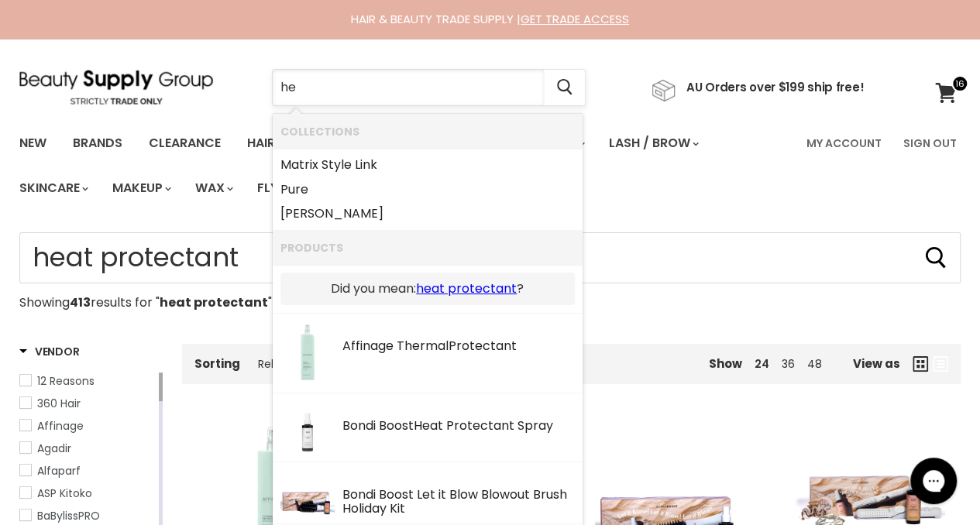
type input "h"
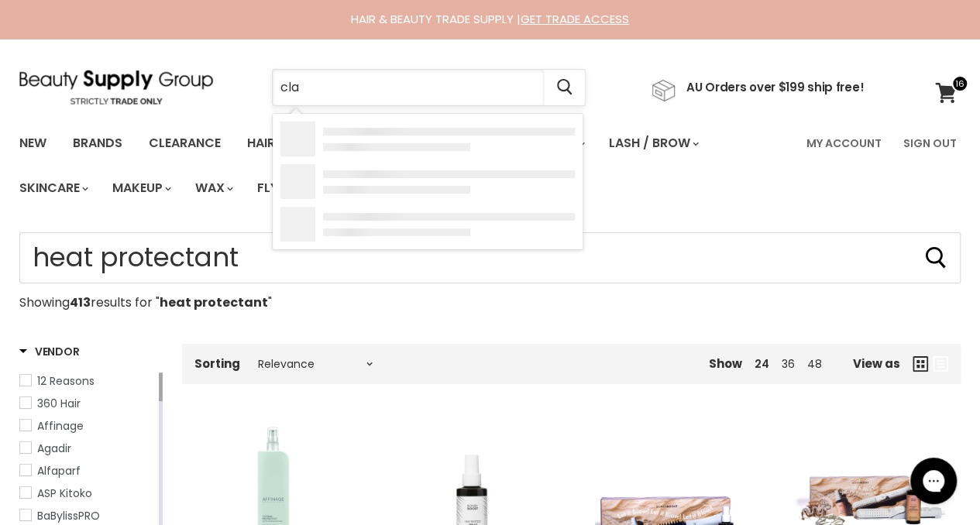
type input "clay"
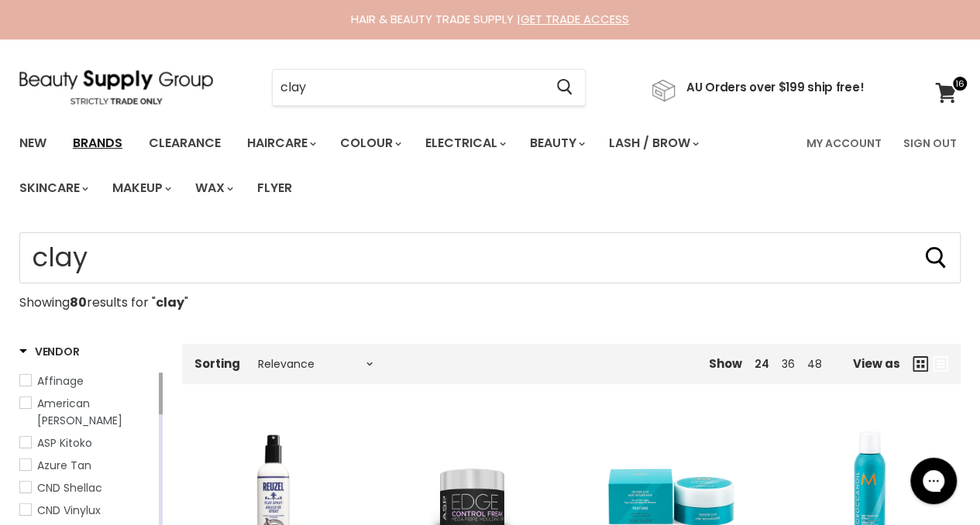
click at [107, 146] on link "Brands" at bounding box center [97, 143] width 73 height 33
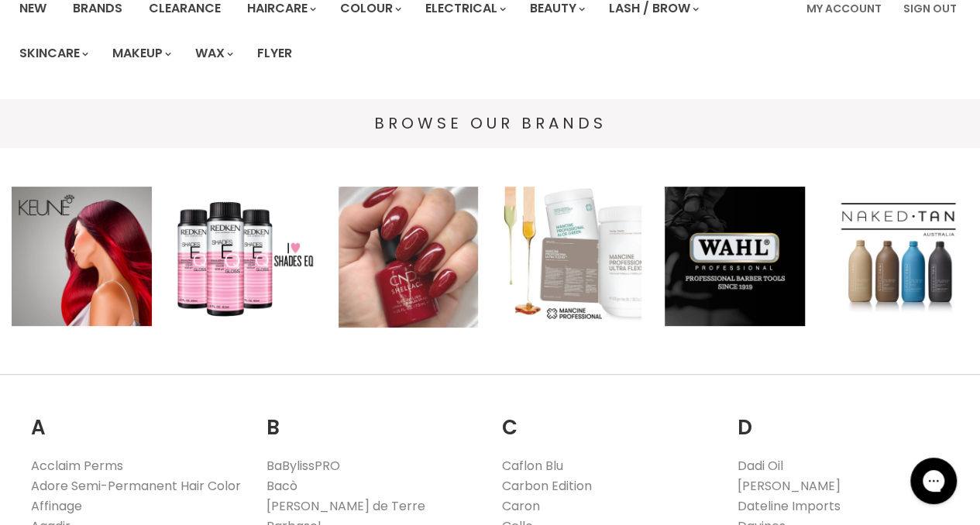
scroll to position [209, 0]
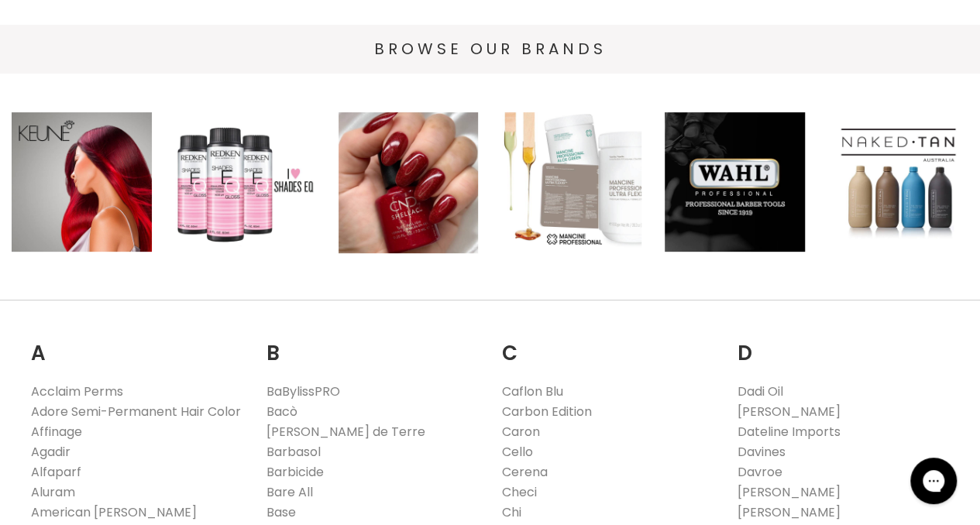
click at [273, 180] on img "Main content" at bounding box center [245, 182] width 140 height 140
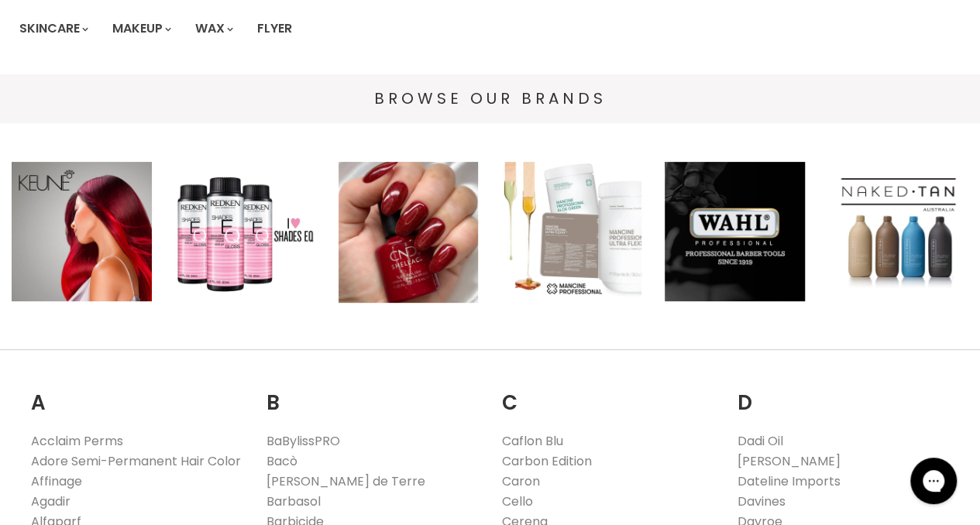
scroll to position [0, 0]
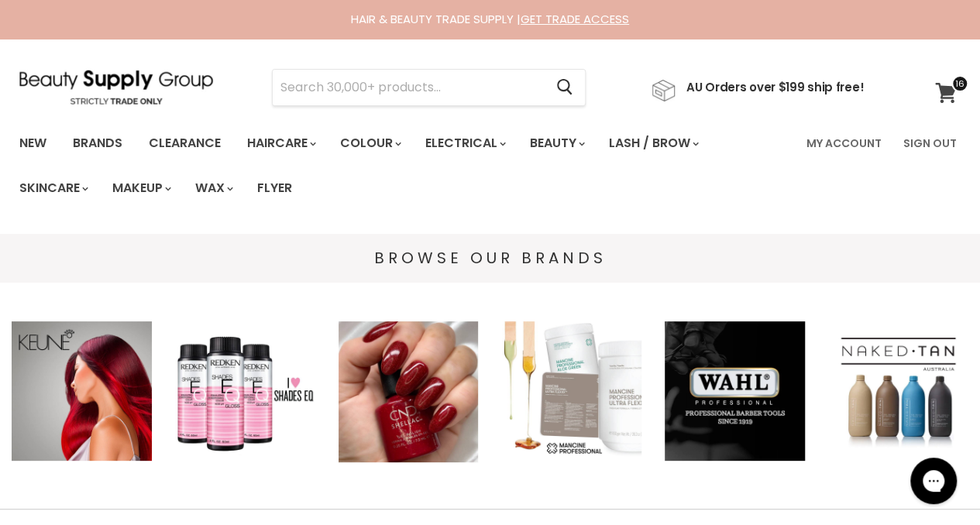
click at [956, 84] on span at bounding box center [960, 83] width 17 height 17
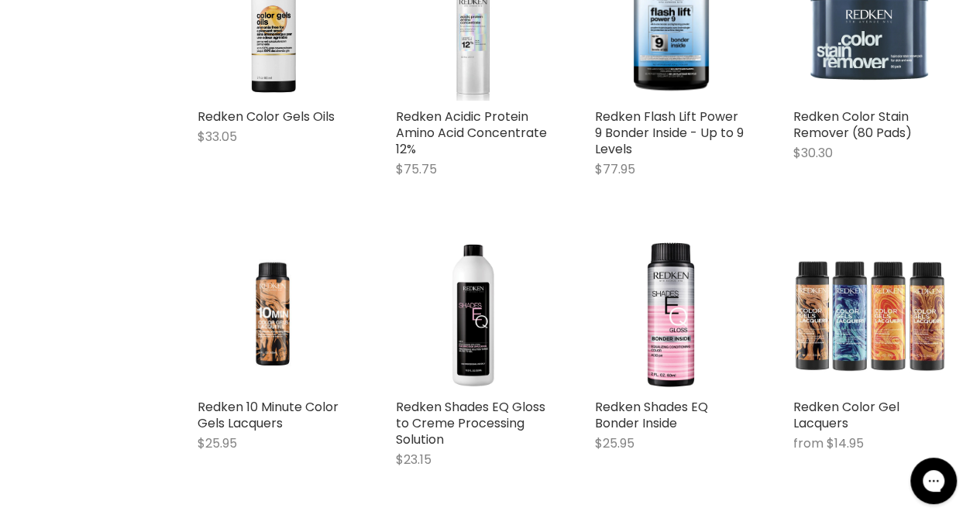
scroll to position [687, 0]
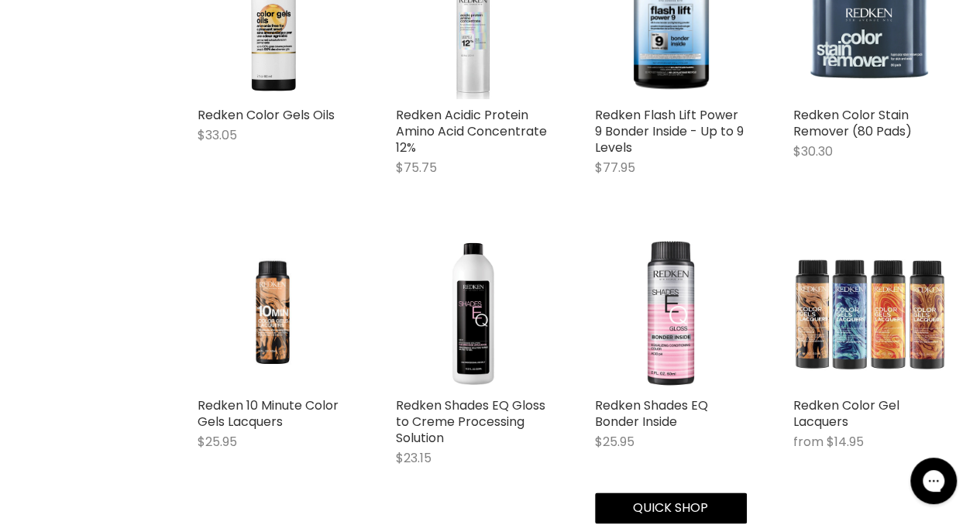
click at [682, 367] on img "Main content" at bounding box center [671, 313] width 152 height 152
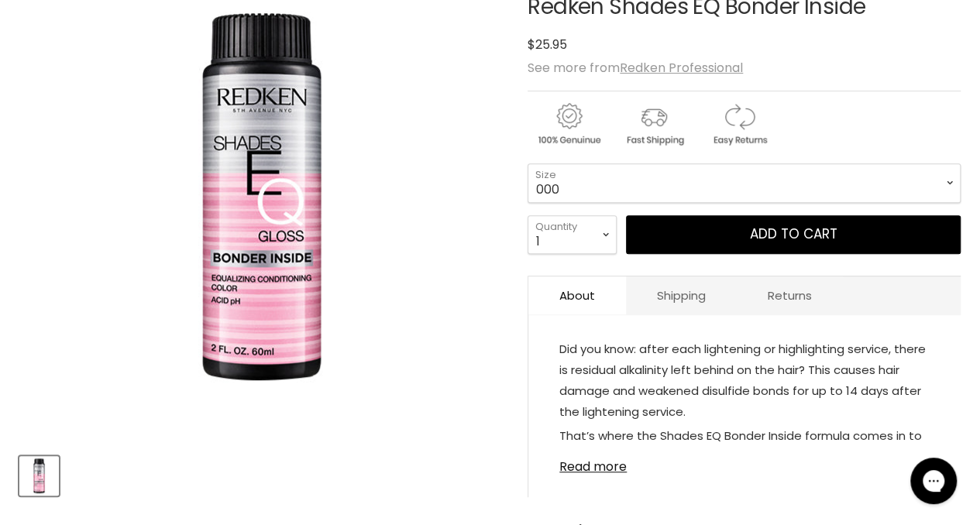
scroll to position [288, 0]
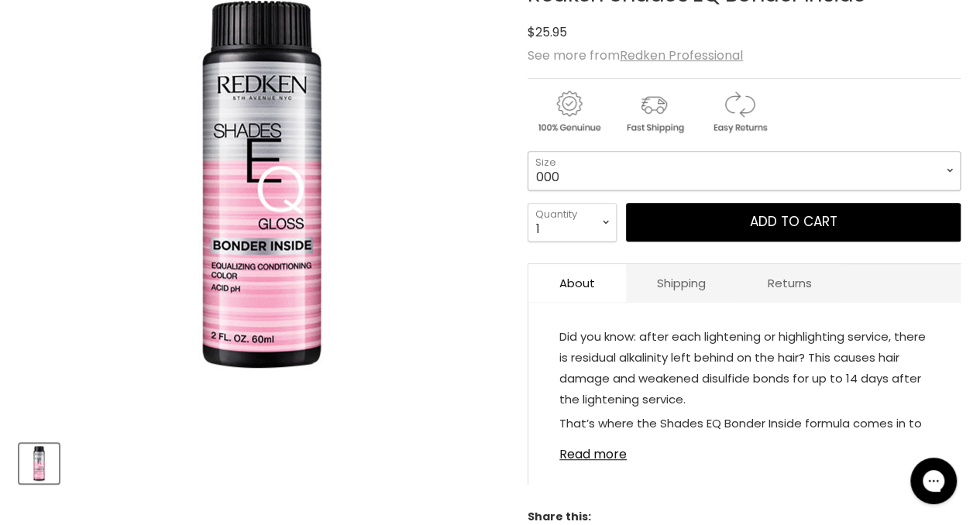
click at [630, 173] on select "000 10N Delicate Natural 010NA Marble 010VV Lavendar Ice 09N Café Au Lait 09P O…" at bounding box center [744, 170] width 433 height 39
click at [465, 292] on div "Click or scroll to zoom Tap or pinch to zoom" at bounding box center [261, 186] width 485 height 485
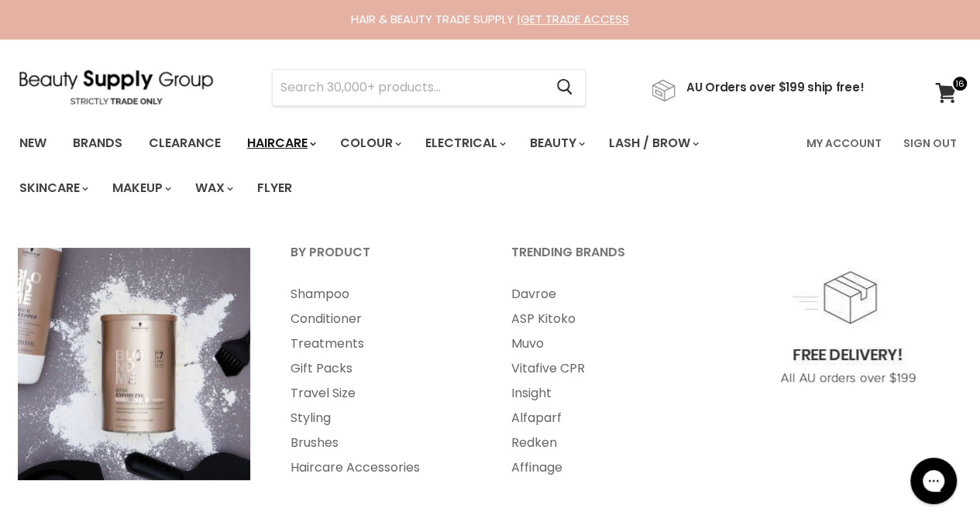
click at [295, 150] on link "Haircare" at bounding box center [281, 143] width 90 height 33
click at [288, 139] on link "Haircare" at bounding box center [281, 143] width 90 height 33
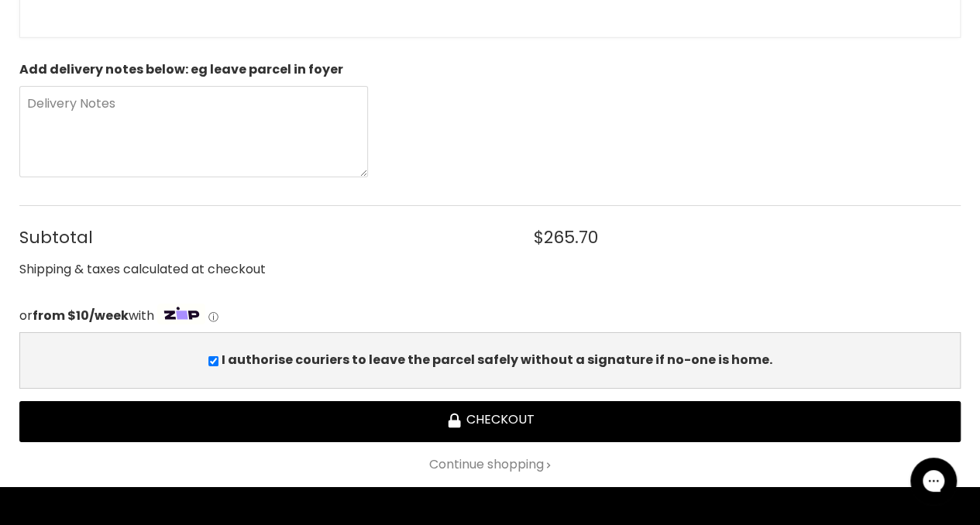
scroll to position [2491, 0]
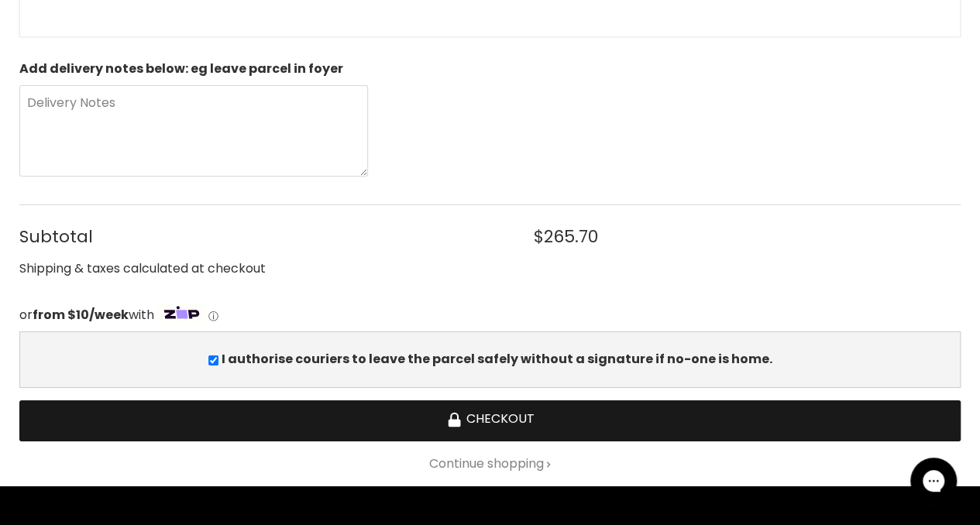
click at [480, 408] on button "Checkout" at bounding box center [490, 421] width 942 height 41
